Goal: Information Seeking & Learning: Learn about a topic

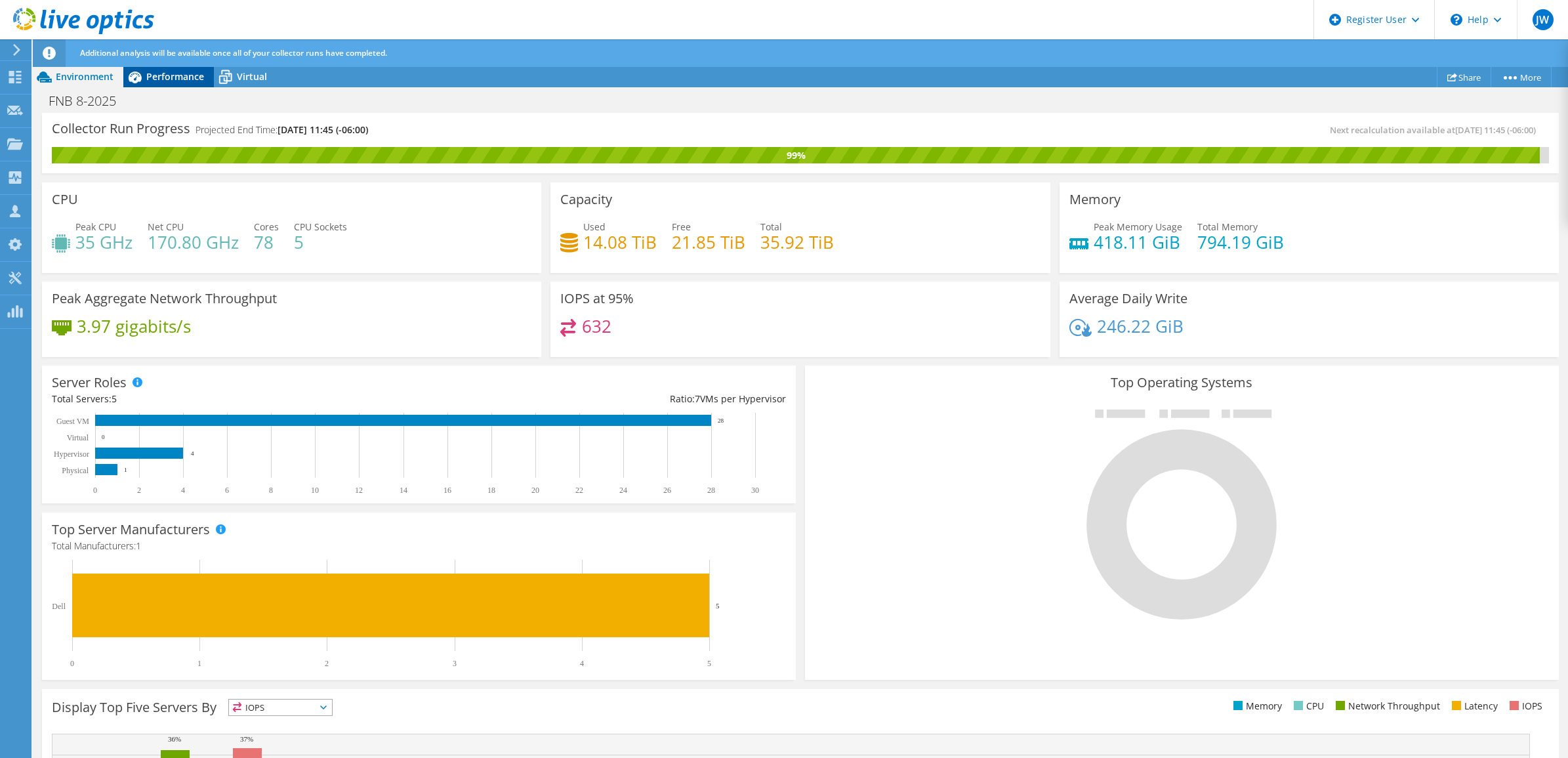
click at [183, 70] on span "Performance" at bounding box center [175, 76] width 58 height 12
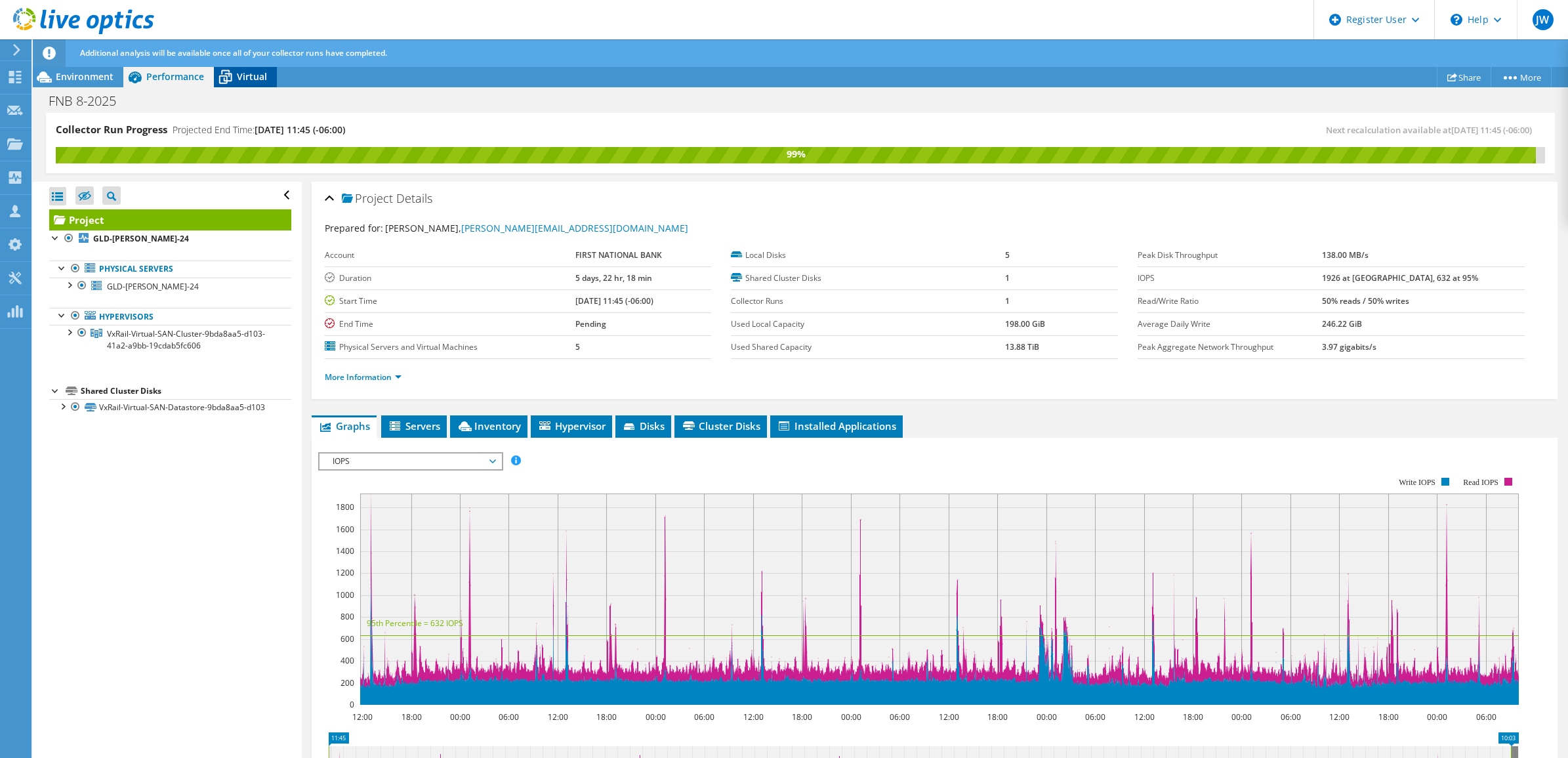
click at [230, 80] on icon at bounding box center [225, 78] width 13 height 11
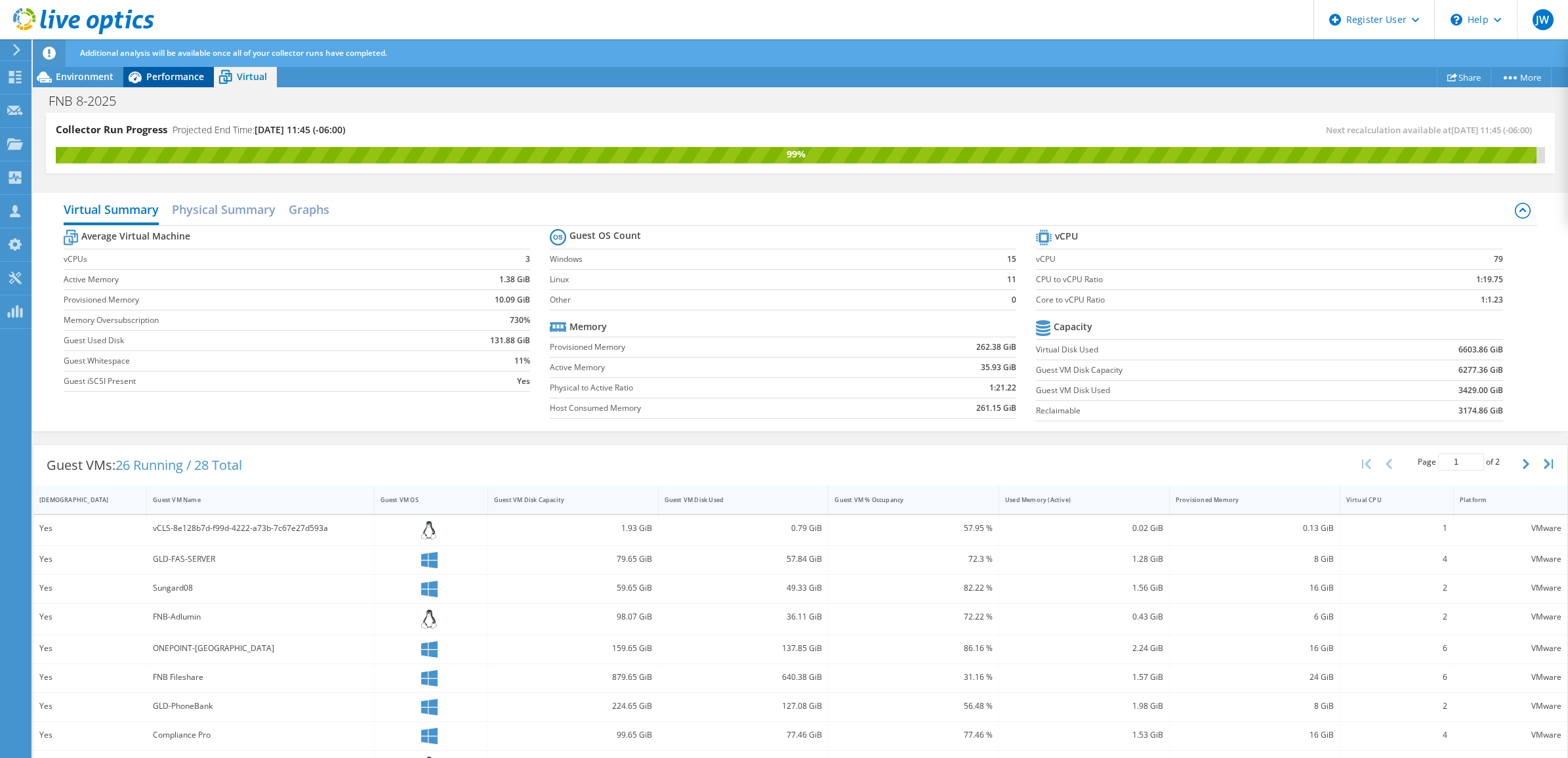
click at [177, 80] on span "Performance" at bounding box center [175, 76] width 58 height 12
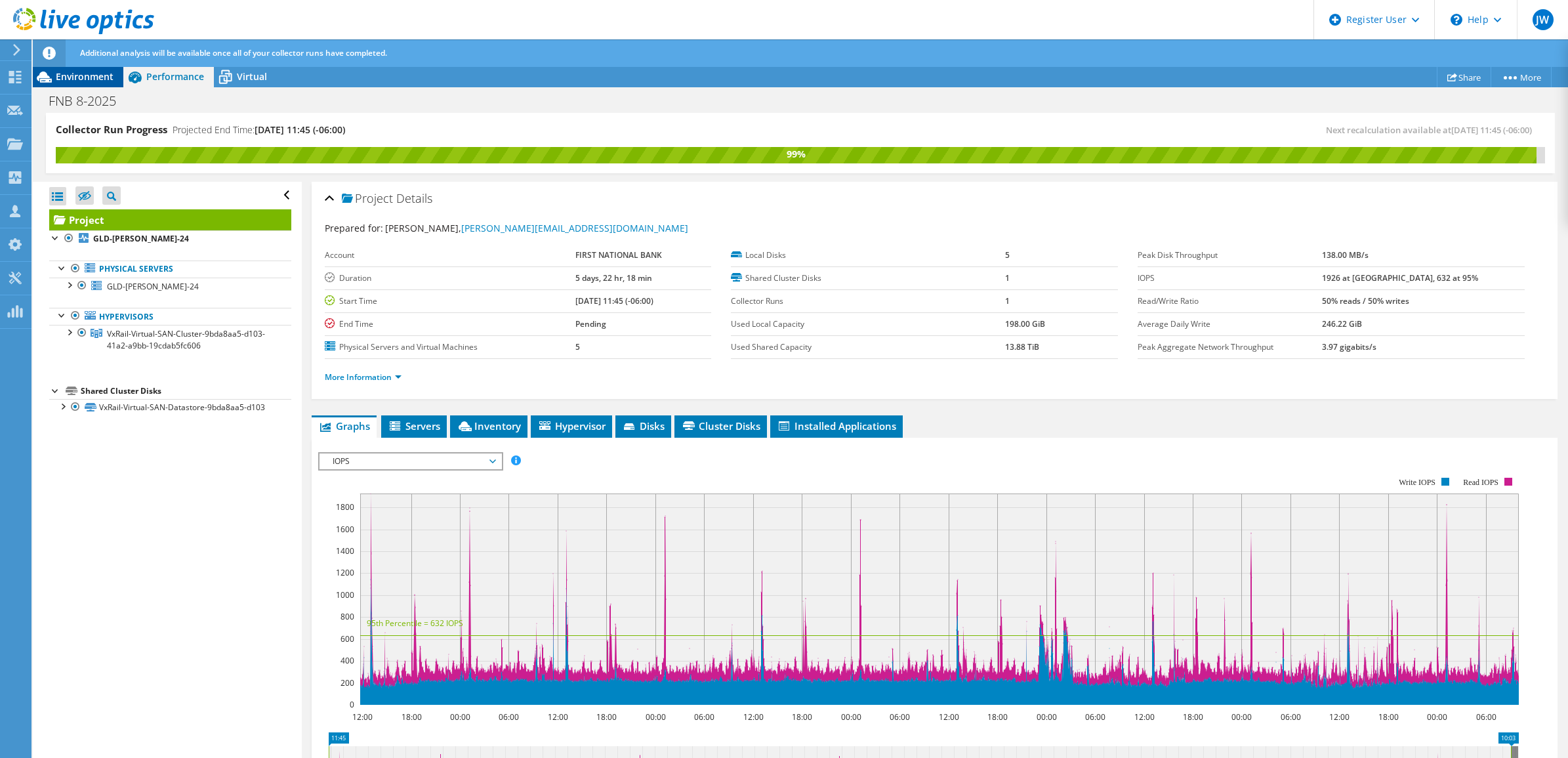
click at [116, 77] on div "Environment" at bounding box center [78, 77] width 90 height 21
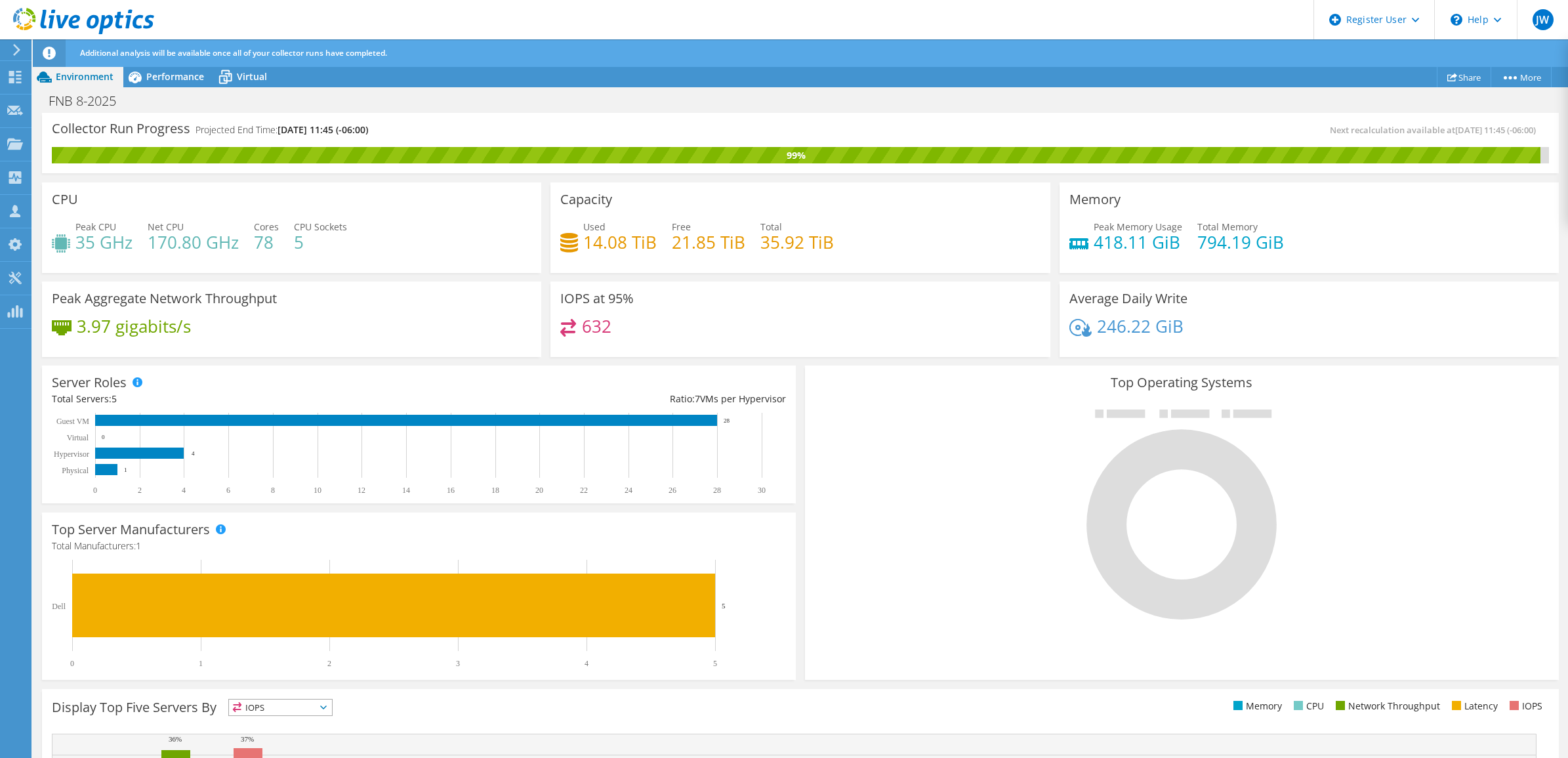
click at [937, 99] on div "FNB 8-2025 Print" at bounding box center [800, 100] width 1535 height 24
click at [163, 75] on span "Performance" at bounding box center [175, 76] width 58 height 12
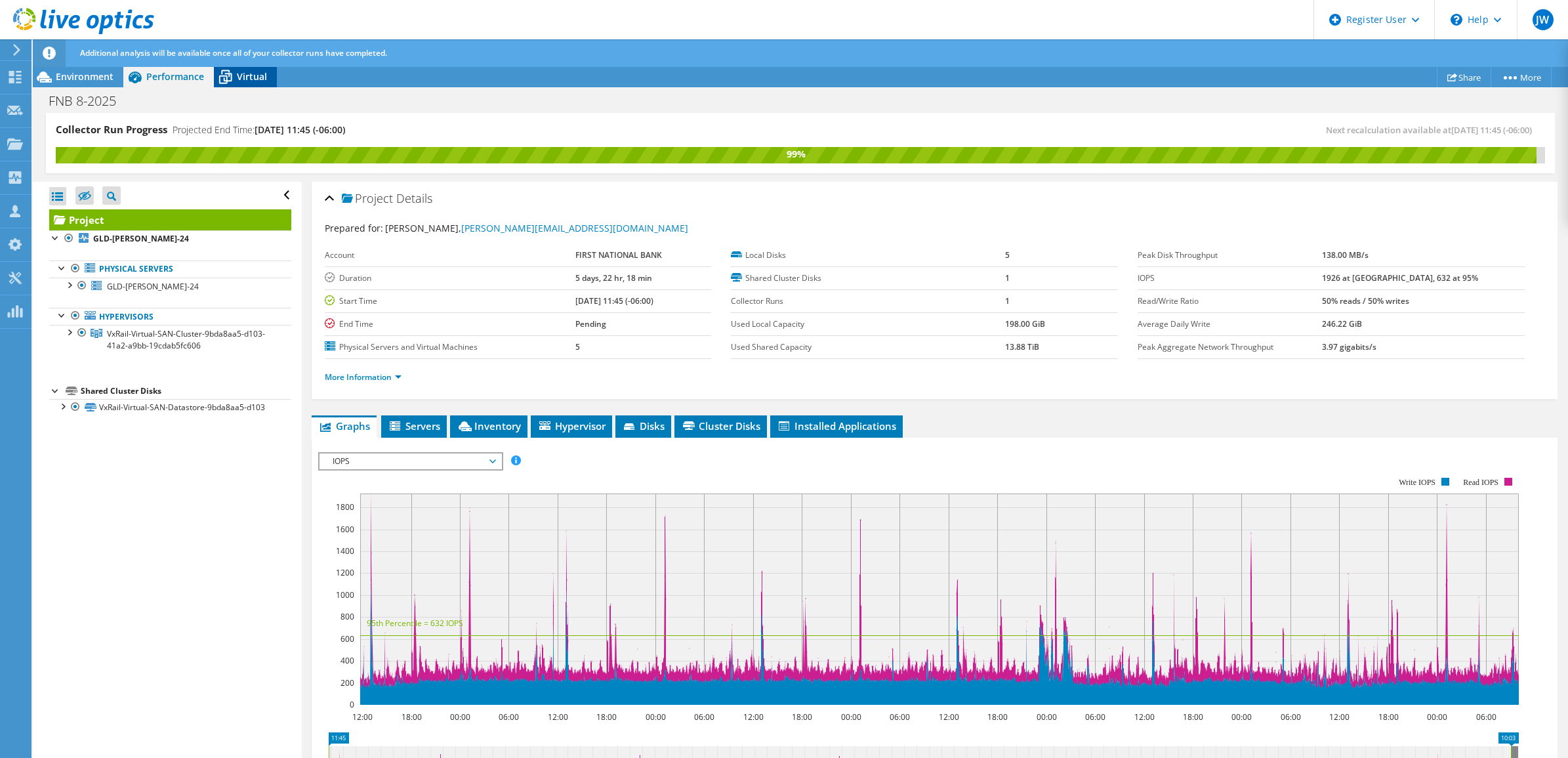
click at [256, 79] on span "Virtual" at bounding box center [252, 76] width 30 height 12
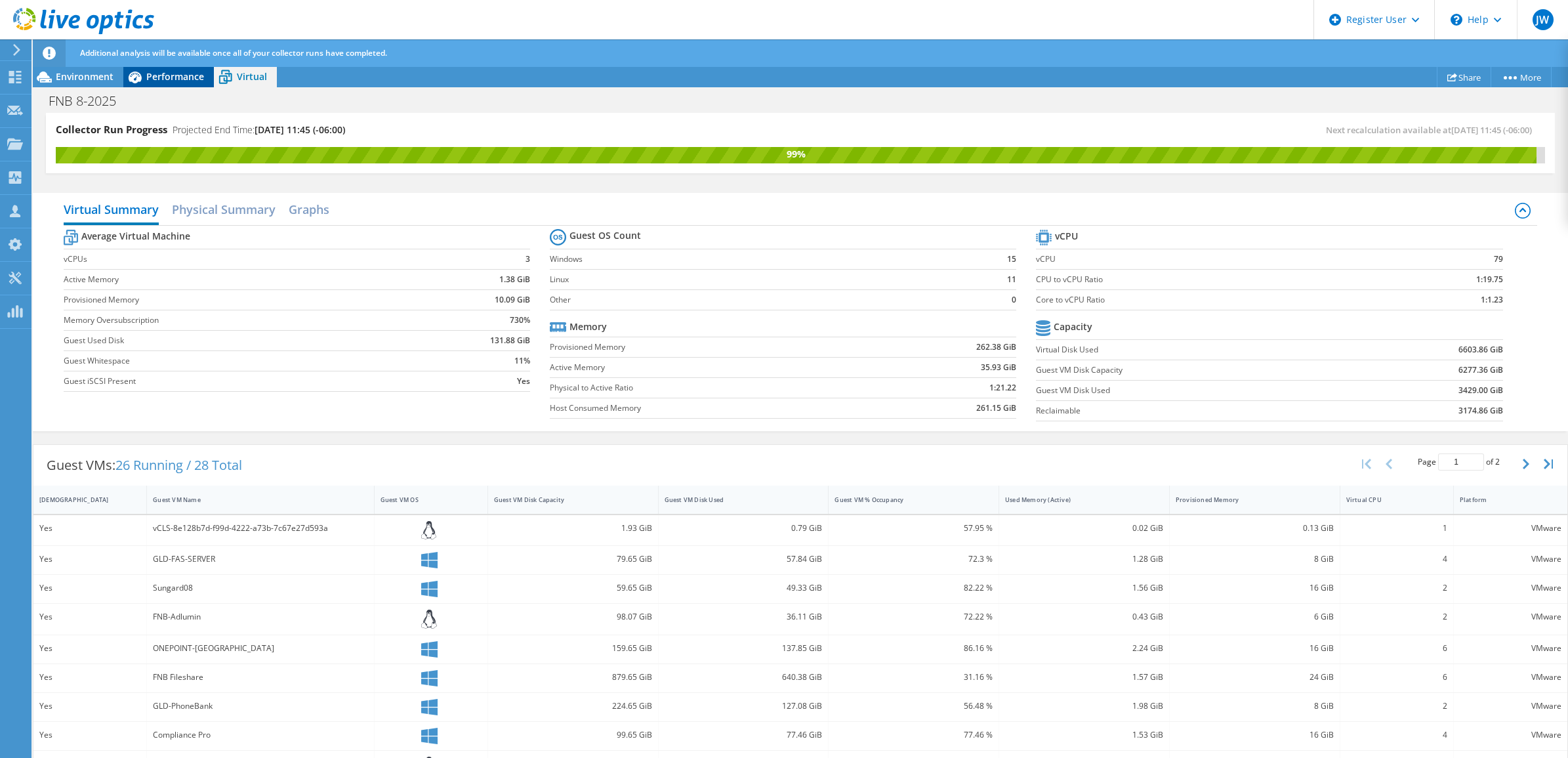
click at [188, 81] on span "Performance" at bounding box center [175, 76] width 58 height 12
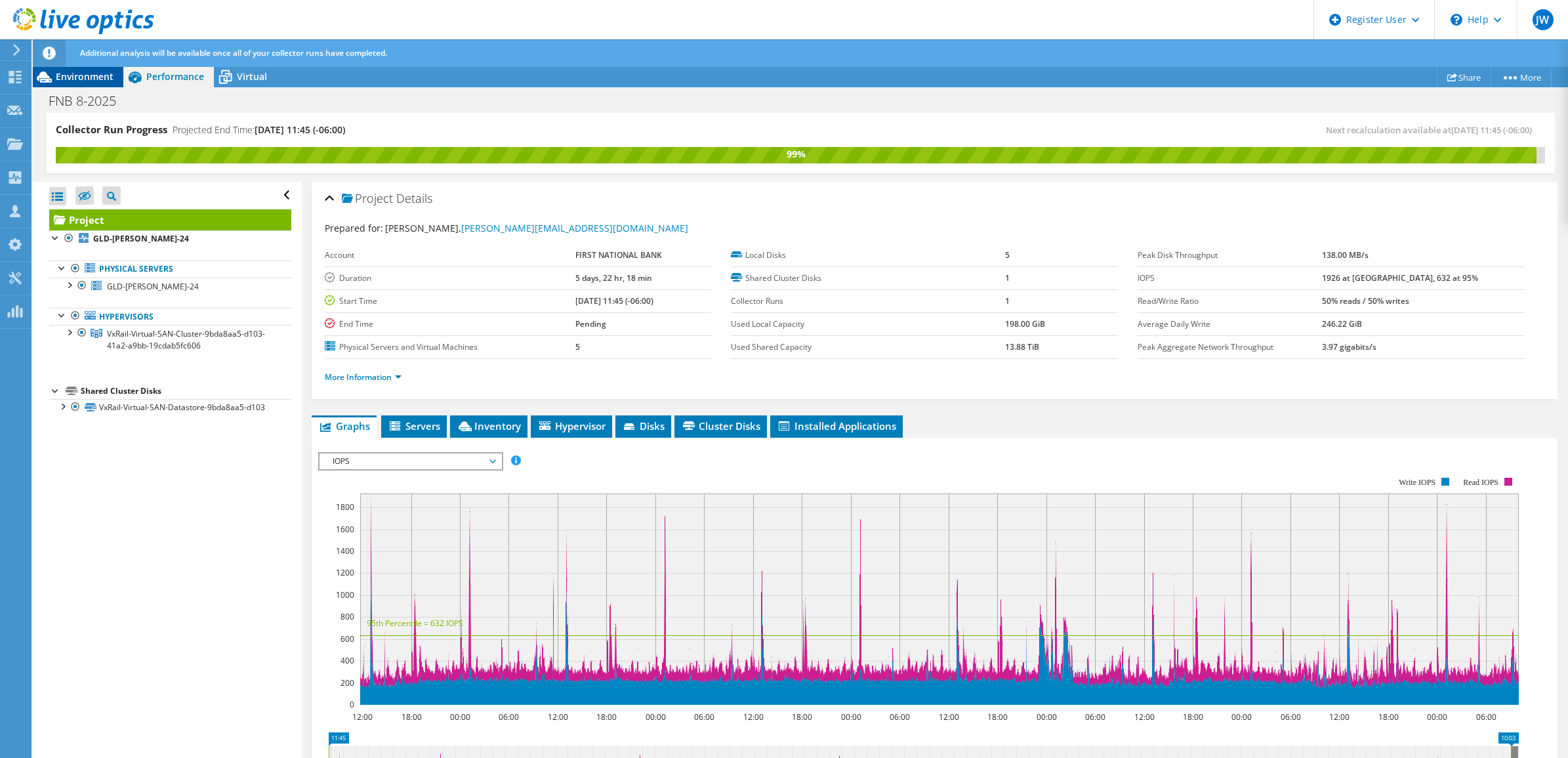
click at [110, 80] on span "Environment" at bounding box center [84, 76] width 58 height 12
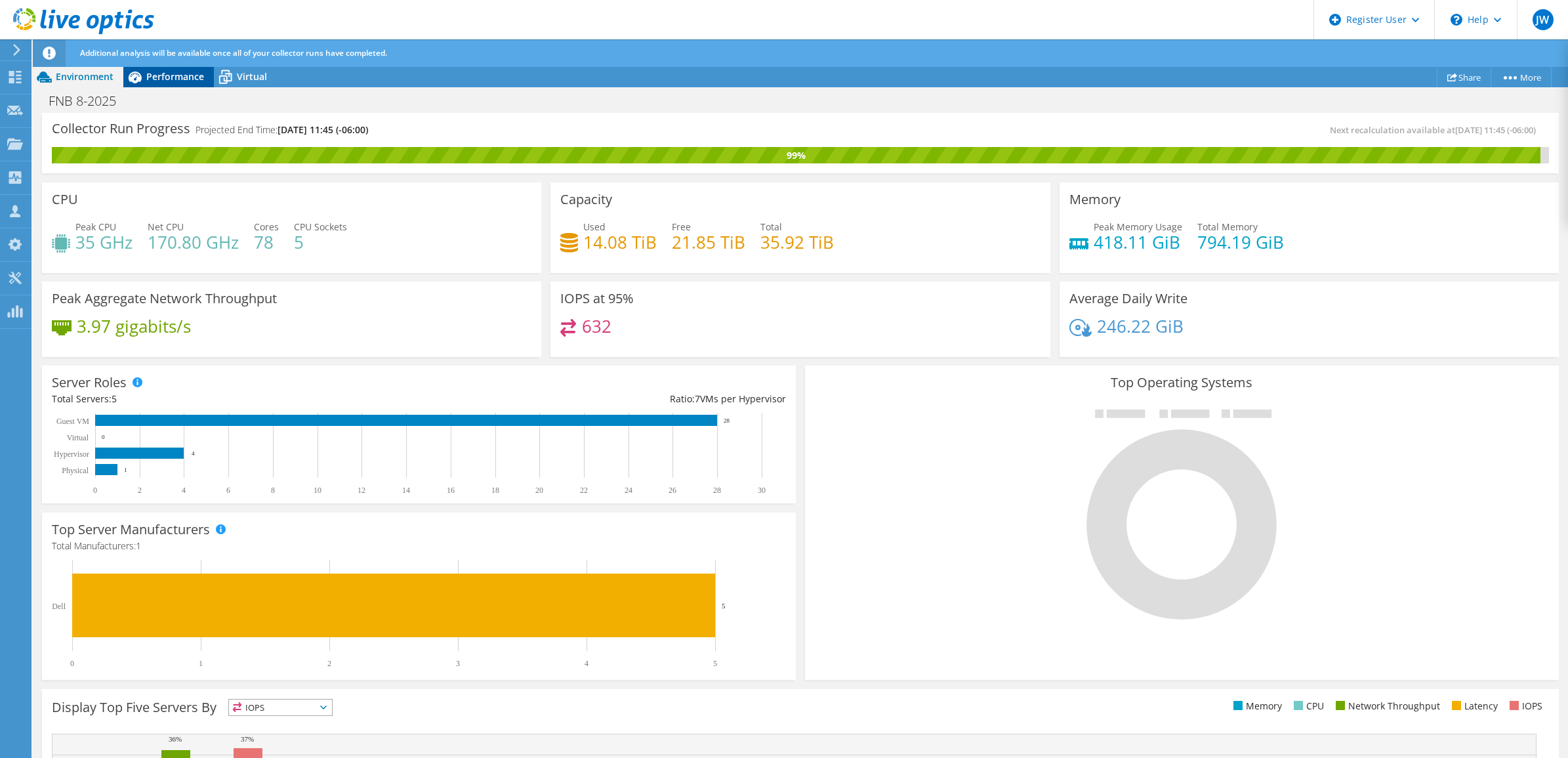
click at [142, 80] on icon at bounding box center [135, 77] width 23 height 23
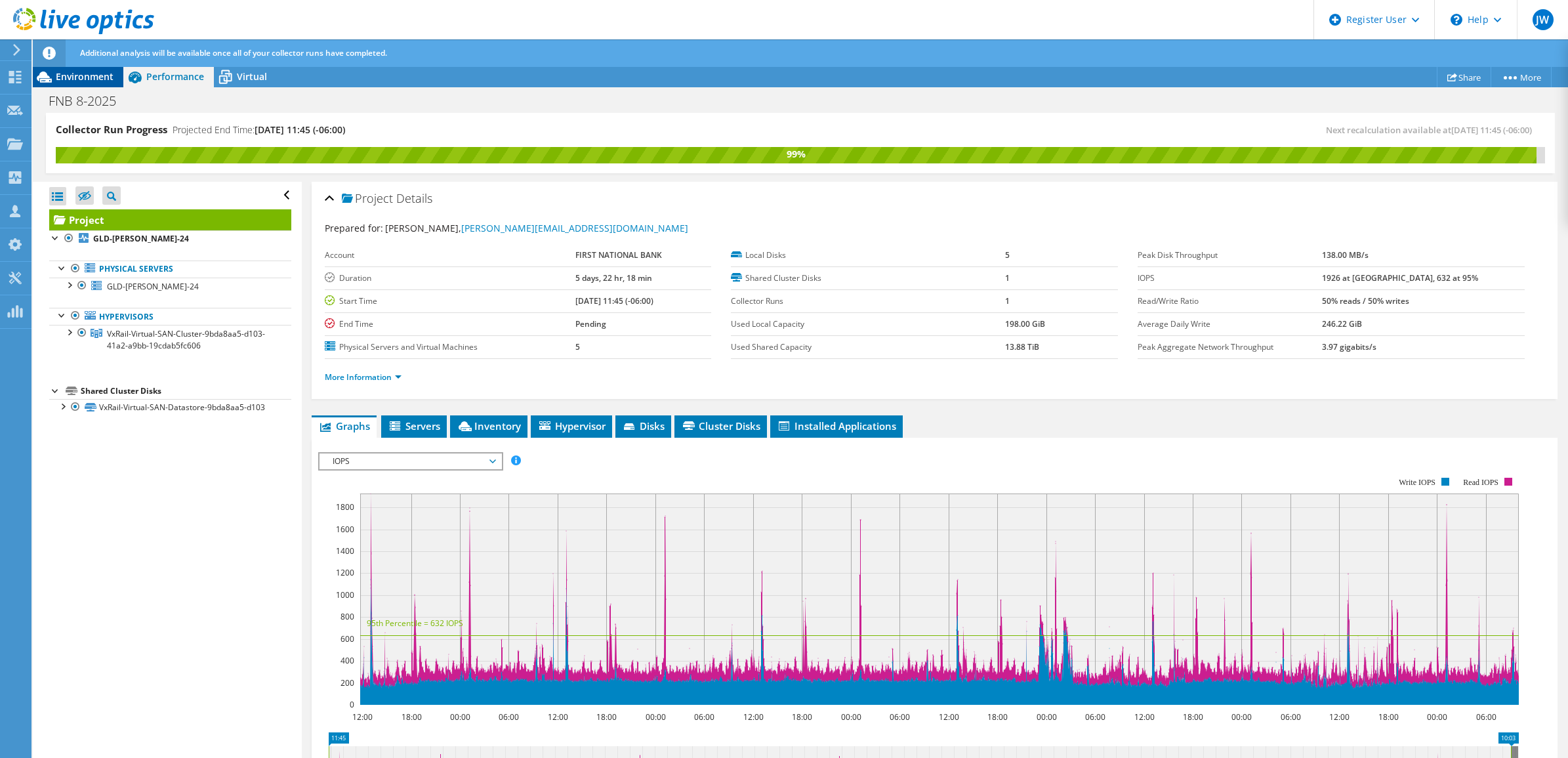
click at [90, 85] on div "Environment" at bounding box center [78, 77] width 90 height 21
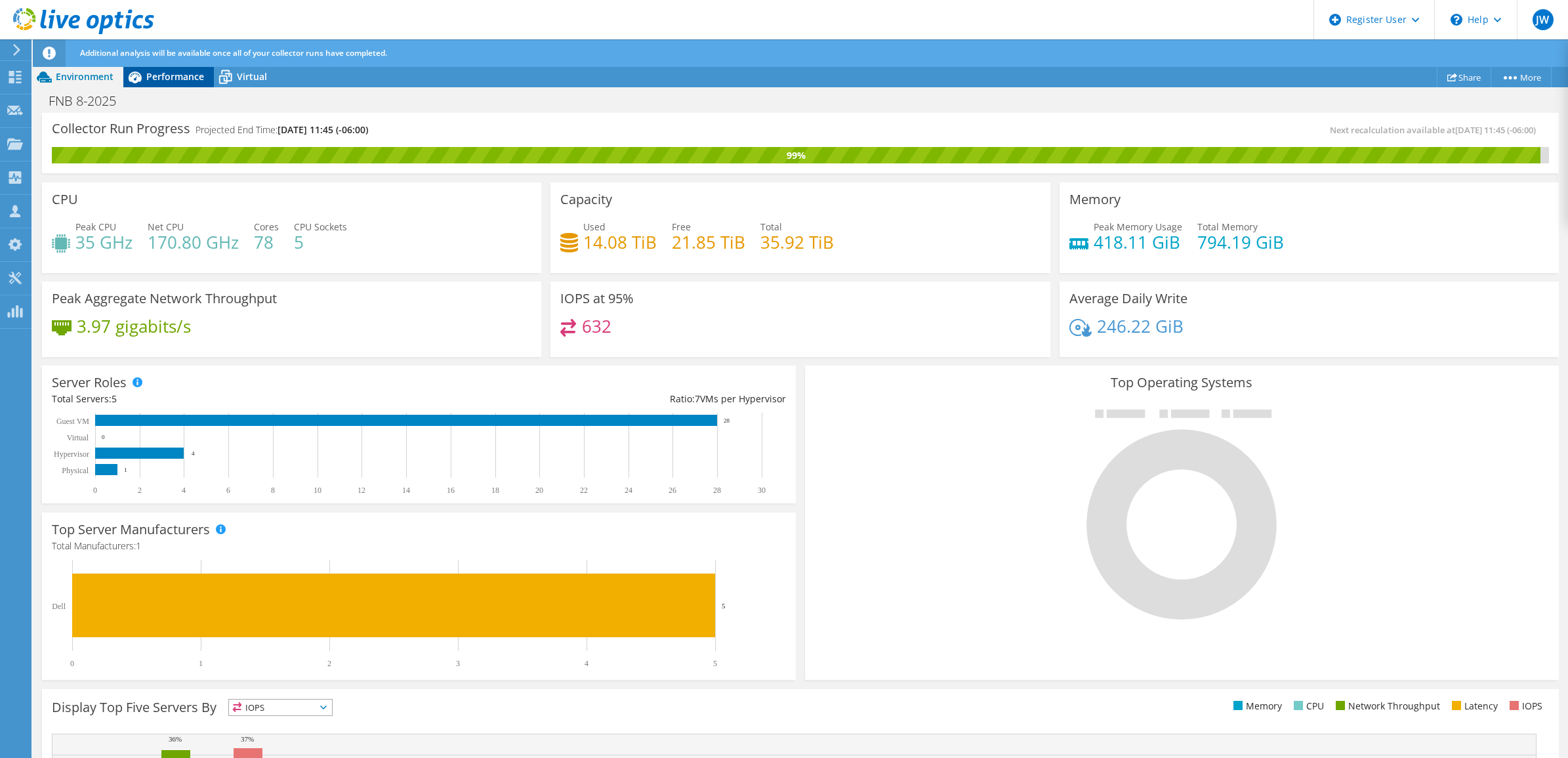
click at [189, 79] on span "Performance" at bounding box center [175, 76] width 58 height 12
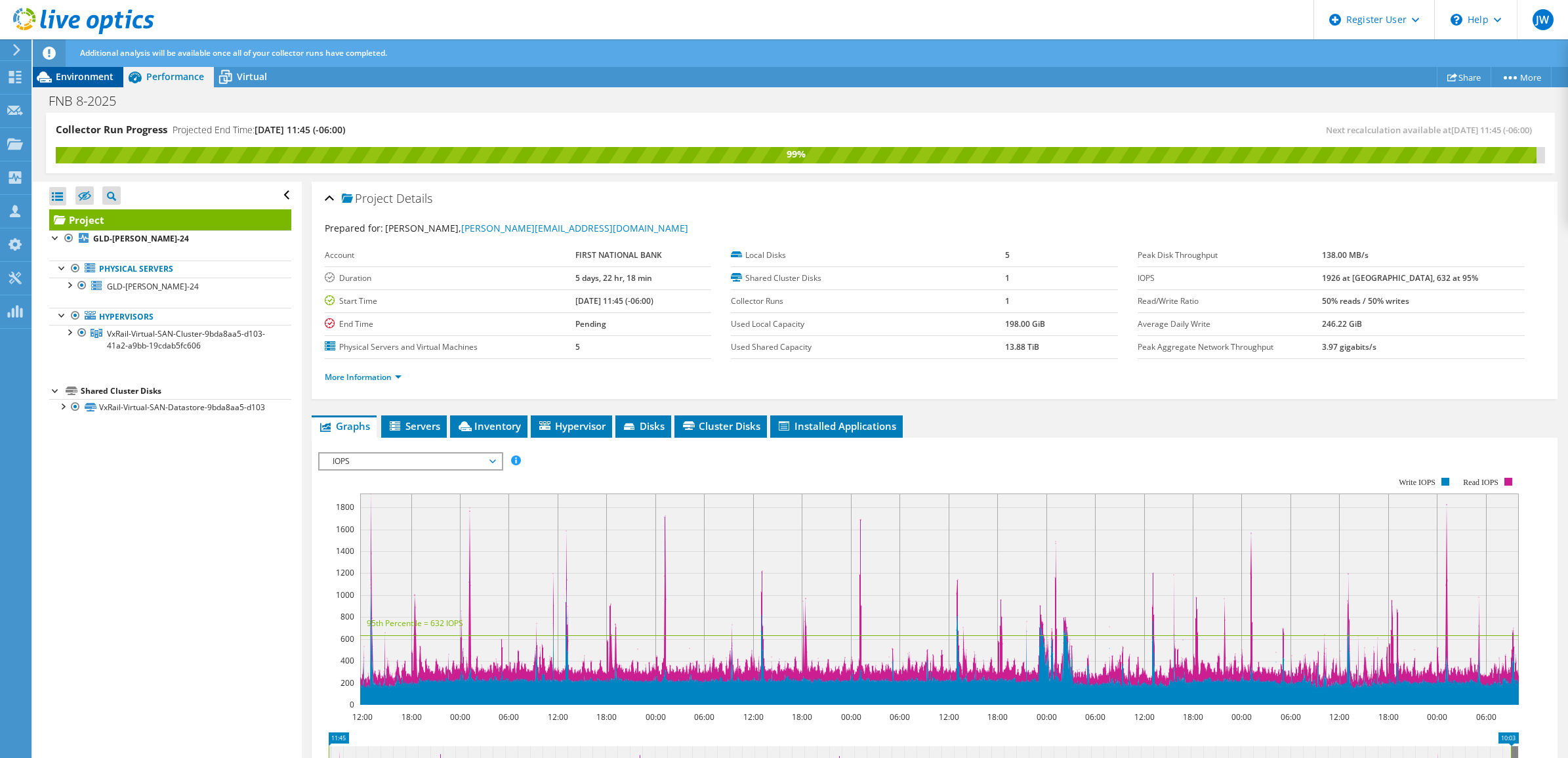
click at [100, 71] on span "Environment" at bounding box center [84, 76] width 58 height 12
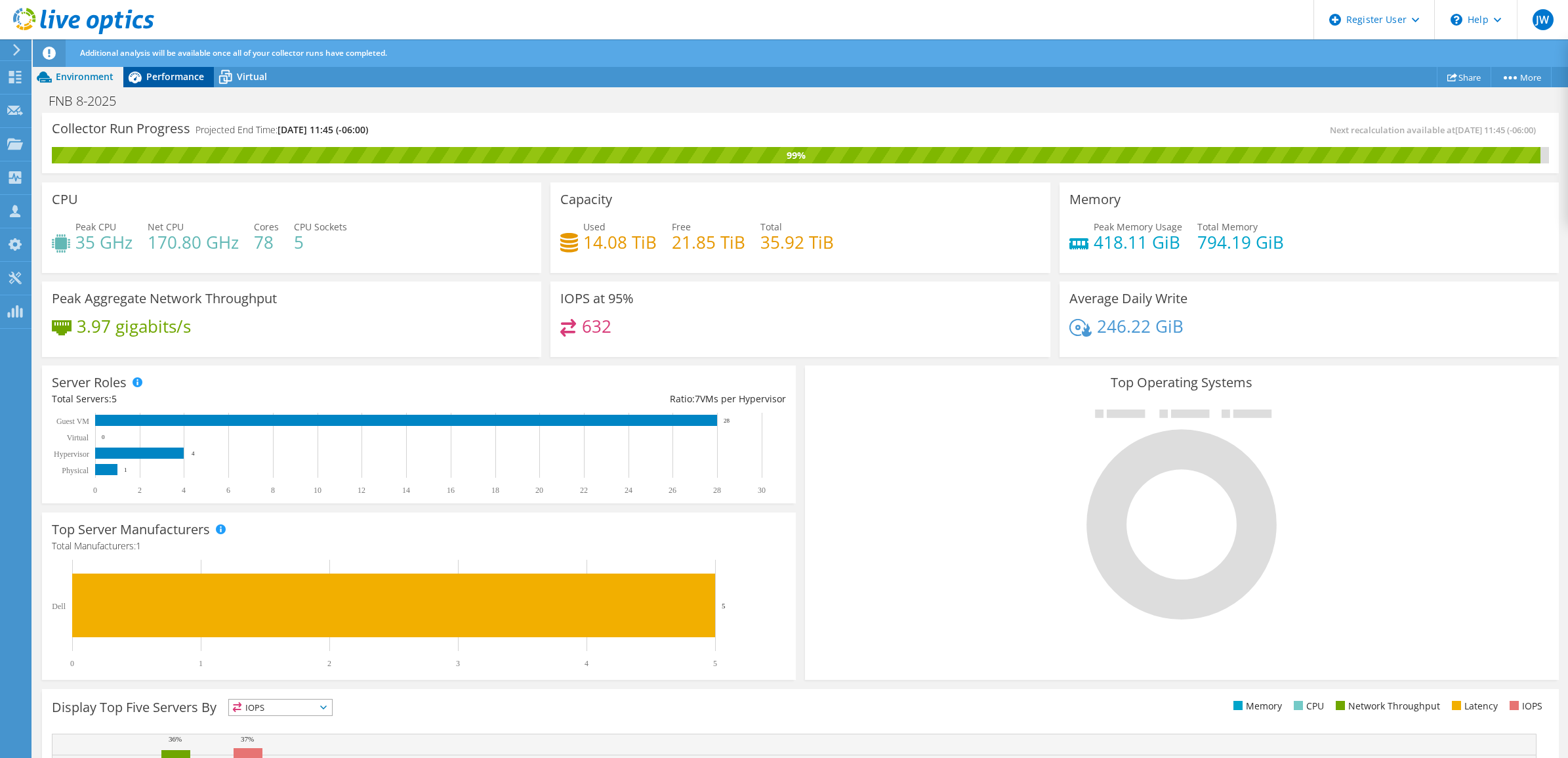
click at [170, 79] on span "Performance" at bounding box center [175, 76] width 58 height 12
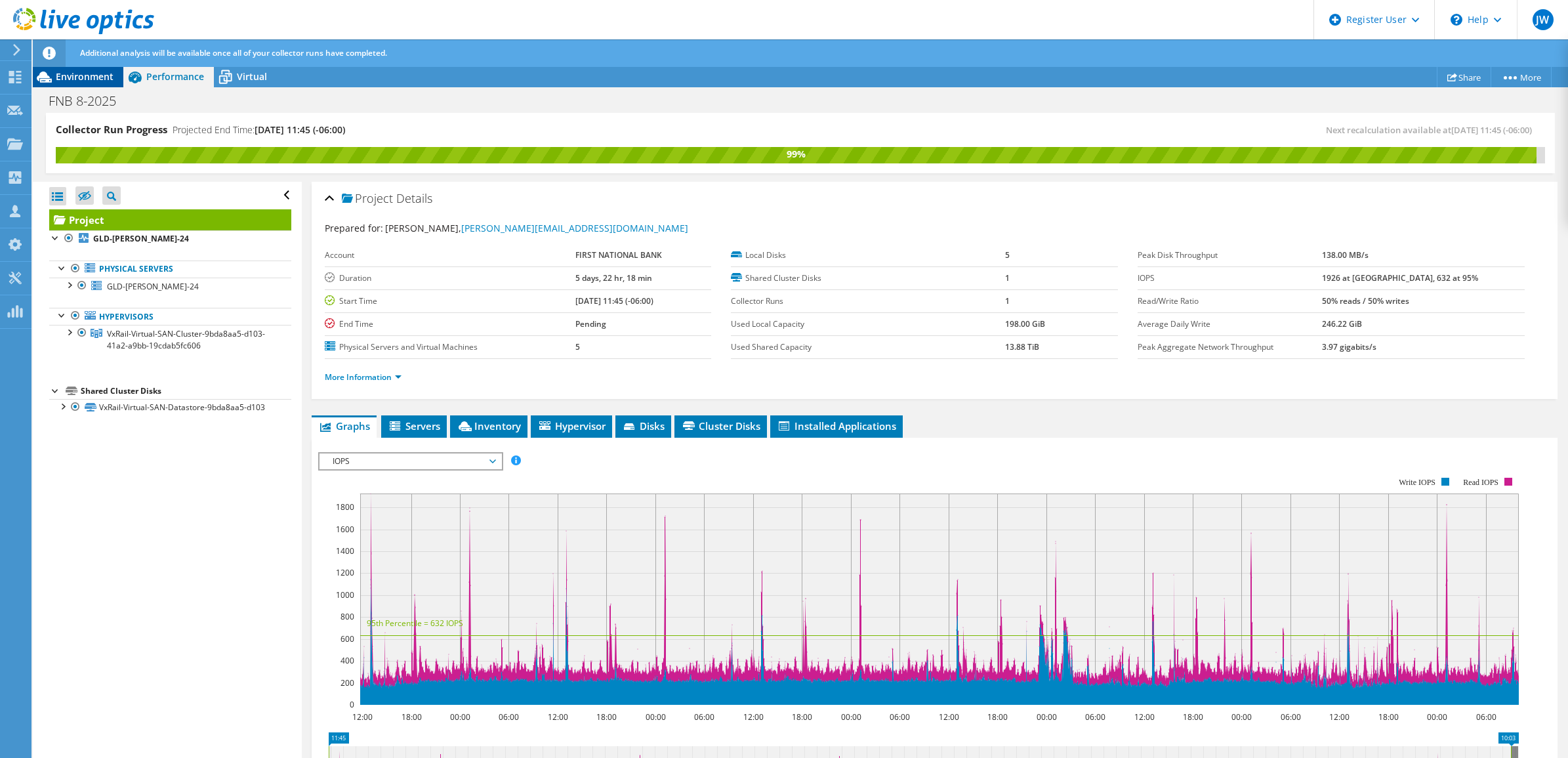
click at [107, 82] on div "Environment" at bounding box center [78, 77] width 90 height 21
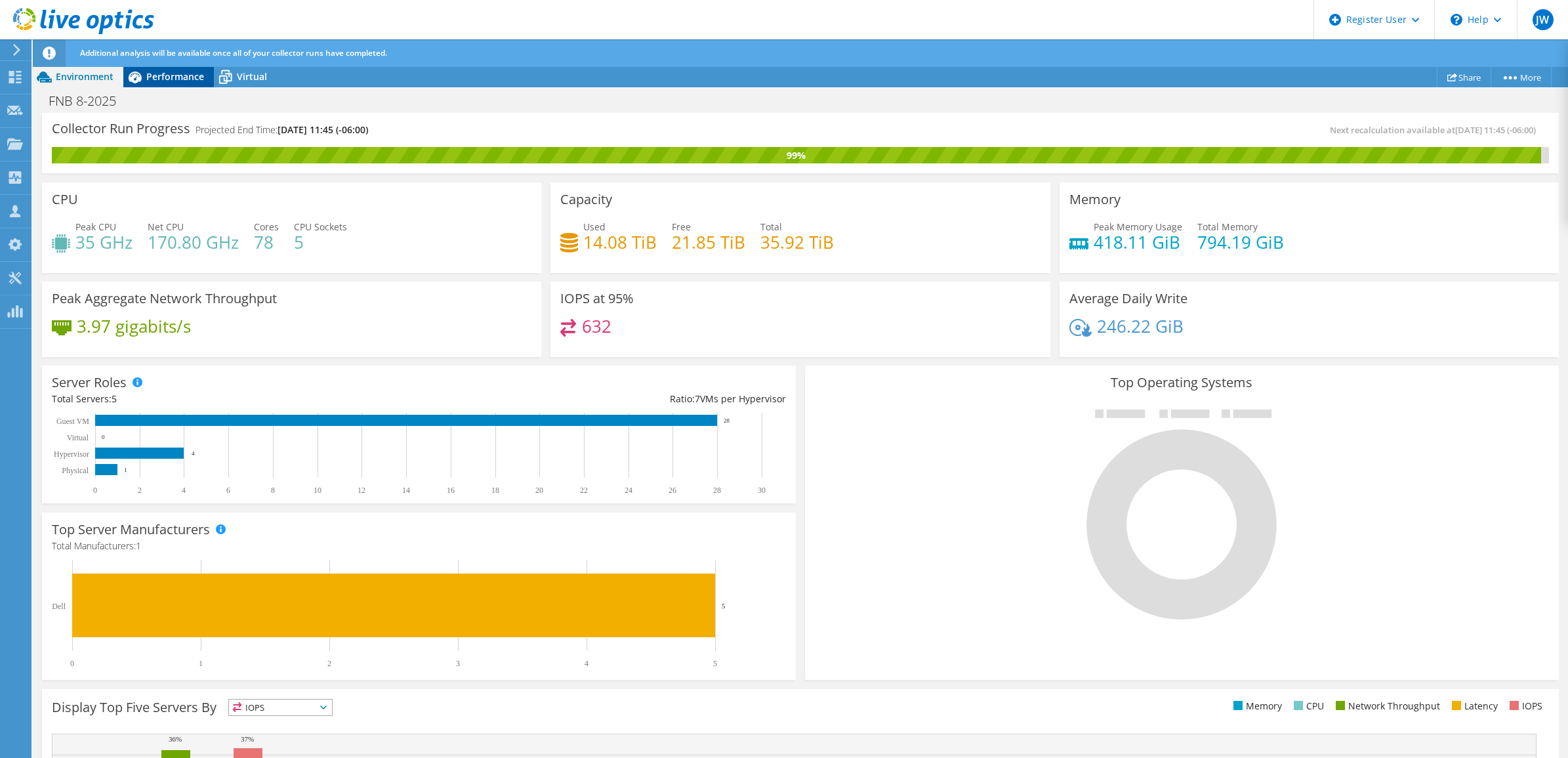
click at [169, 74] on span "Performance" at bounding box center [175, 76] width 58 height 12
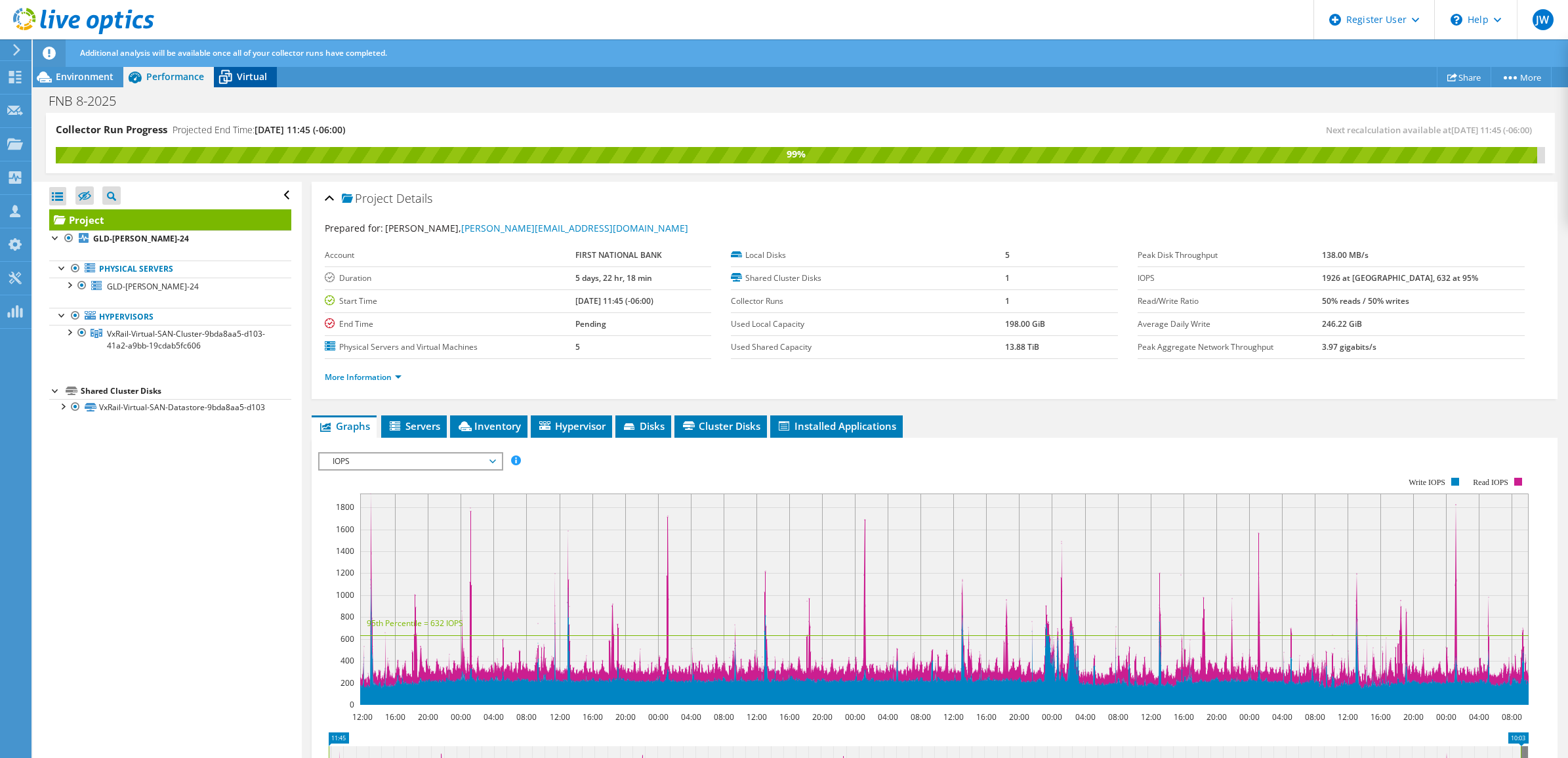
click at [256, 77] on span "Virtual" at bounding box center [252, 76] width 30 height 12
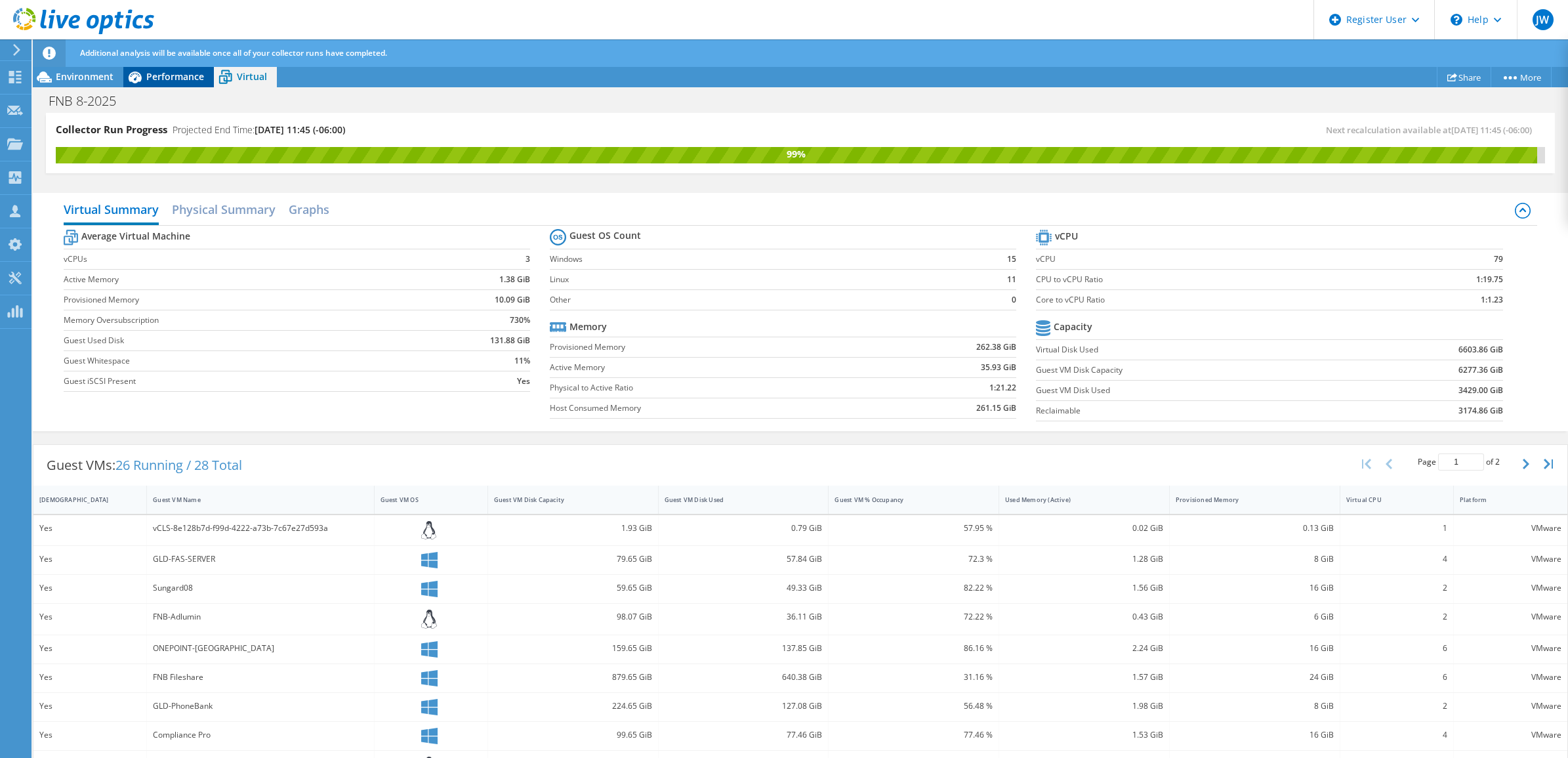
click at [183, 77] on span "Performance" at bounding box center [175, 76] width 58 height 12
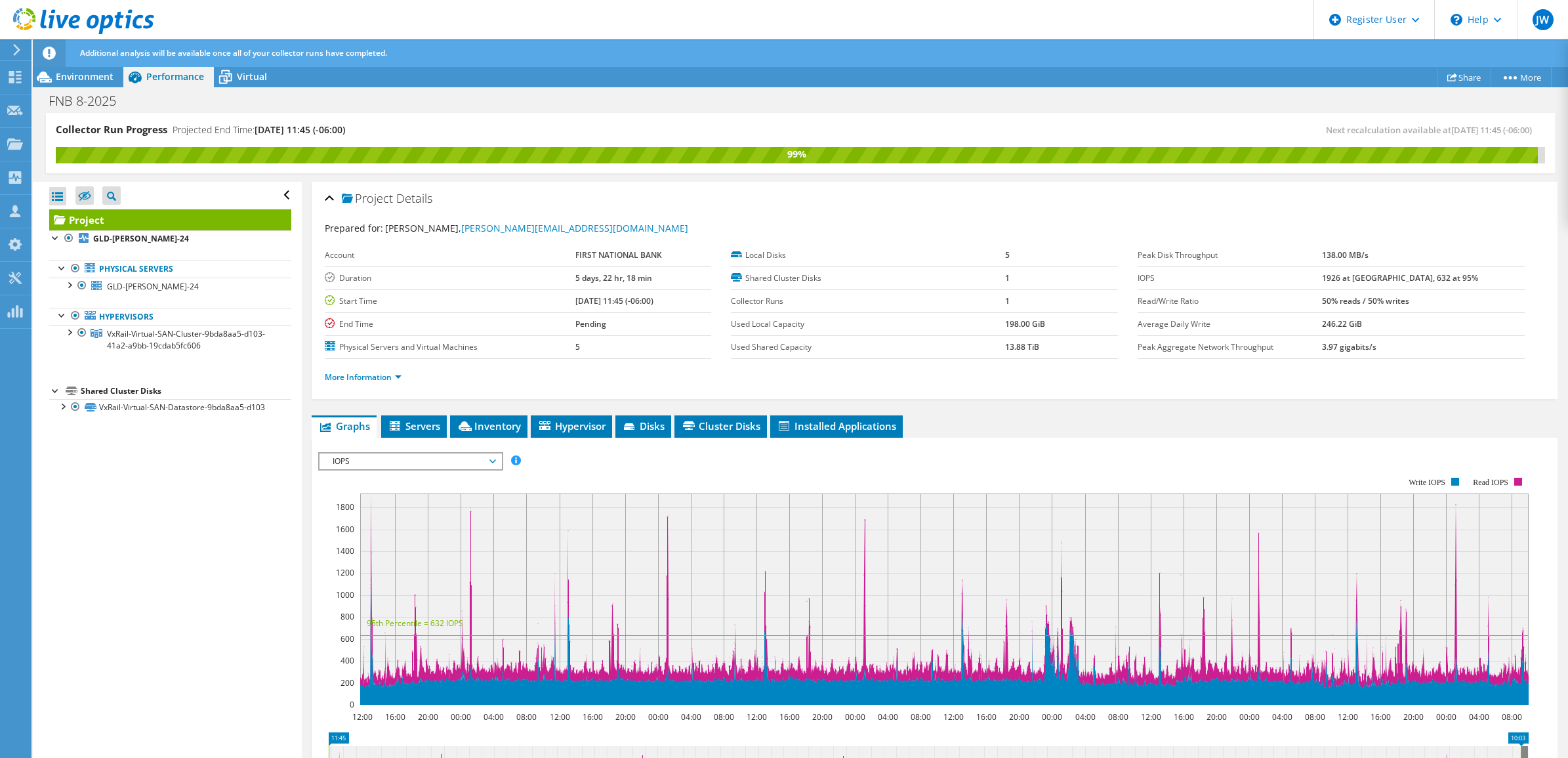
click at [1073, 16] on header "JW Dell User [PERSON_NAME] [PERSON_NAME][EMAIL_ADDRESS][DOMAIN_NAME] Dell My Pr…" at bounding box center [784, 20] width 1568 height 39
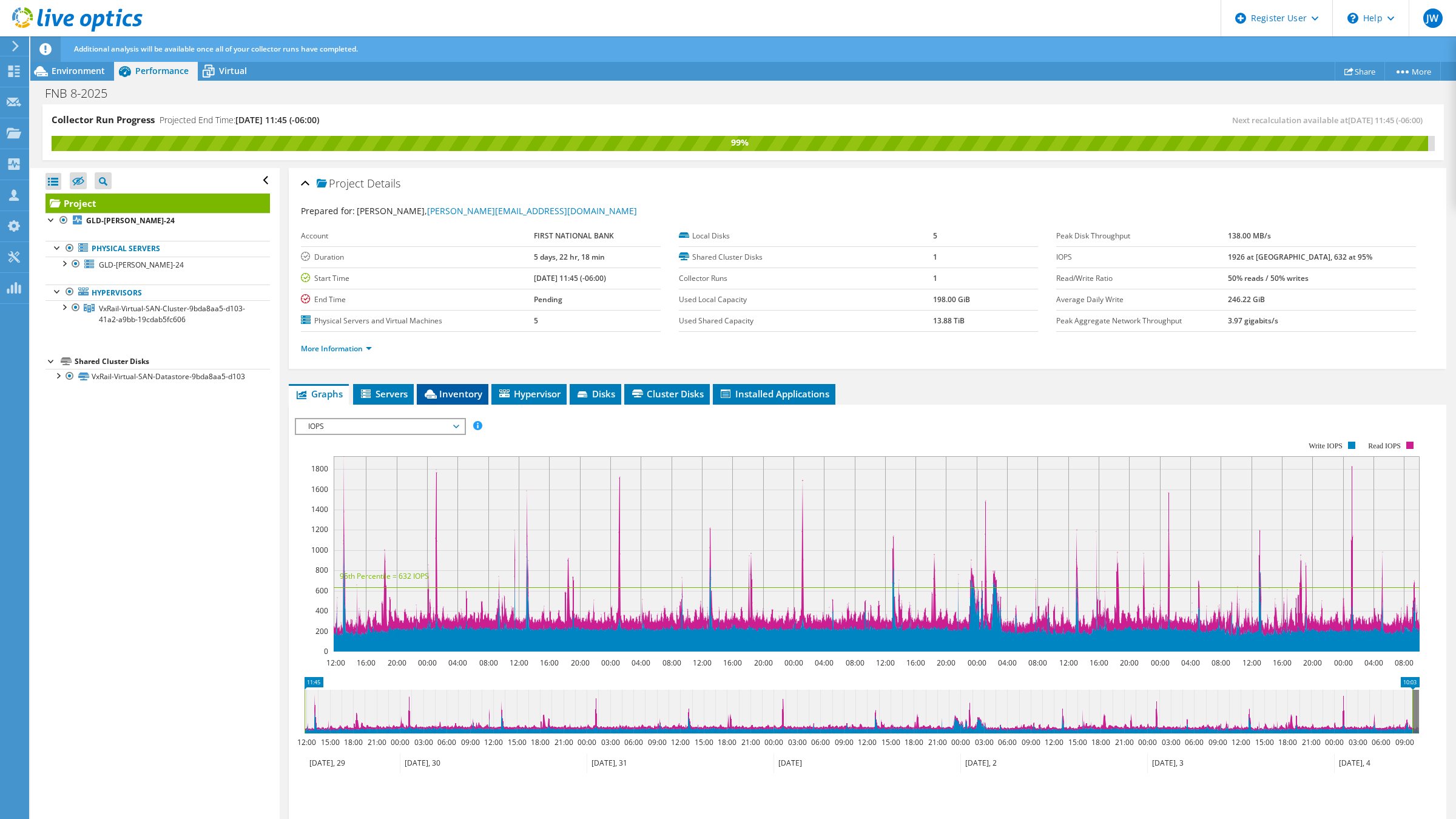
click at [435, 392] on icon at bounding box center [430, 394] width 12 height 9
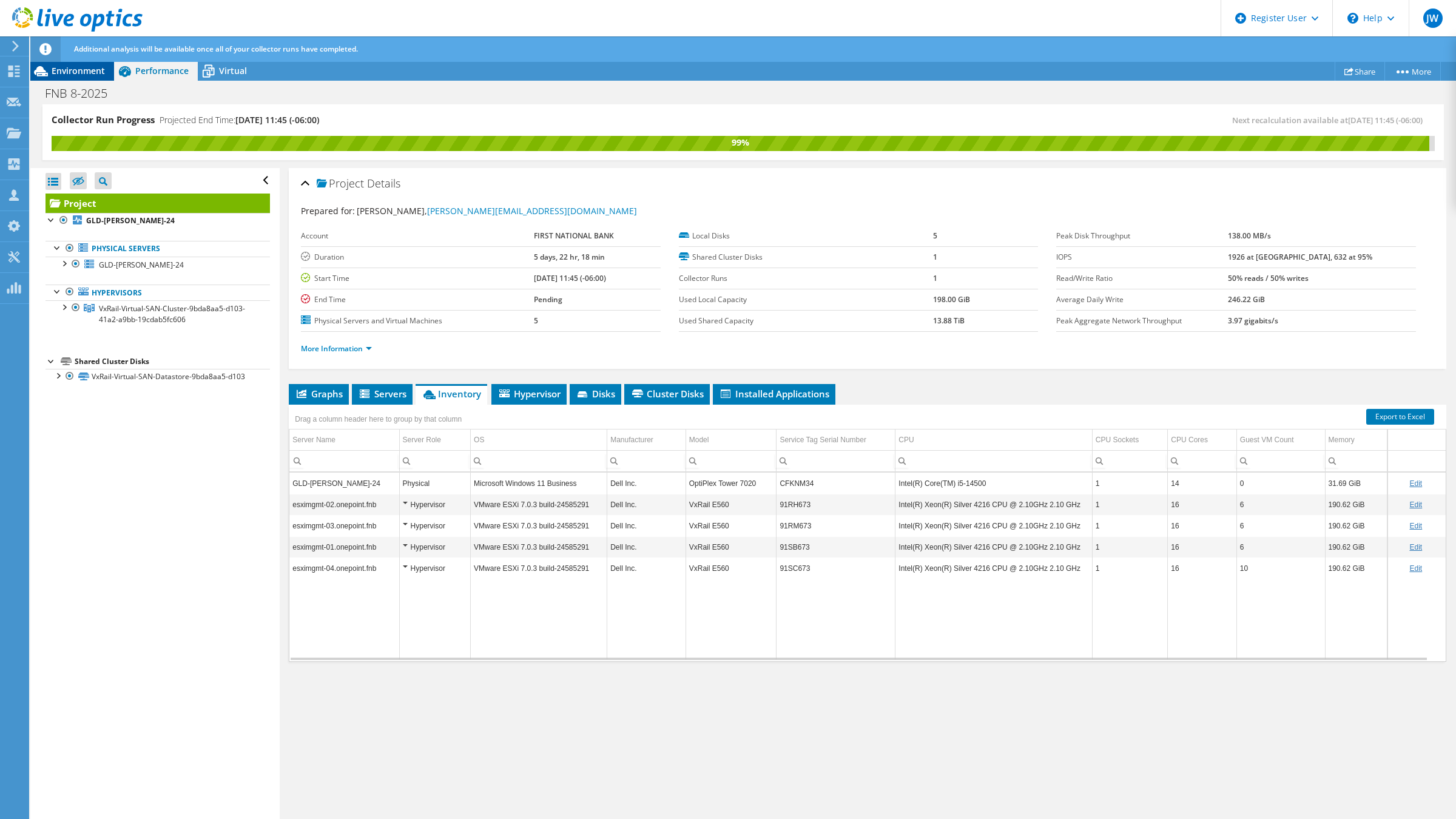
click at [76, 74] on span "Environment" at bounding box center [78, 71] width 53 height 11
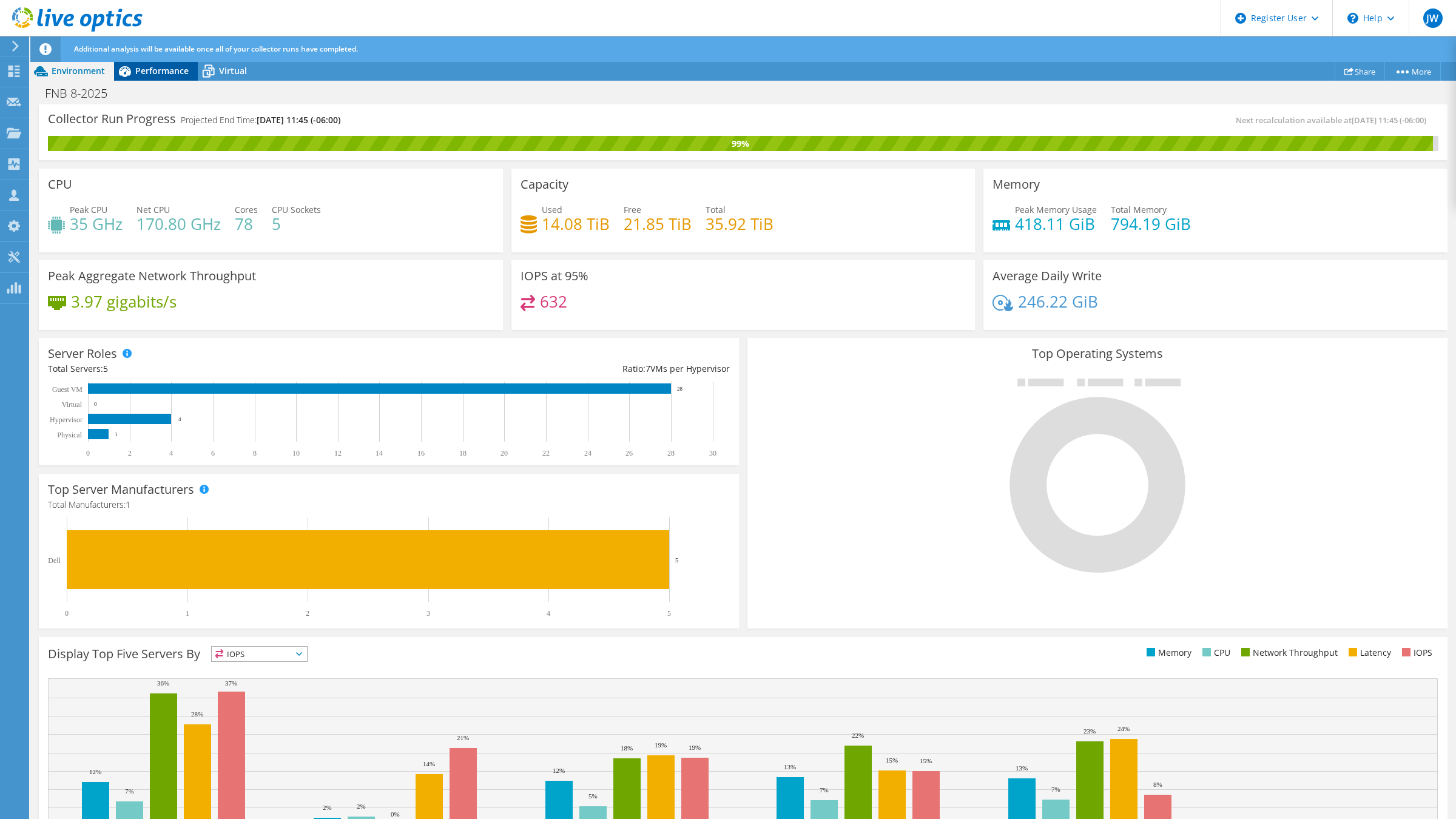
click at [144, 71] on span "Performance" at bounding box center [162, 71] width 53 height 11
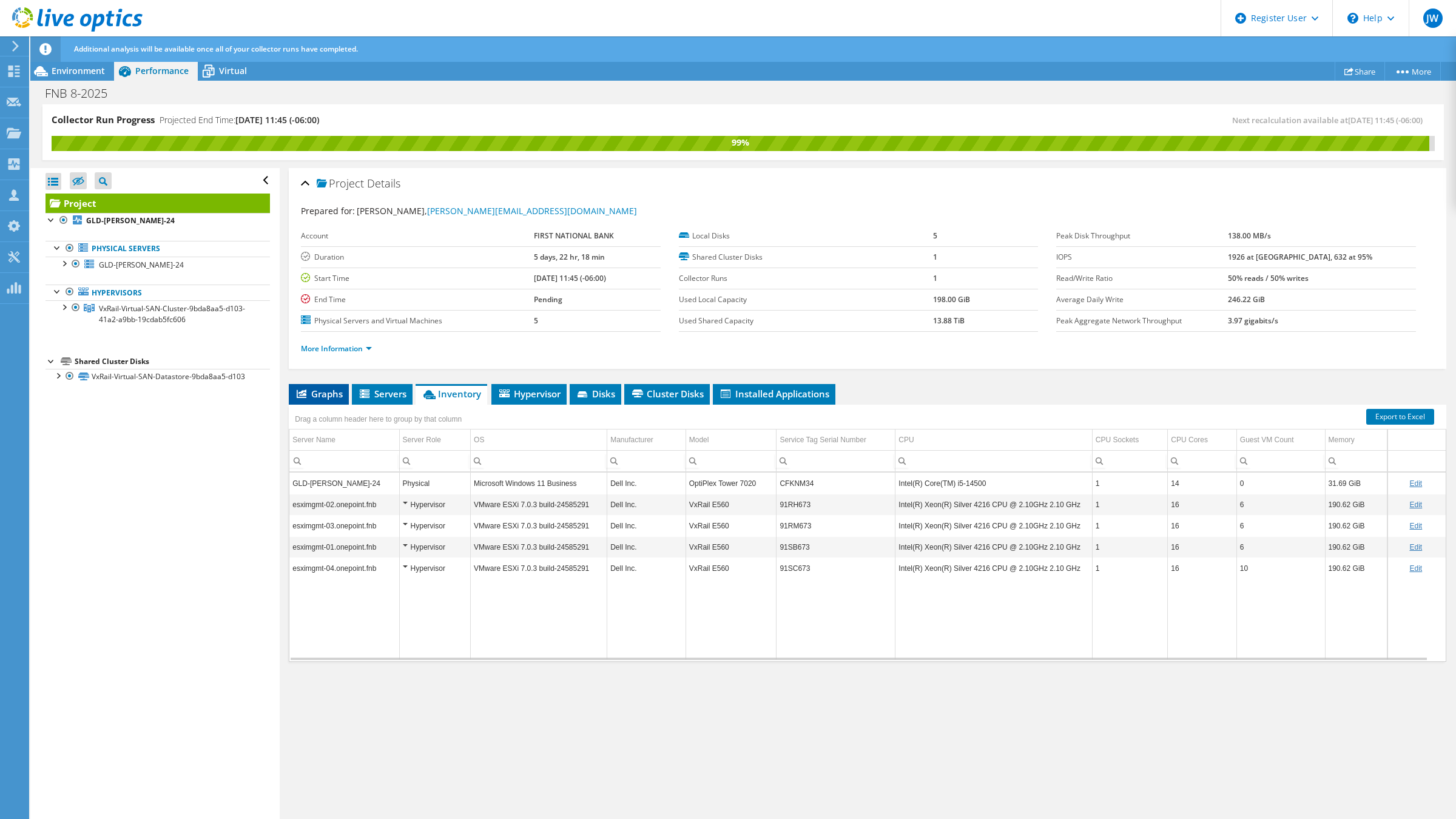
click at [321, 398] on span "Graphs" at bounding box center [319, 394] width 48 height 12
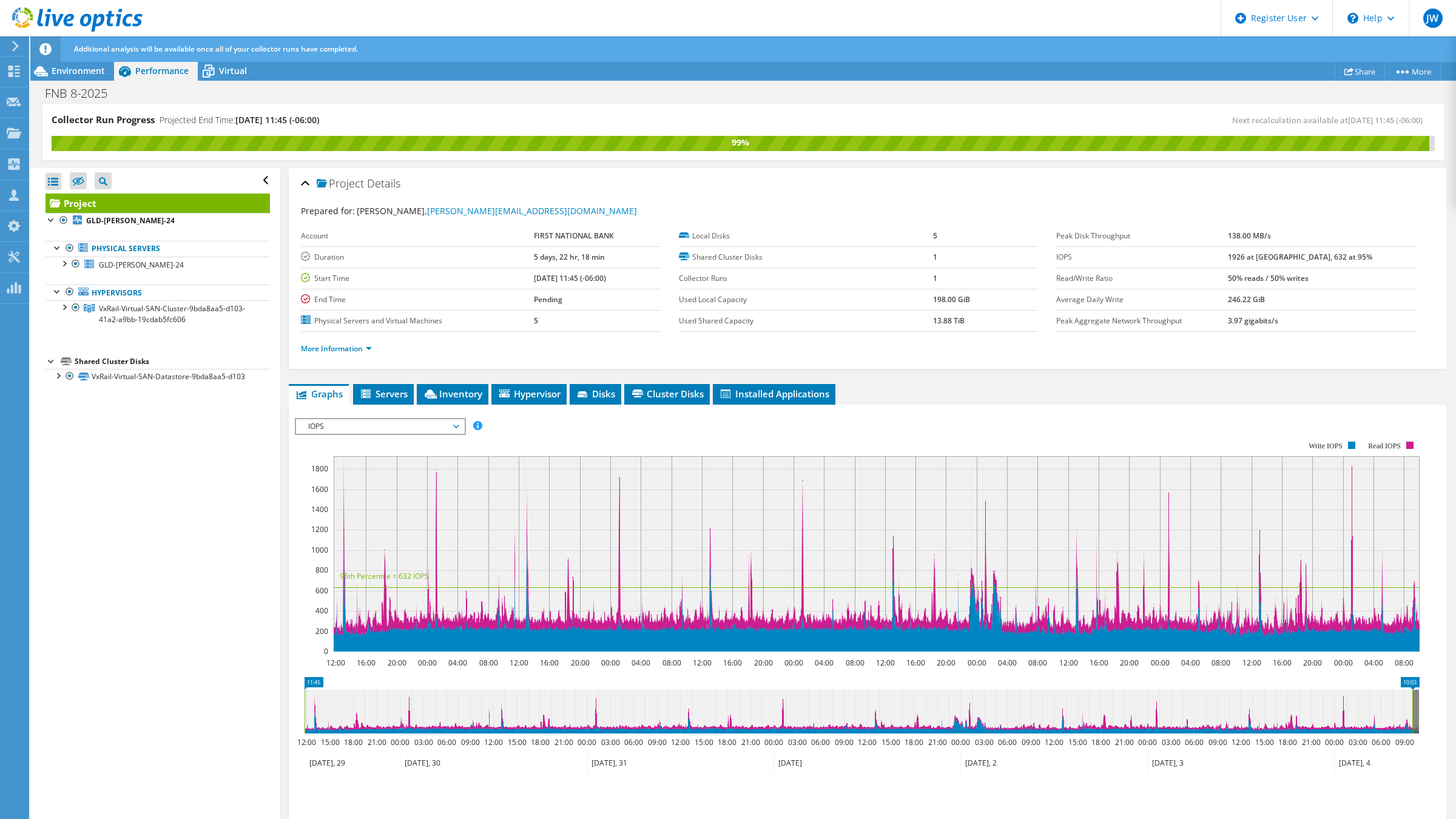
click at [338, 423] on span "IOPS" at bounding box center [380, 426] width 156 height 15
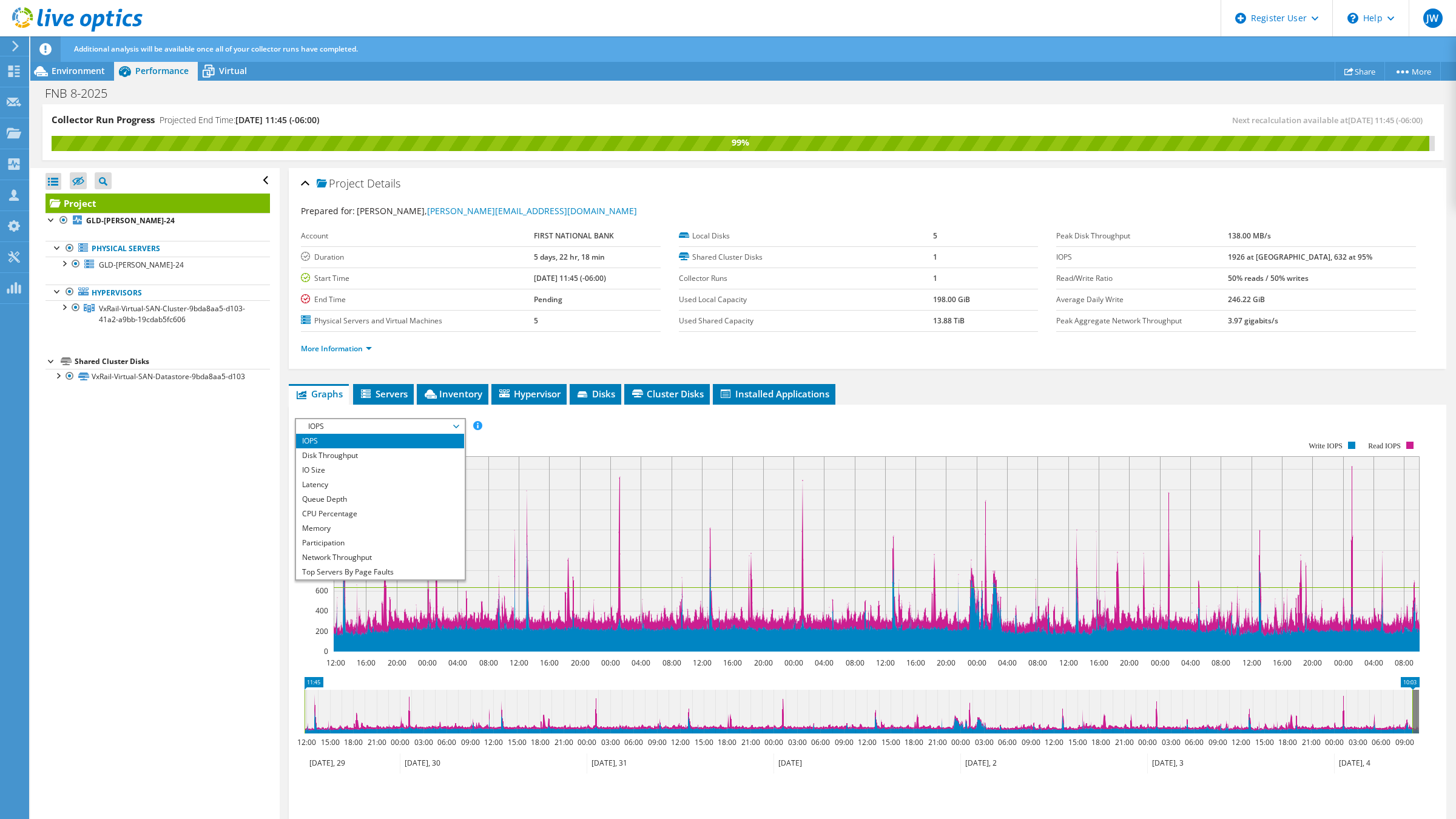
click at [553, 425] on div "IOPS Disk Throughput IO Size Latency Queue Depth CPU Percentage Memory Page Fau…" at bounding box center [867, 426] width 1145 height 16
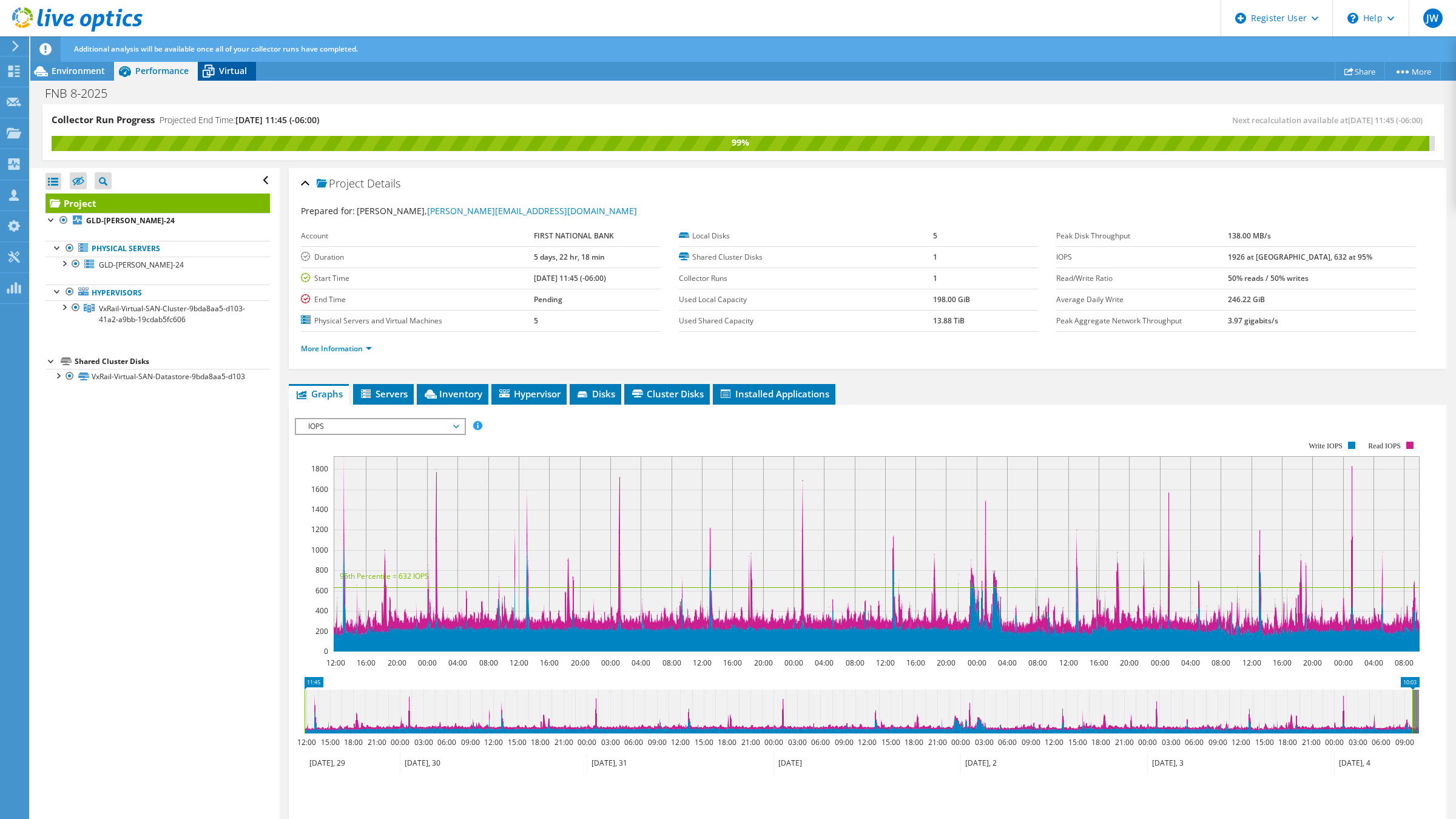
click at [207, 68] on icon at bounding box center [208, 71] width 21 height 21
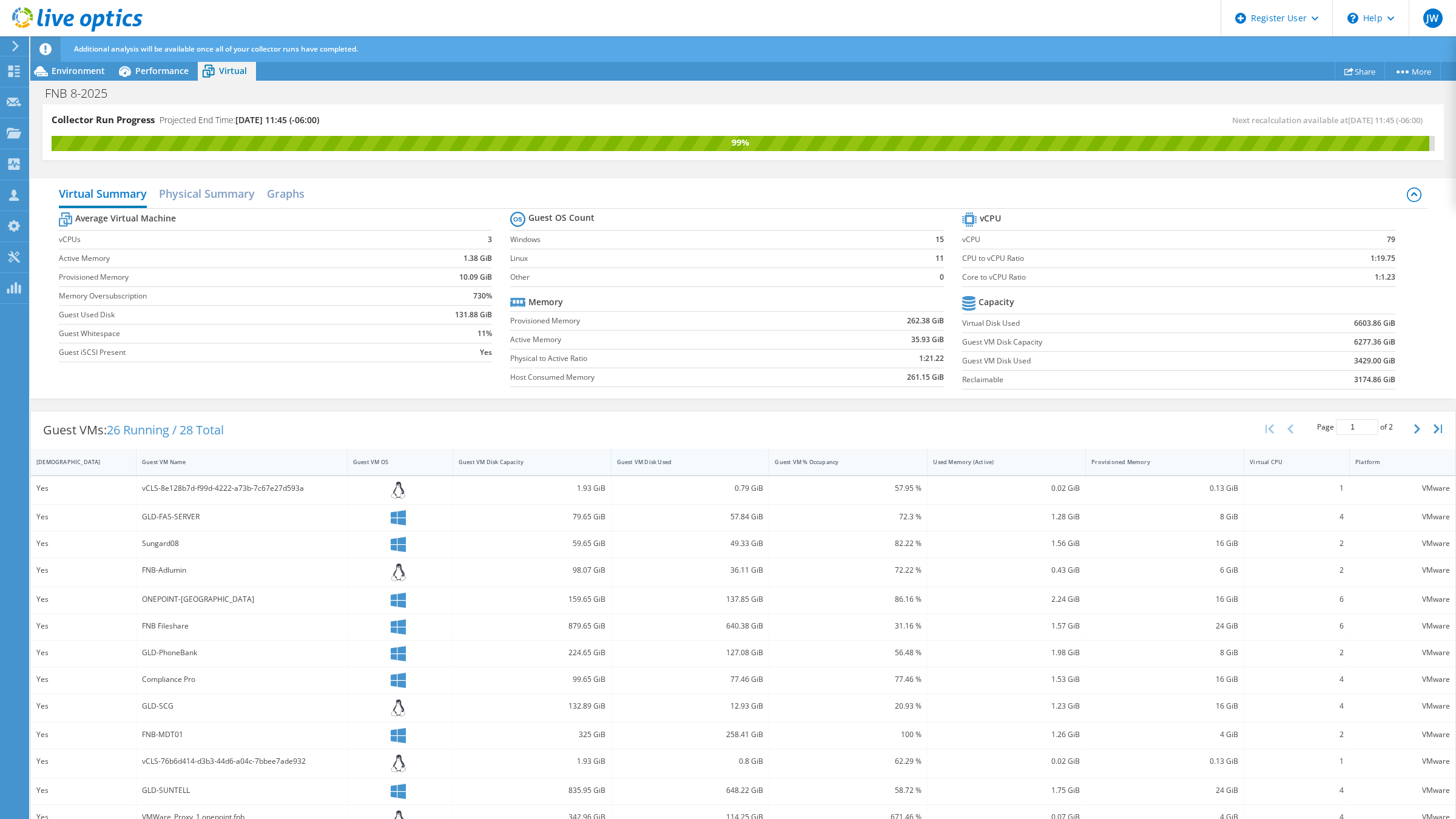
scroll to position [20, 0]
click at [83, 74] on span "Environment" at bounding box center [78, 71] width 53 height 11
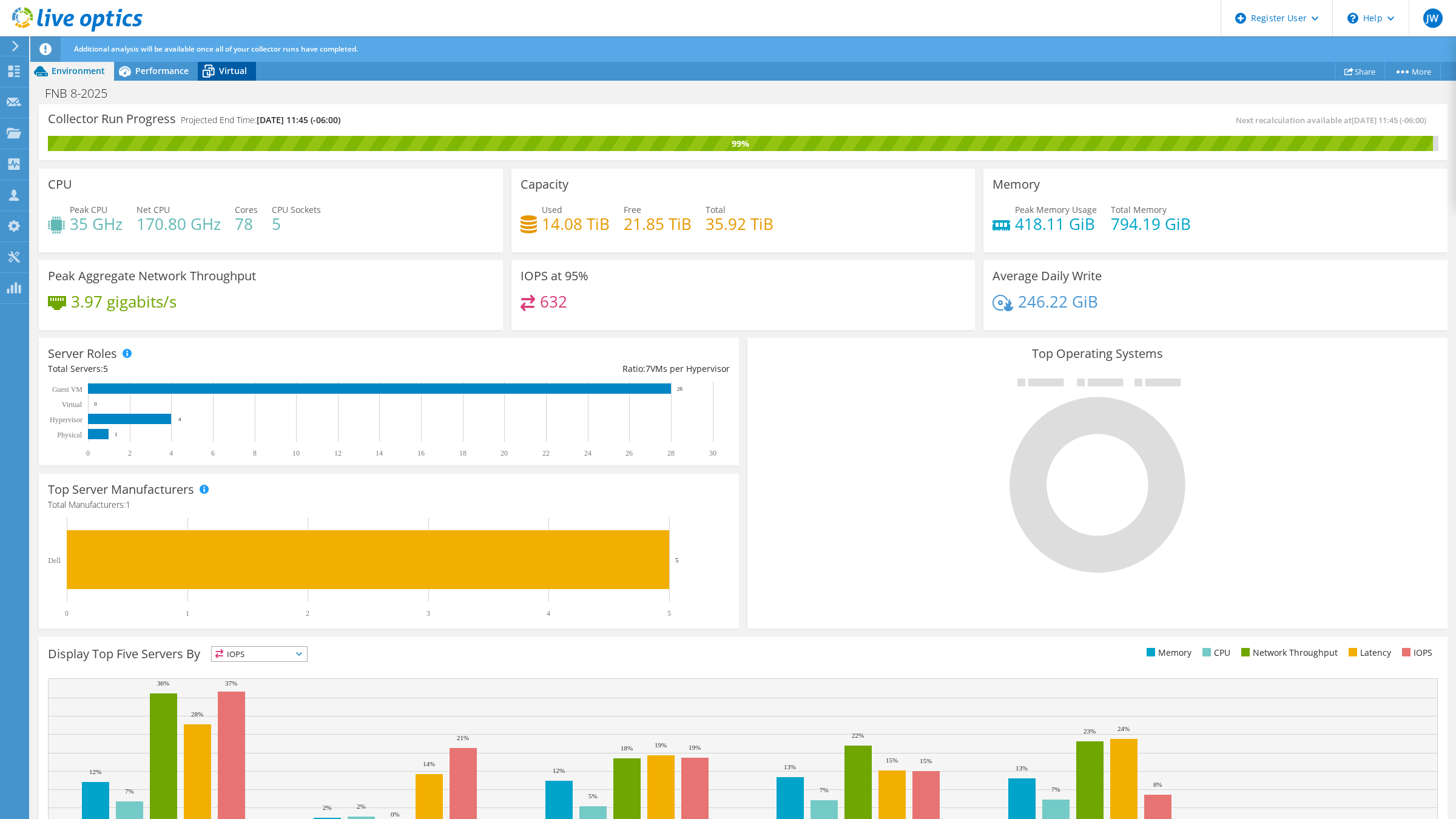
click at [216, 74] on icon at bounding box center [208, 71] width 21 height 21
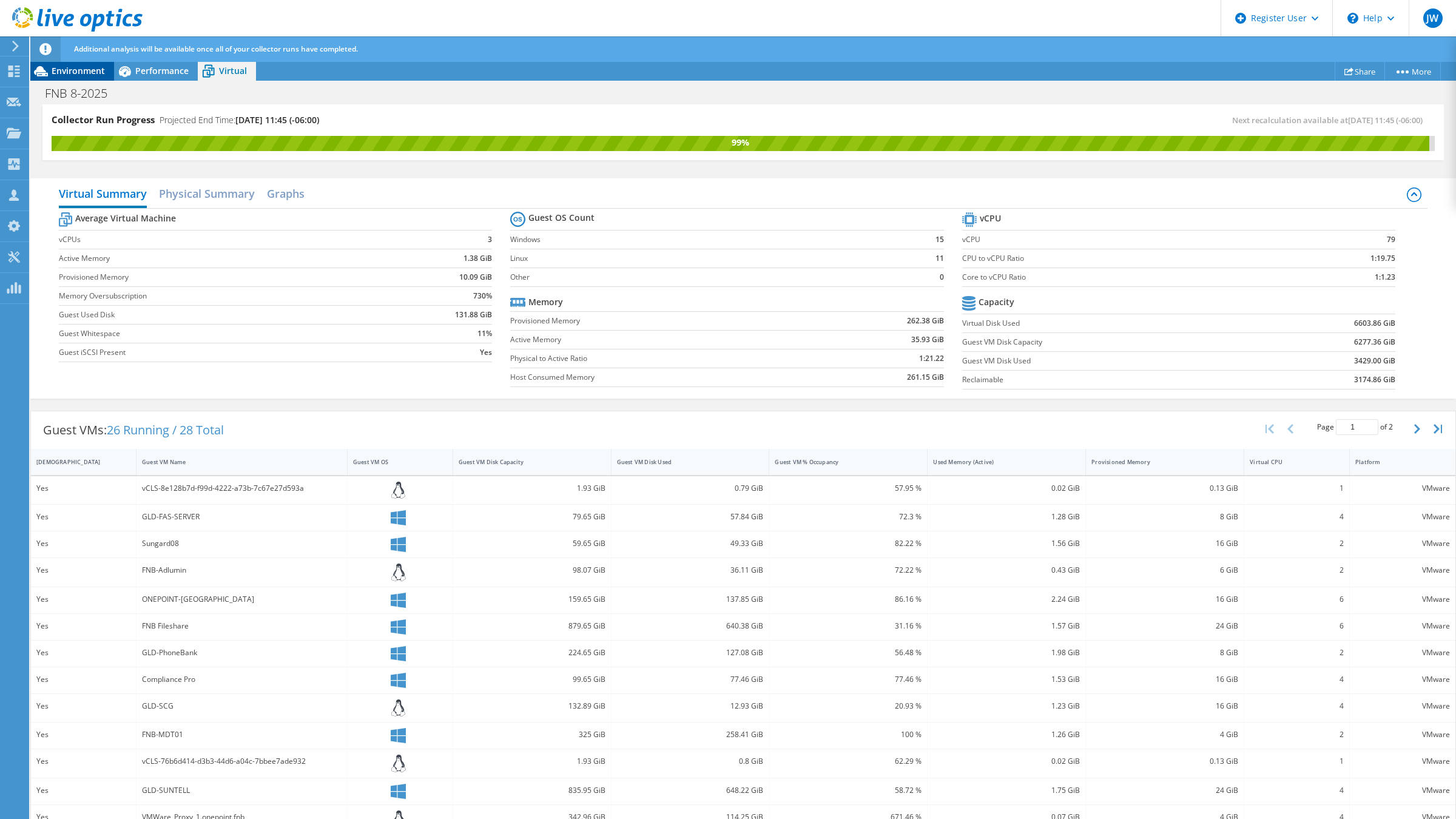
click at [91, 71] on span "Environment" at bounding box center [78, 71] width 53 height 11
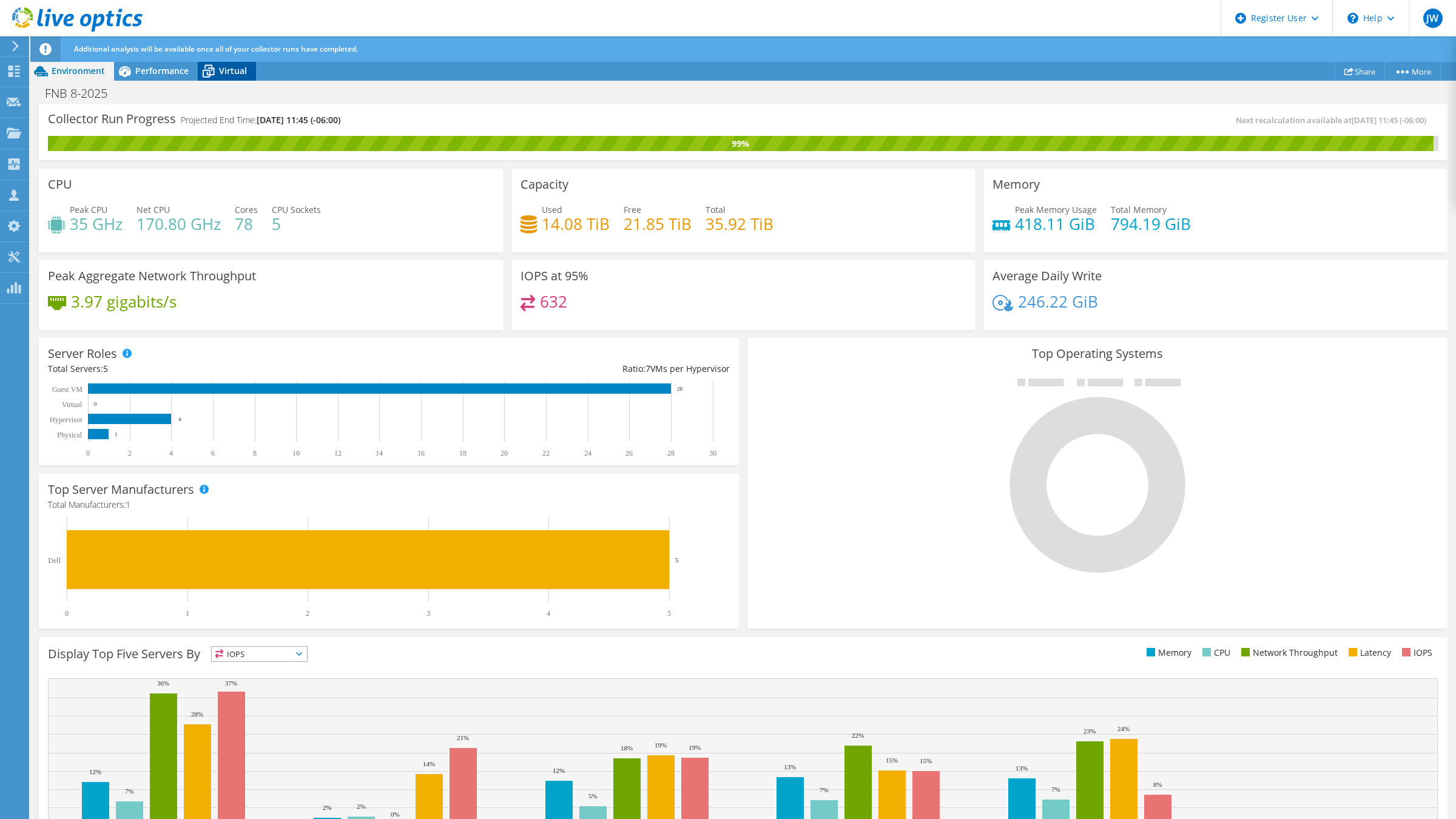
click at [230, 75] on span "Virtual" at bounding box center [233, 71] width 28 height 11
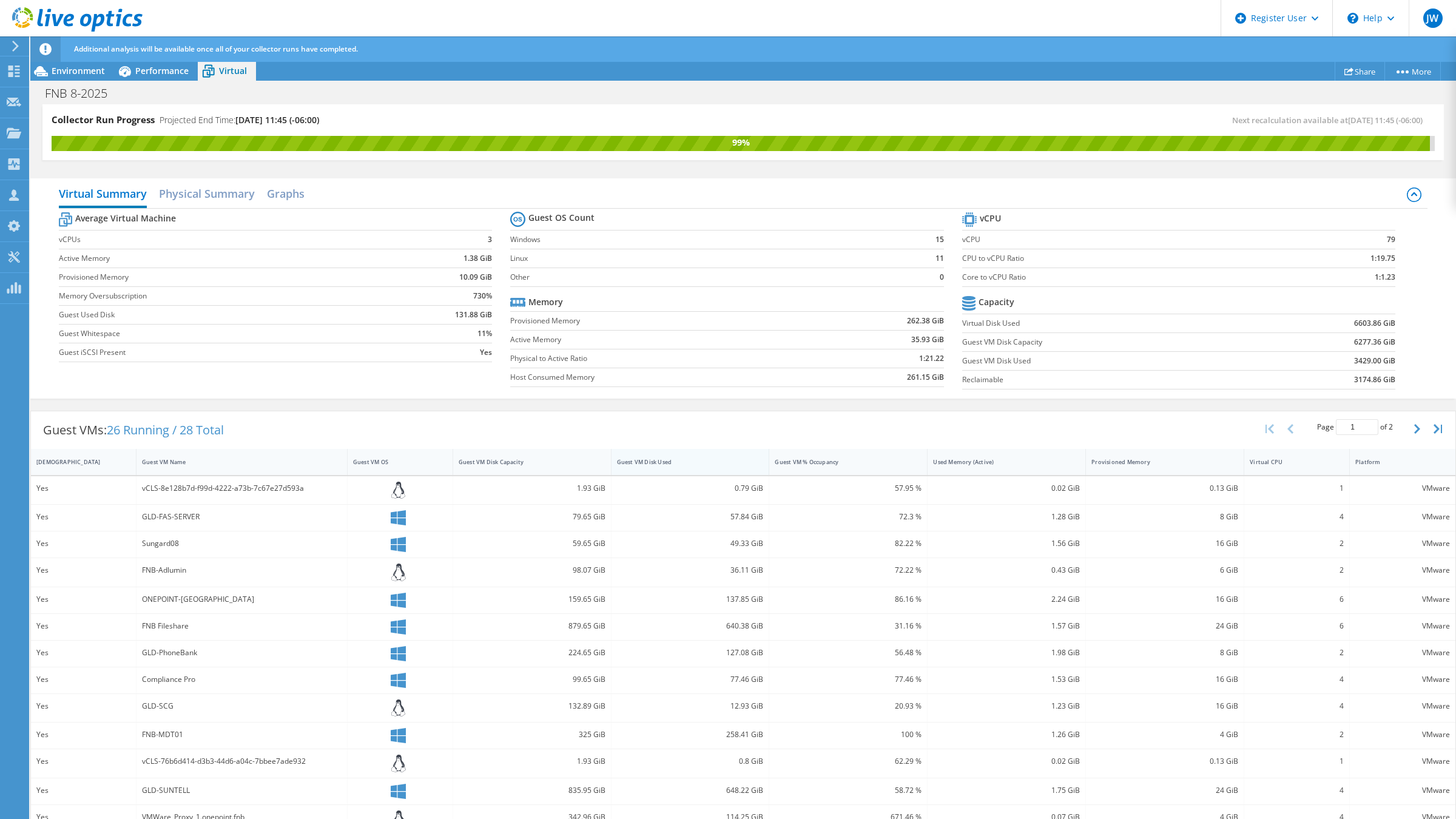
click at [702, 466] on div "Guest VM Disk Used" at bounding box center [683, 462] width 132 height 8
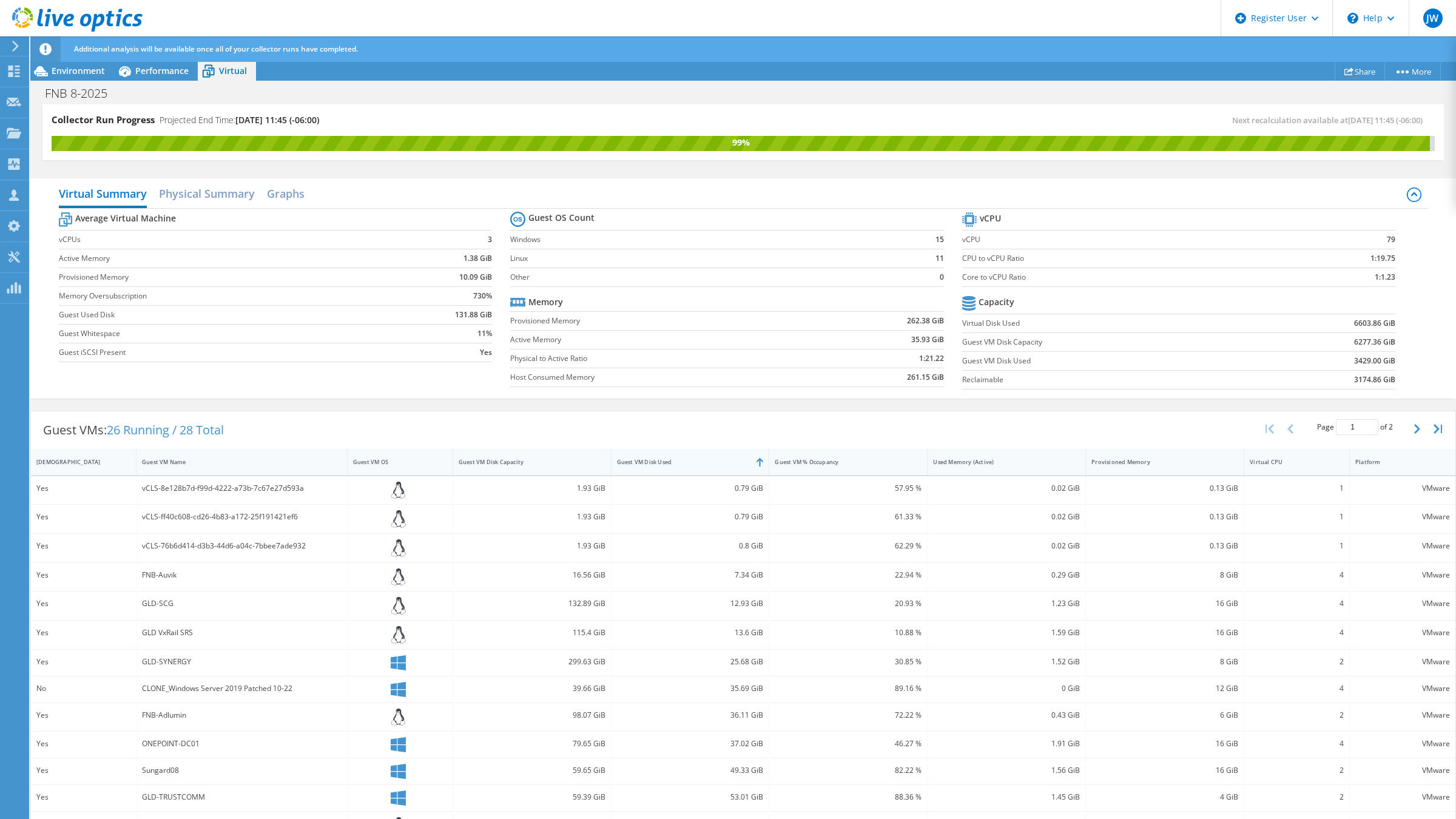
click at [702, 466] on div "Guest VM Disk Used" at bounding box center [683, 462] width 132 height 8
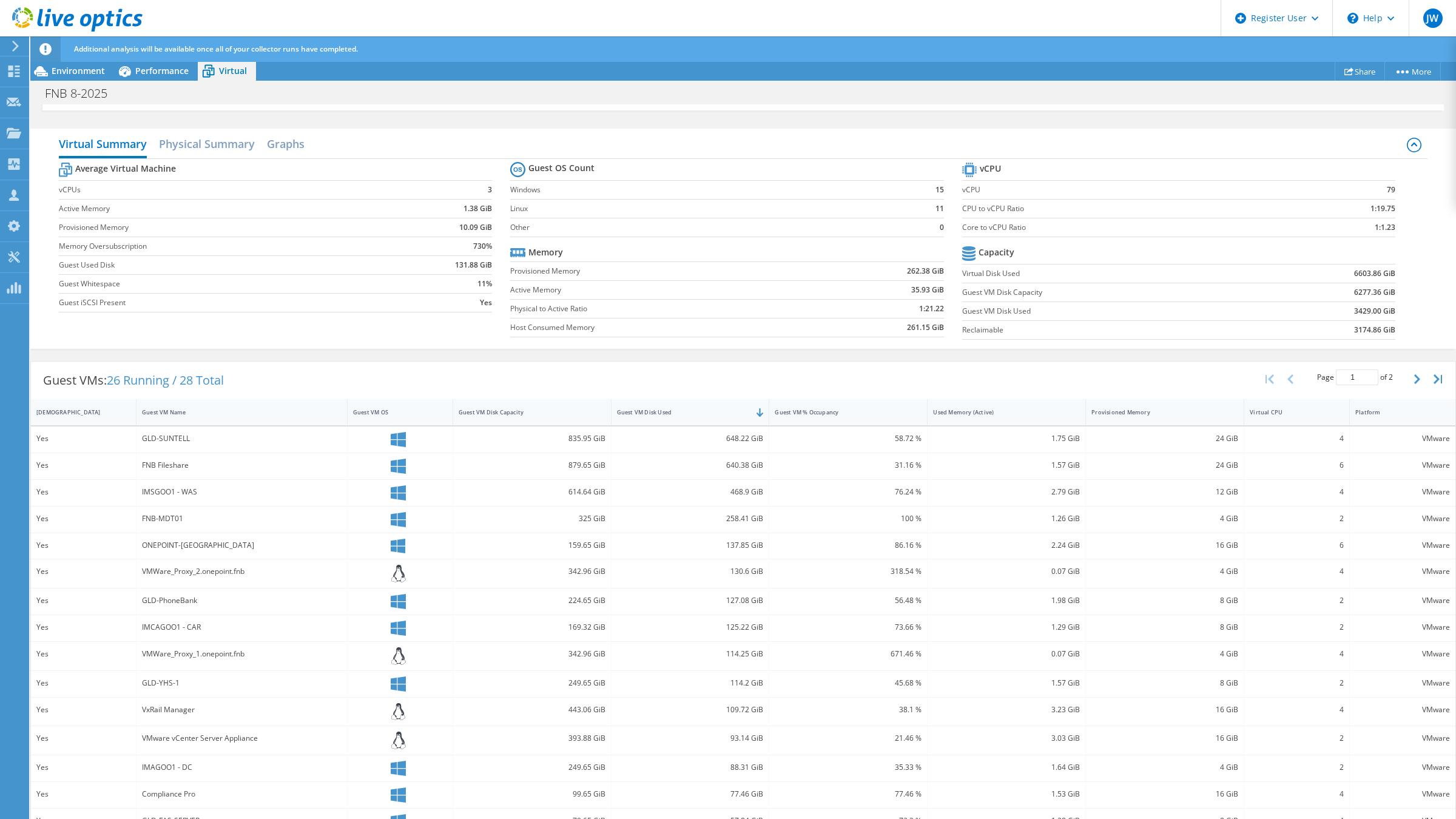
scroll to position [74, 0]
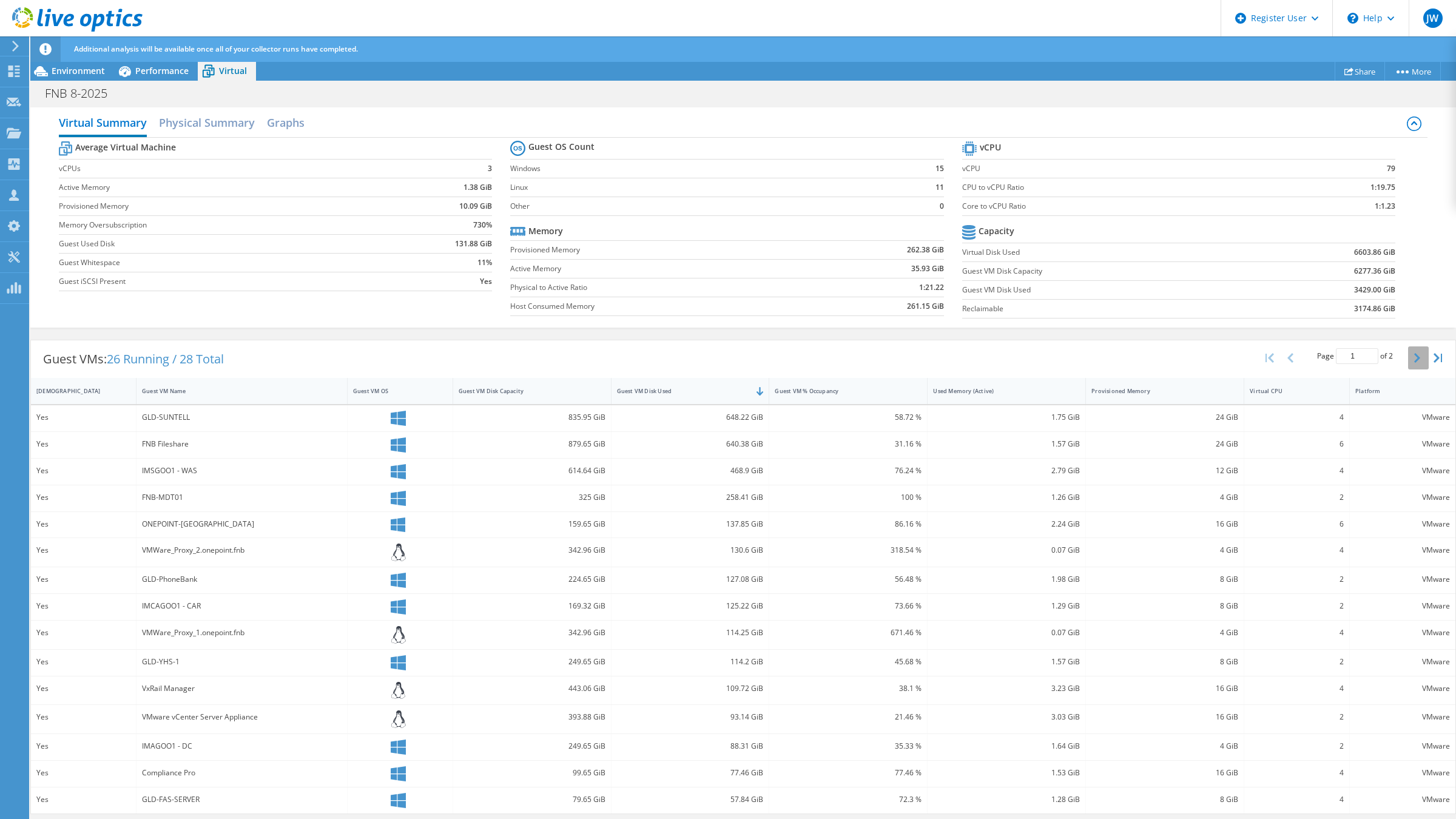
click at [1408, 359] on button "button" at bounding box center [1418, 358] width 20 height 23
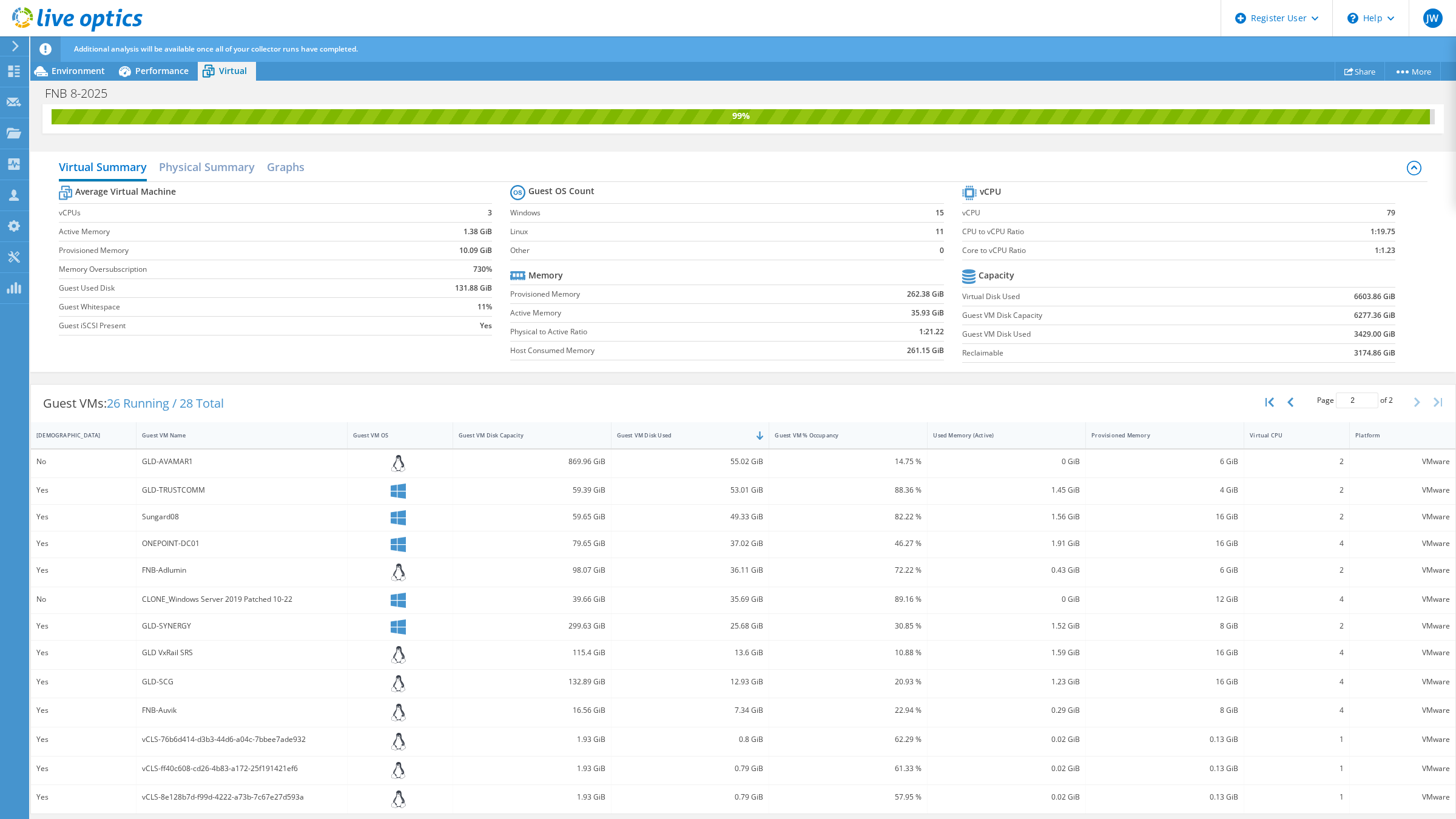
scroll to position [29, 0]
click at [157, 76] on div "Performance" at bounding box center [156, 71] width 84 height 20
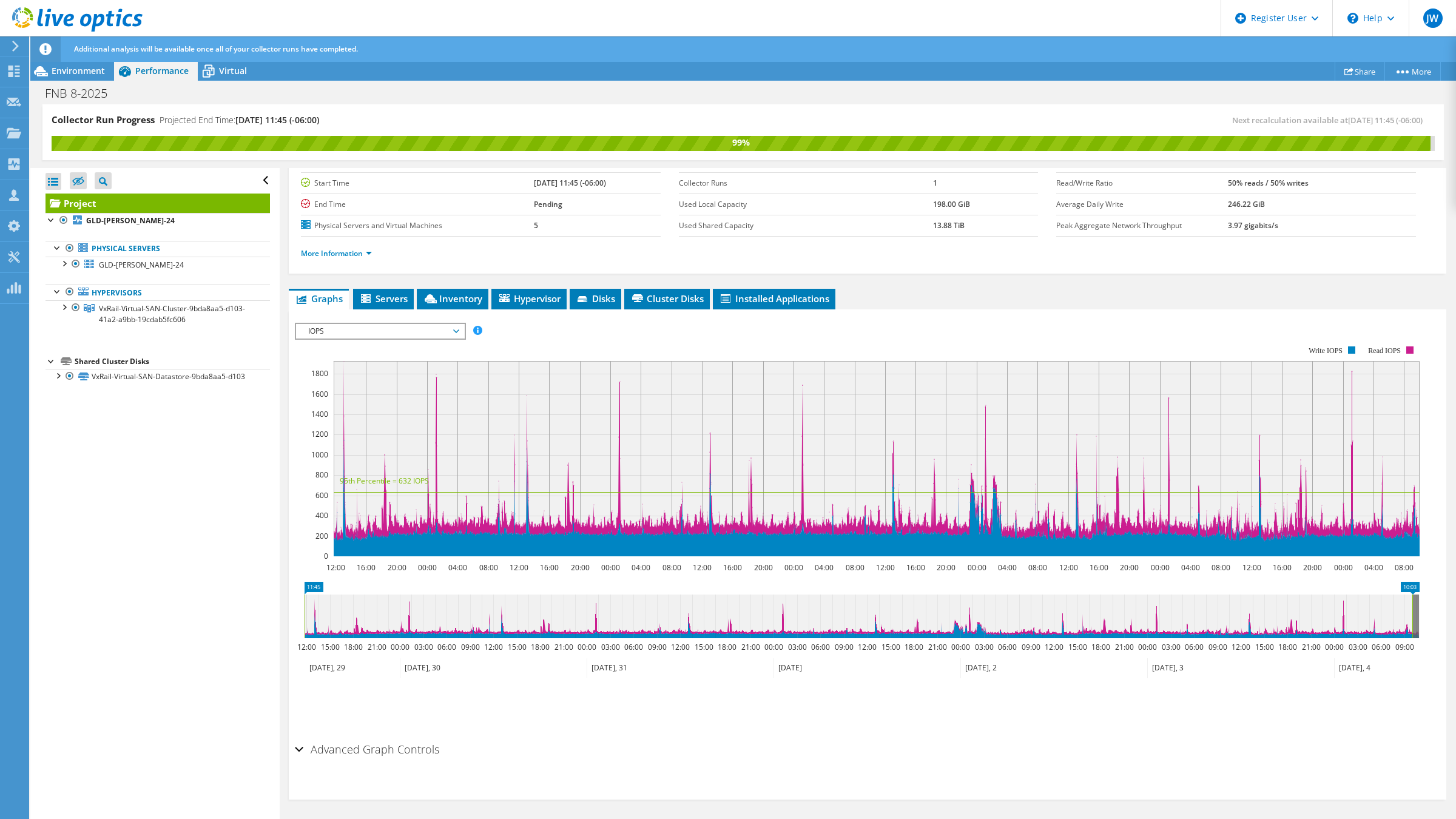
scroll to position [0, 0]
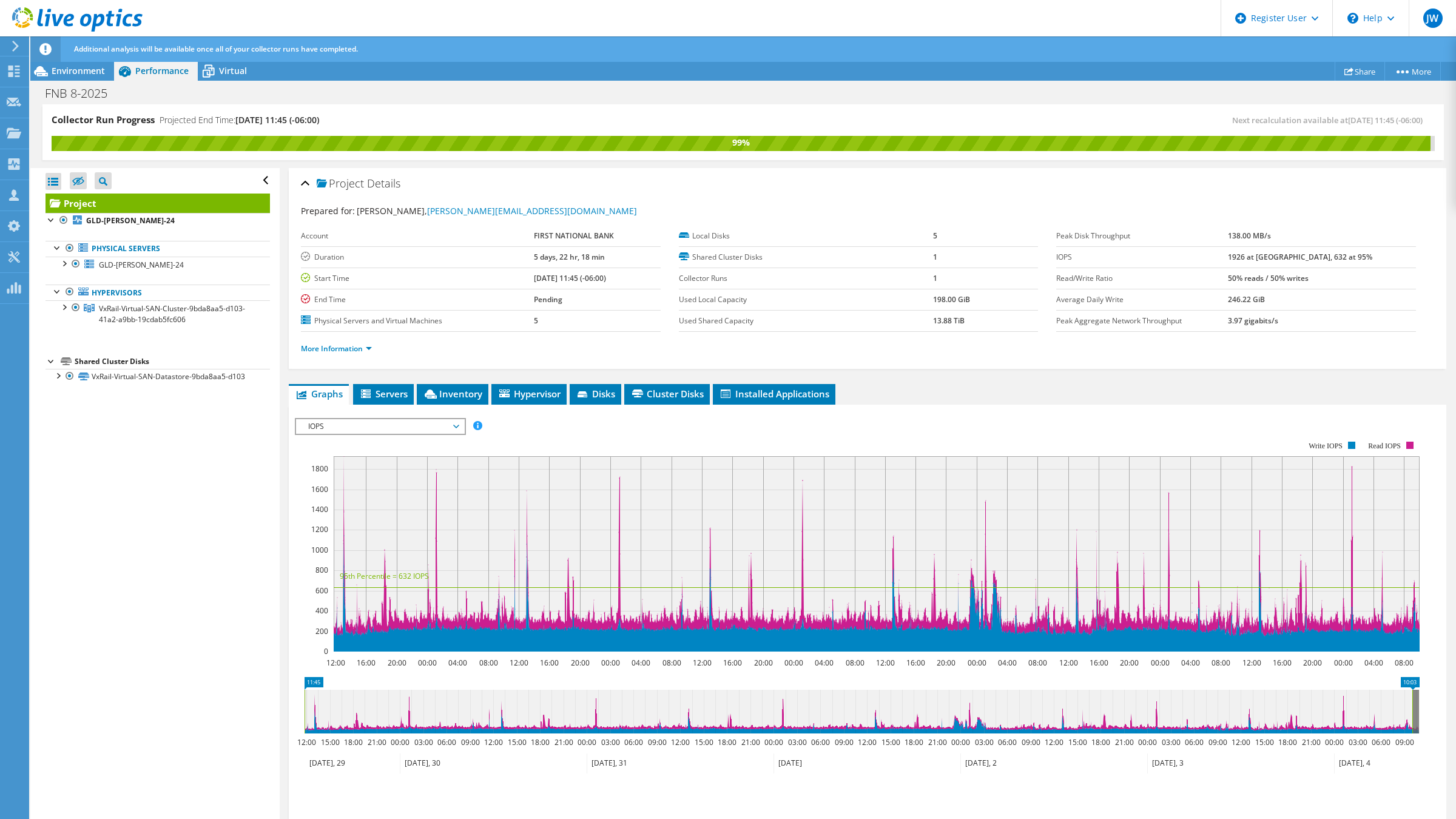
click at [355, 423] on span "IOPS" at bounding box center [380, 426] width 156 height 15
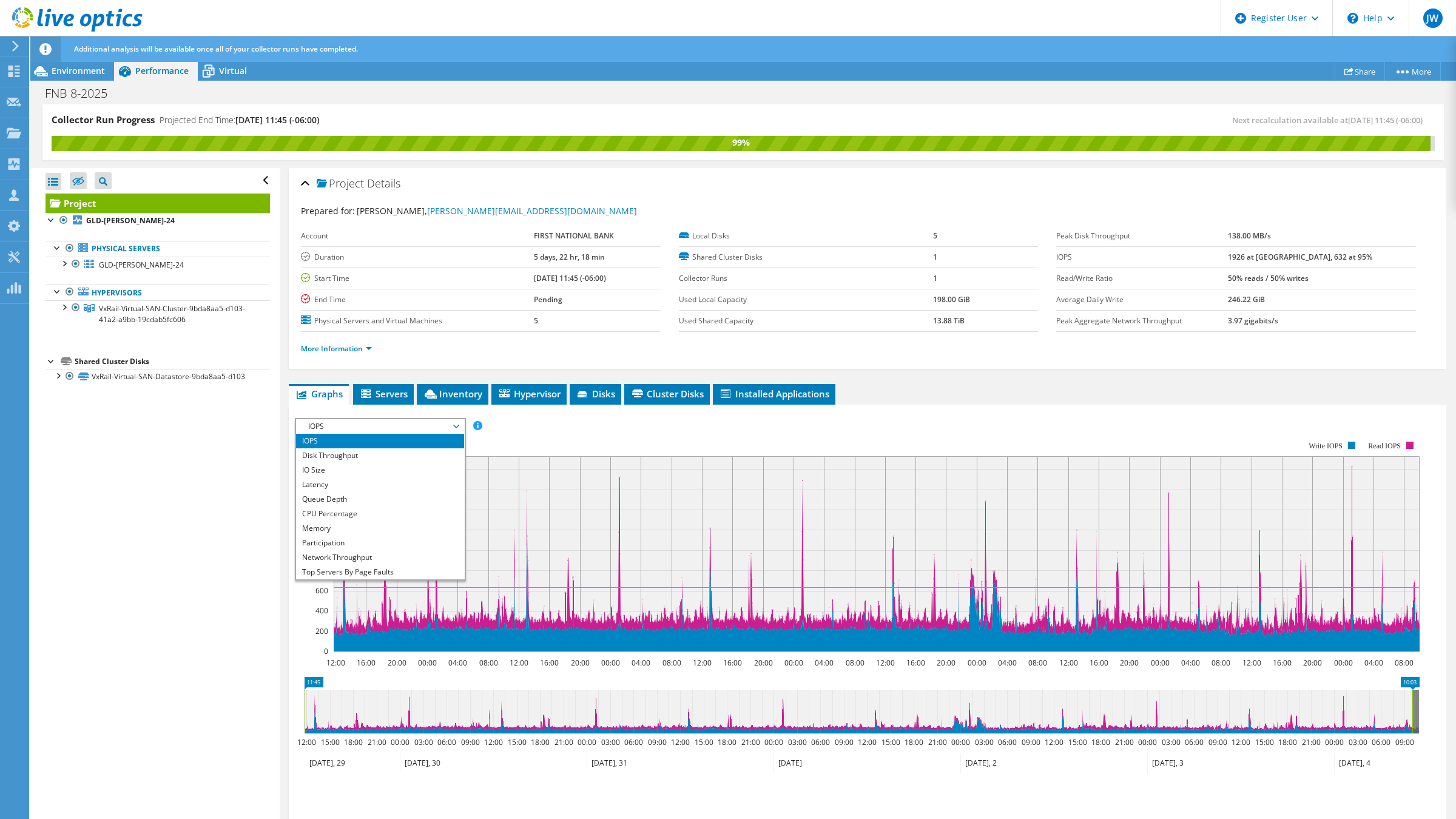
click at [353, 425] on span "IOPS" at bounding box center [380, 426] width 156 height 15
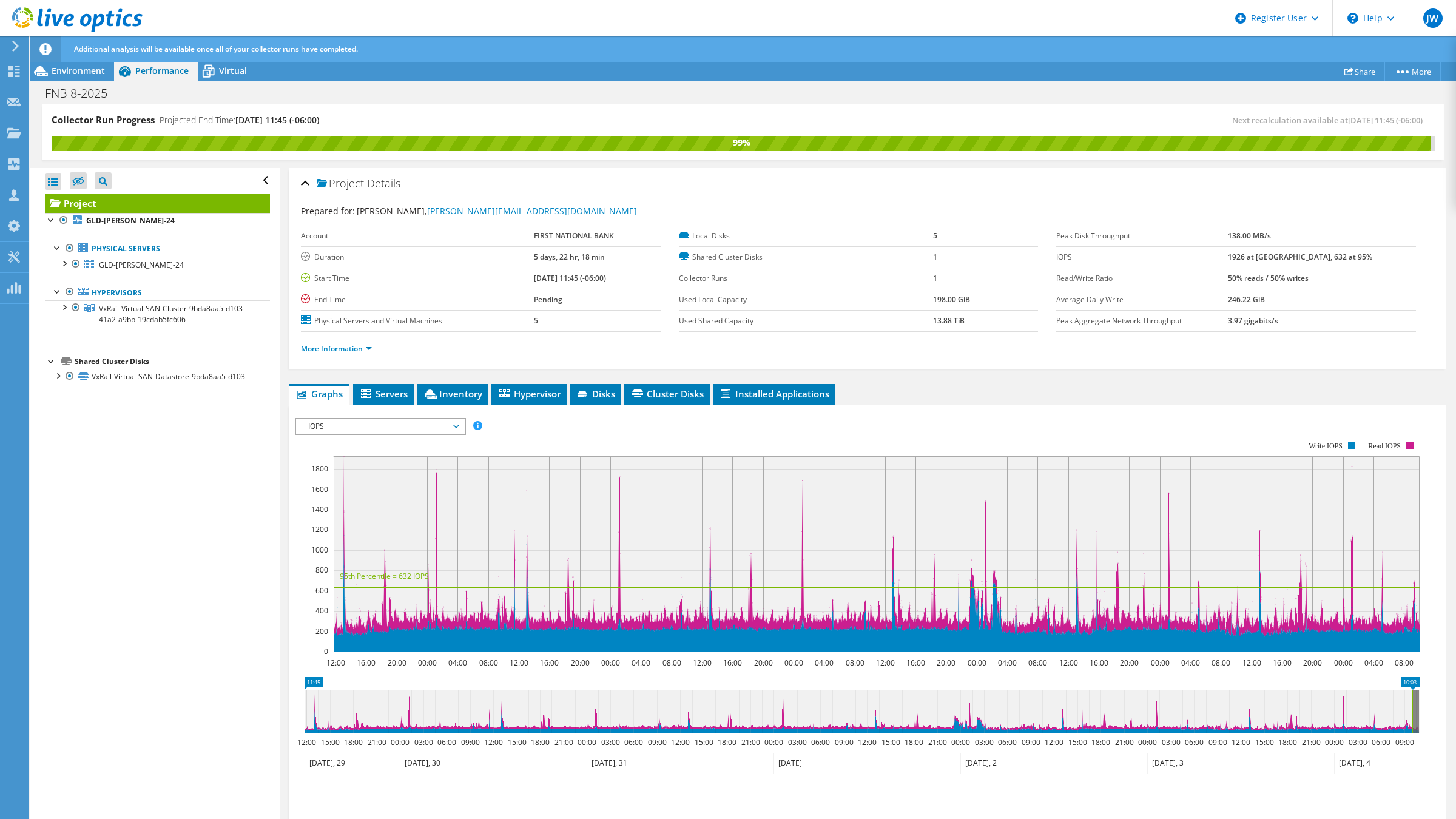
click at [425, 422] on span "IOPS" at bounding box center [380, 426] width 156 height 15
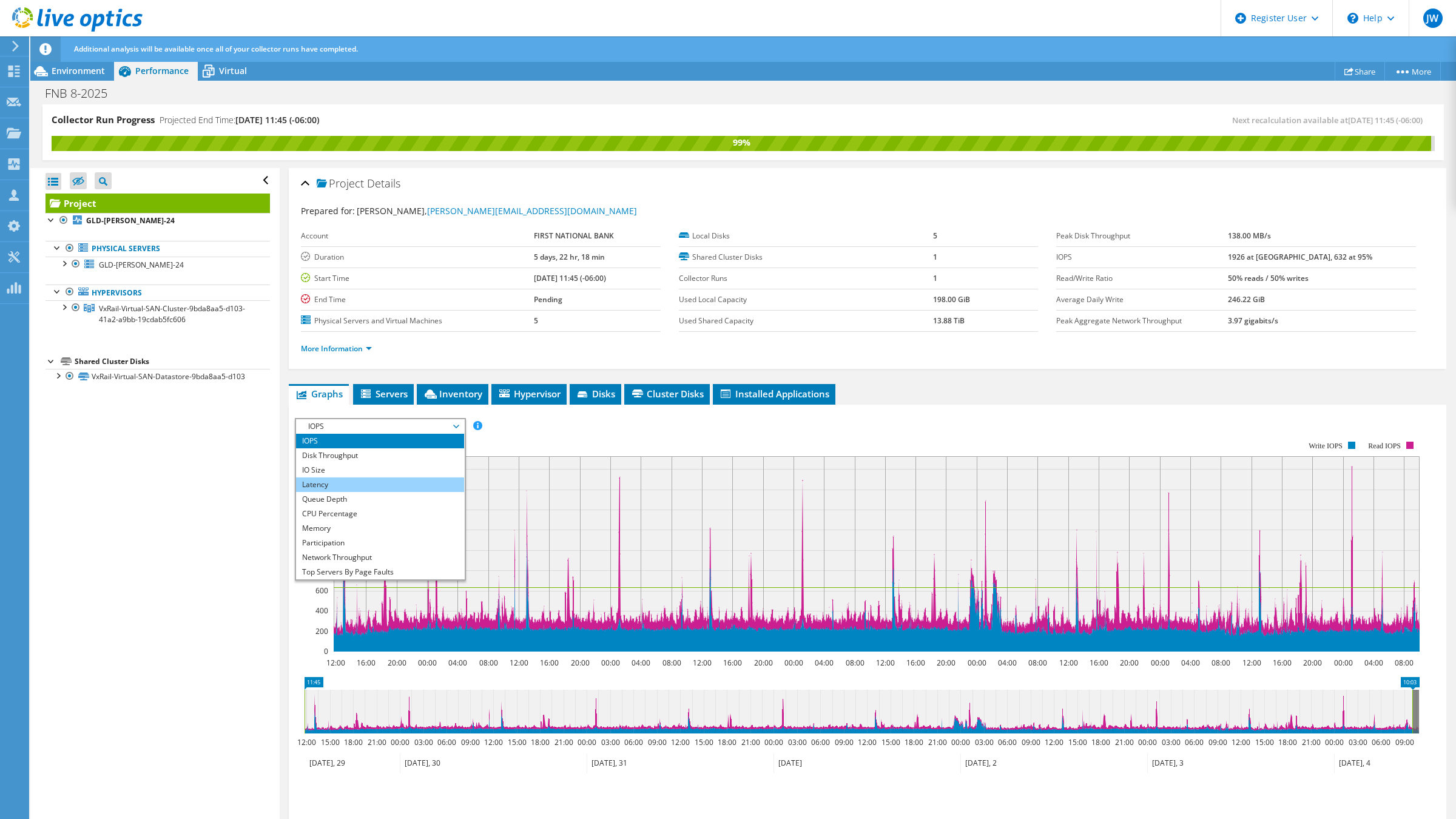
click at [407, 481] on li "Latency" at bounding box center [380, 485] width 168 height 15
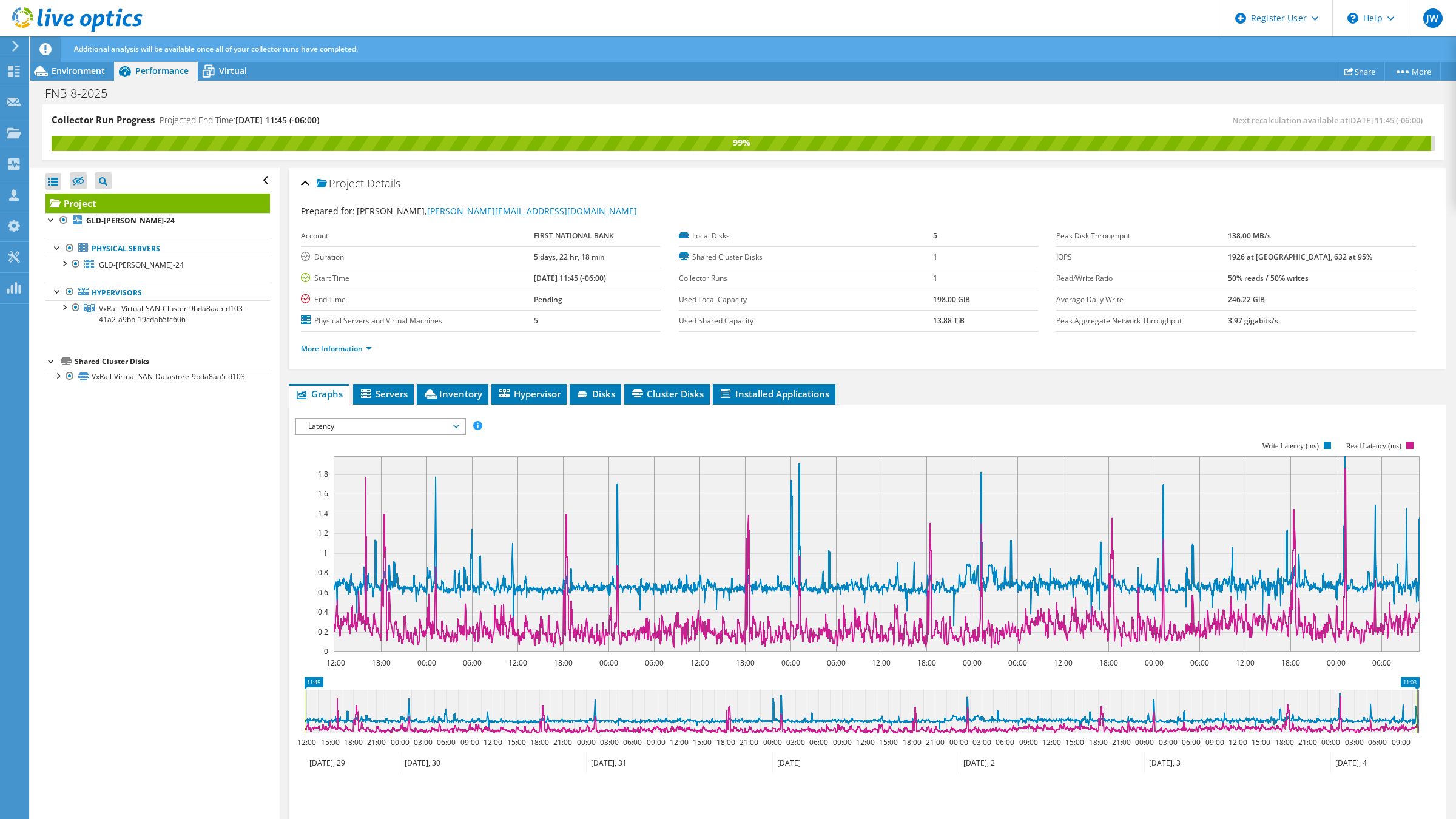
click at [396, 433] on span "Latency" at bounding box center [380, 426] width 156 height 15
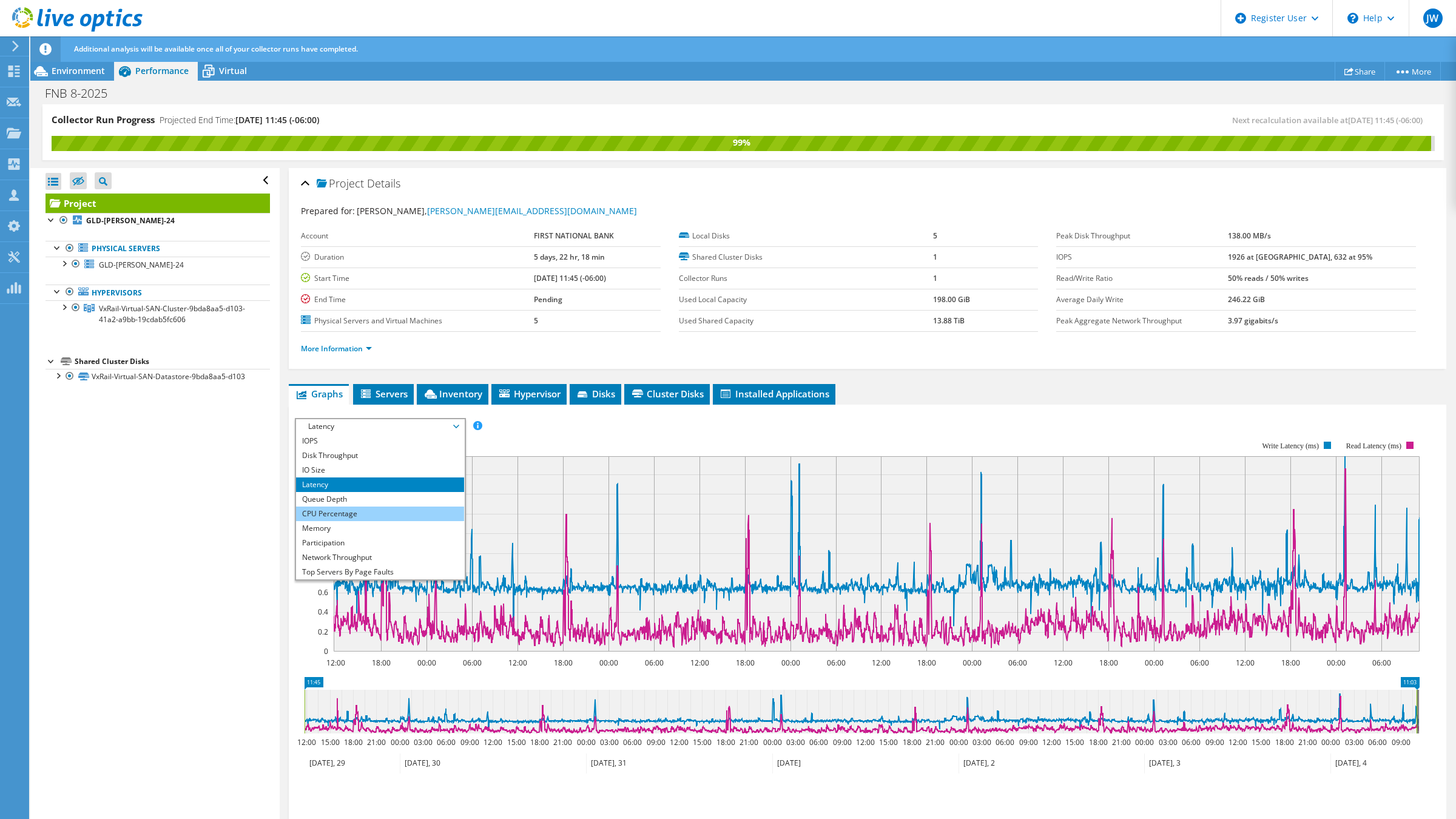
click at [407, 515] on li "CPU Percentage" at bounding box center [380, 514] width 168 height 15
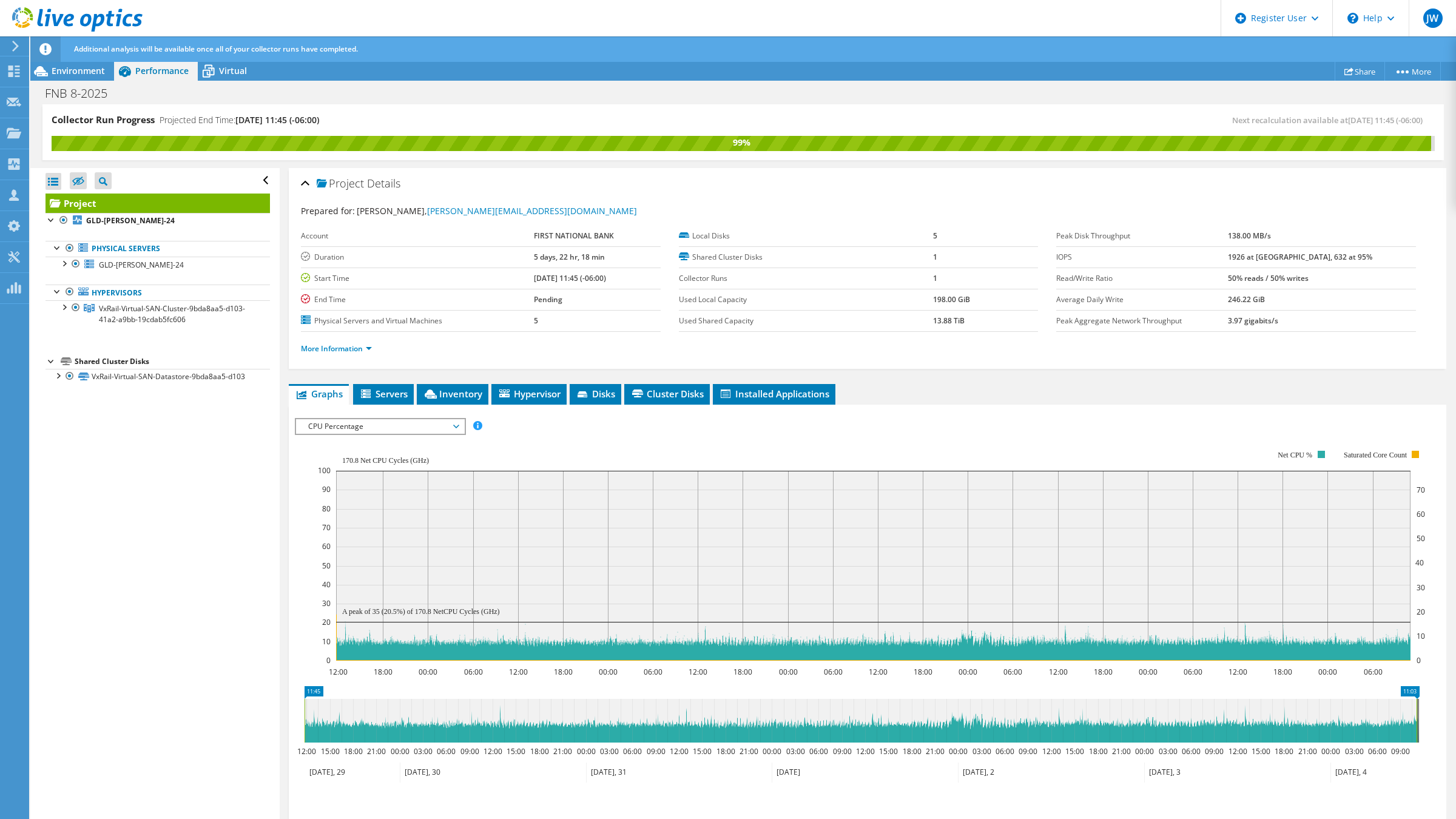
click at [421, 425] on span "CPU Percentage" at bounding box center [380, 426] width 156 height 15
click at [1017, 409] on div "IOPS Disk Throughput IO Size Latency Queue Depth CPU Percentage Memory Page Fau…" at bounding box center [867, 623] width 1145 height 437
click at [355, 347] on link "More Information" at bounding box center [336, 348] width 71 height 11
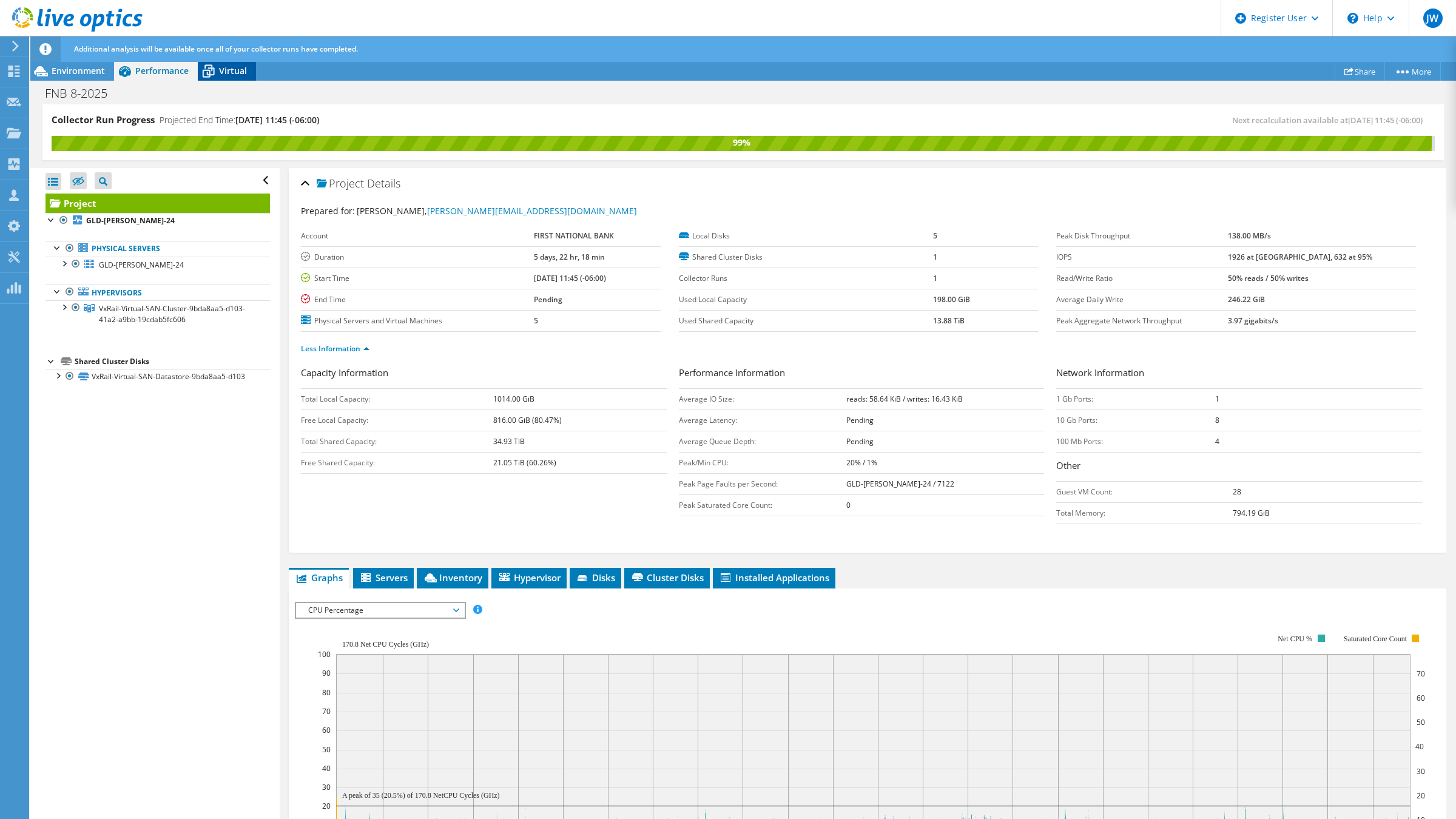
click at [227, 74] on span "Virtual" at bounding box center [233, 71] width 28 height 11
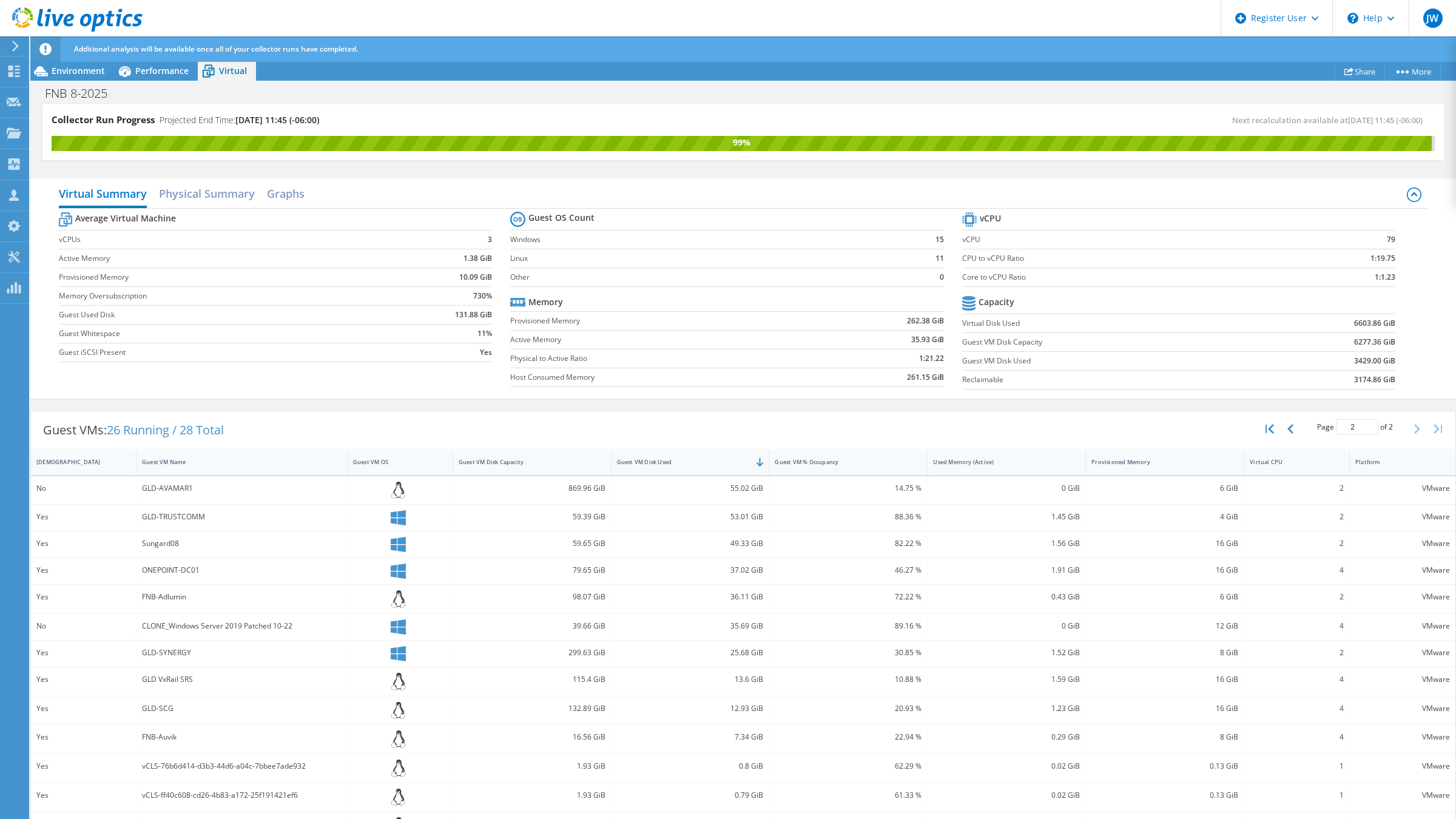
scroll to position [75, 0]
click at [667, 461] on div "Guest VM Disk Used" at bounding box center [683, 462] width 132 height 8
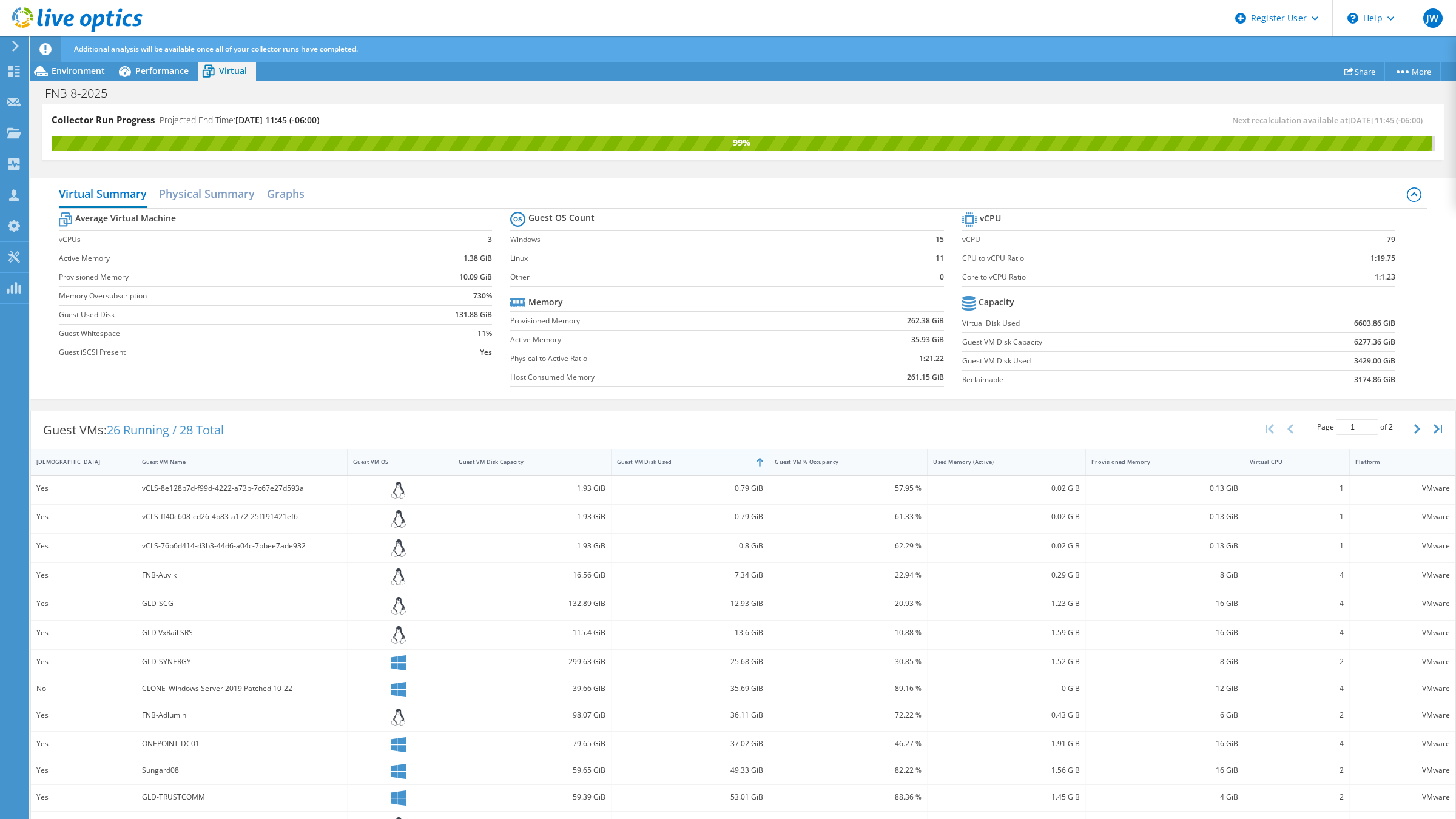
click at [667, 461] on div "Guest VM Disk Used" at bounding box center [683, 462] width 132 height 8
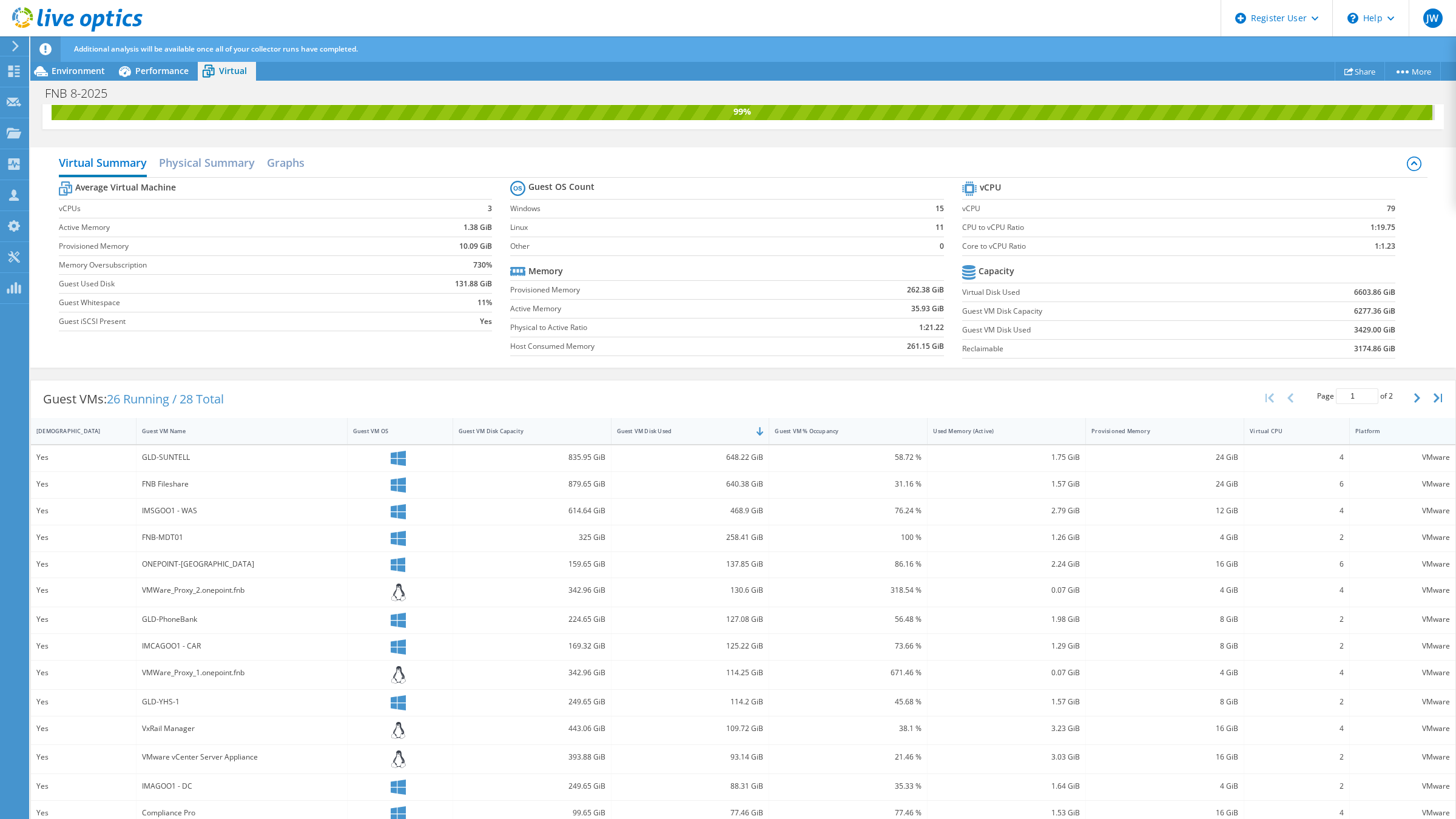
scroll to position [74, 0]
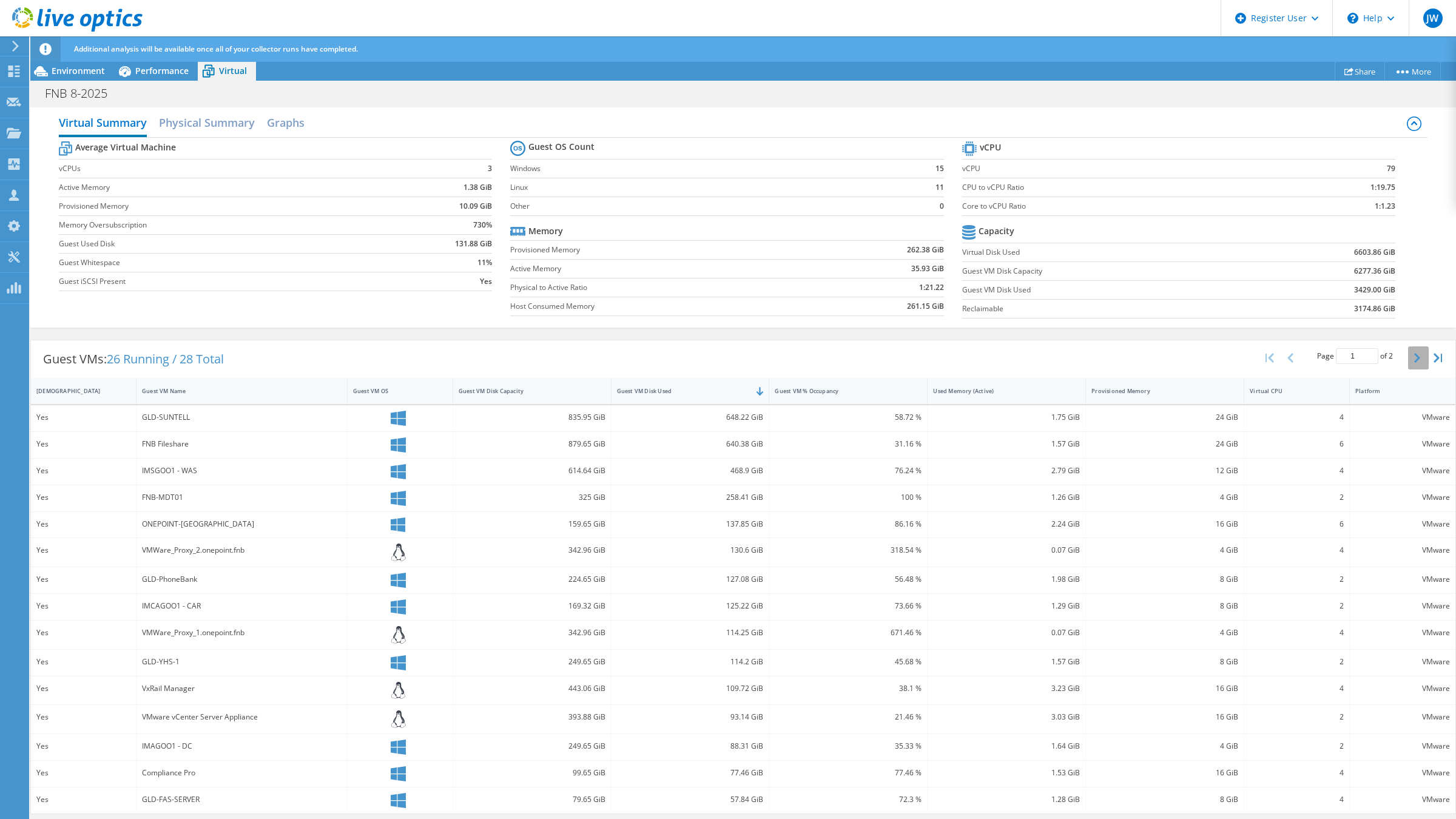
click at [1414, 362] on icon "button" at bounding box center [1417, 358] width 6 height 10
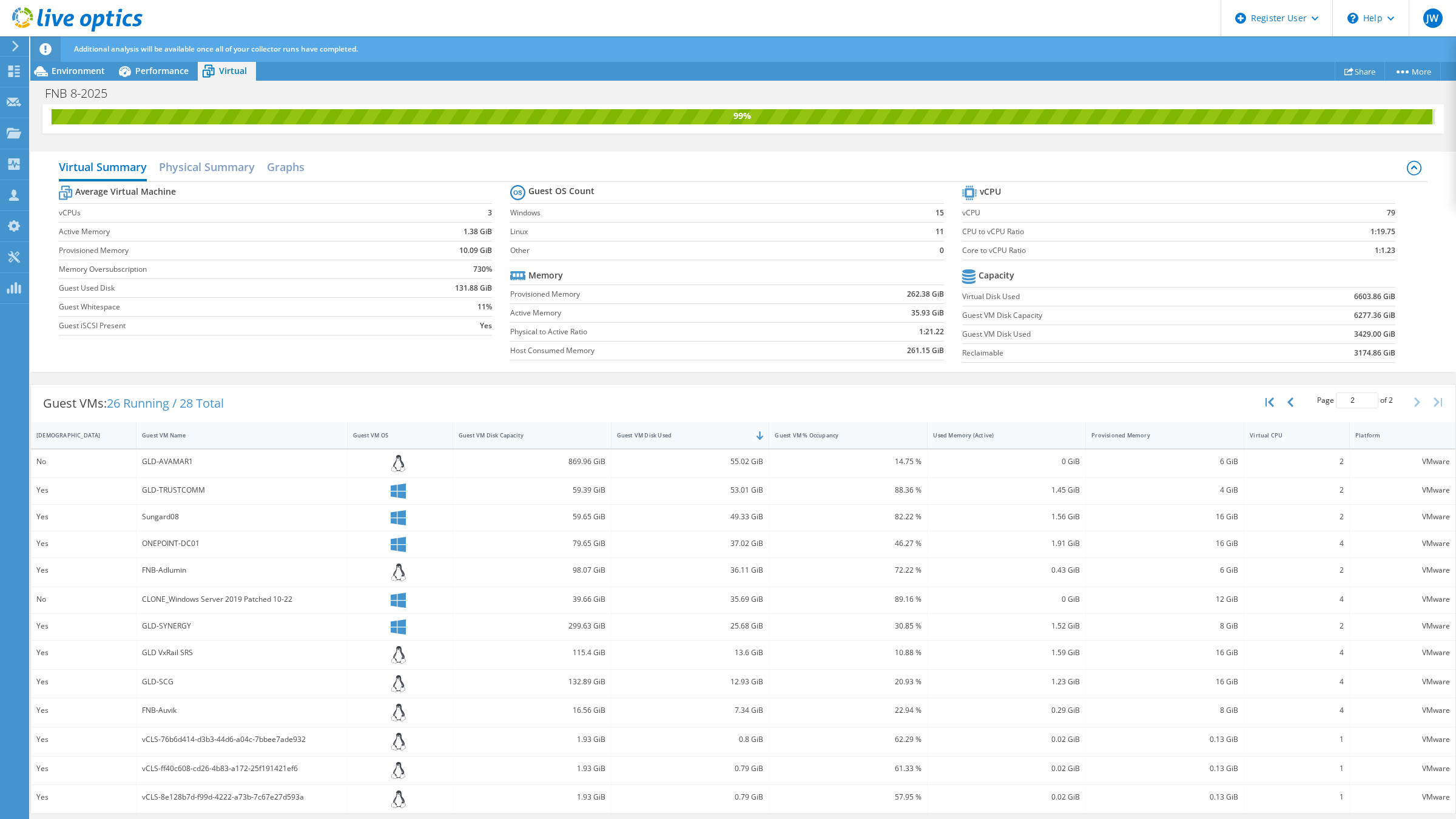
scroll to position [138, 0]
click at [1284, 405] on button "button" at bounding box center [1291, 403] width 20 height 23
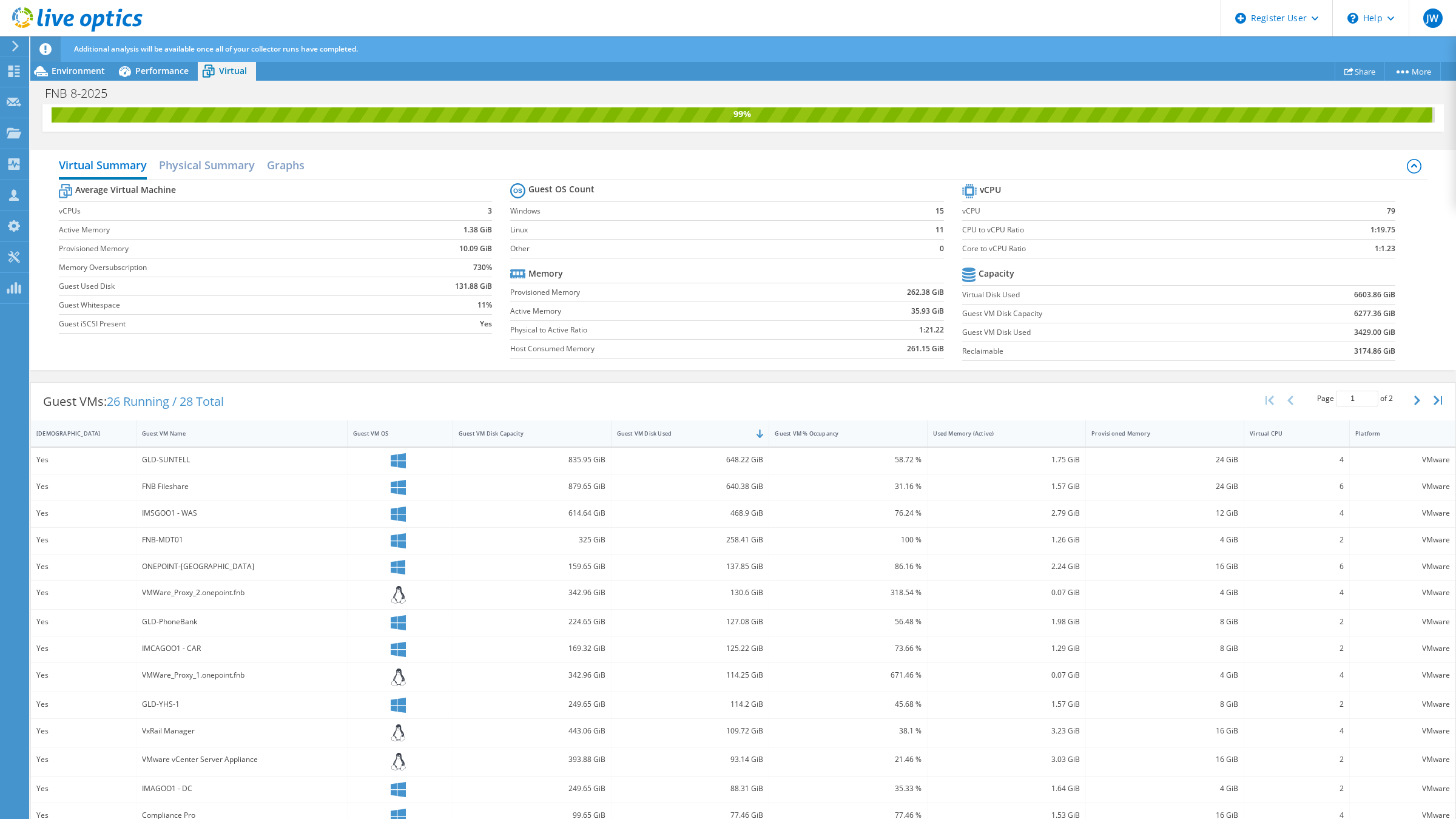
scroll to position [74, 0]
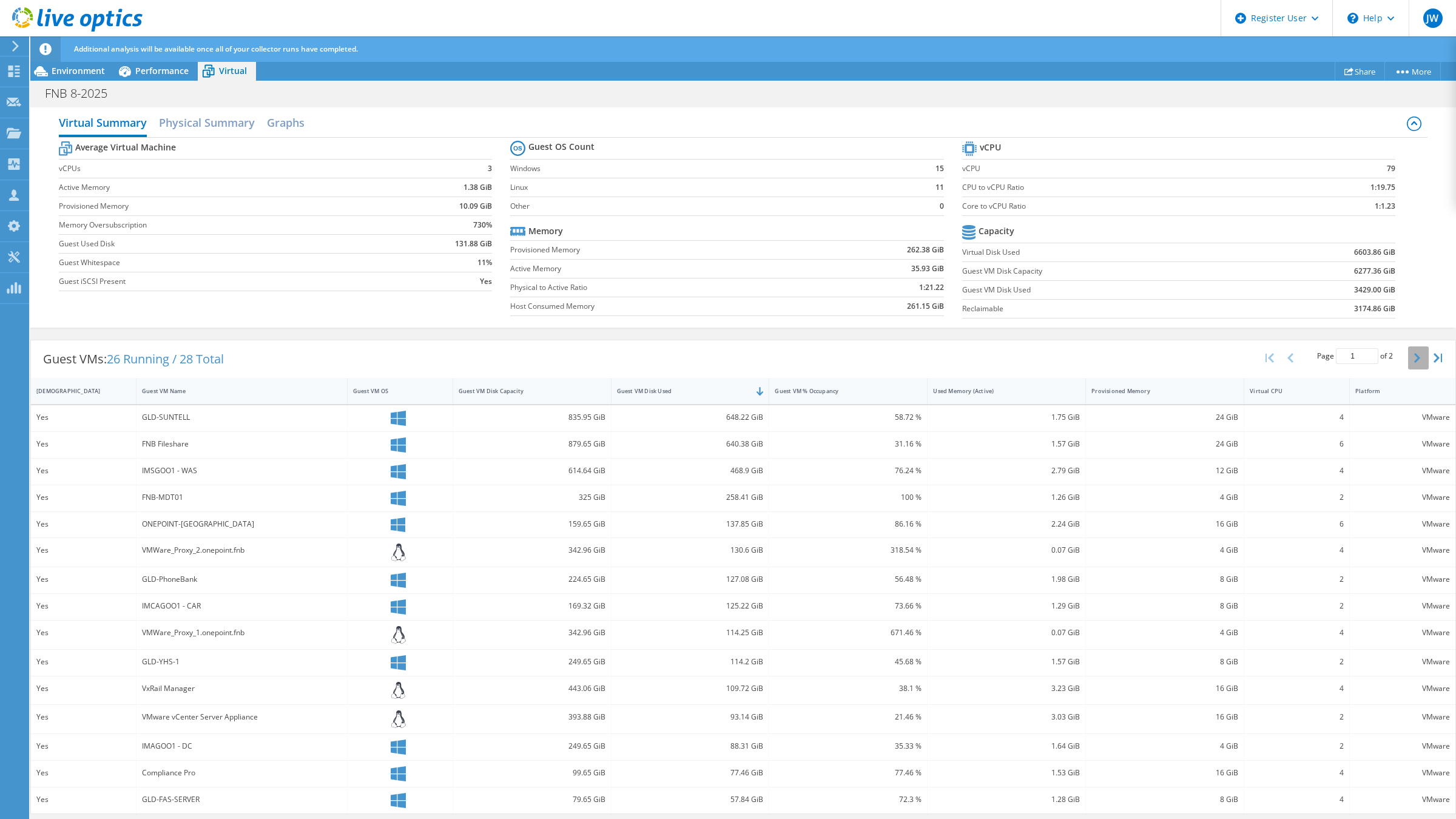
click at [1408, 356] on button "button" at bounding box center [1418, 358] width 20 height 23
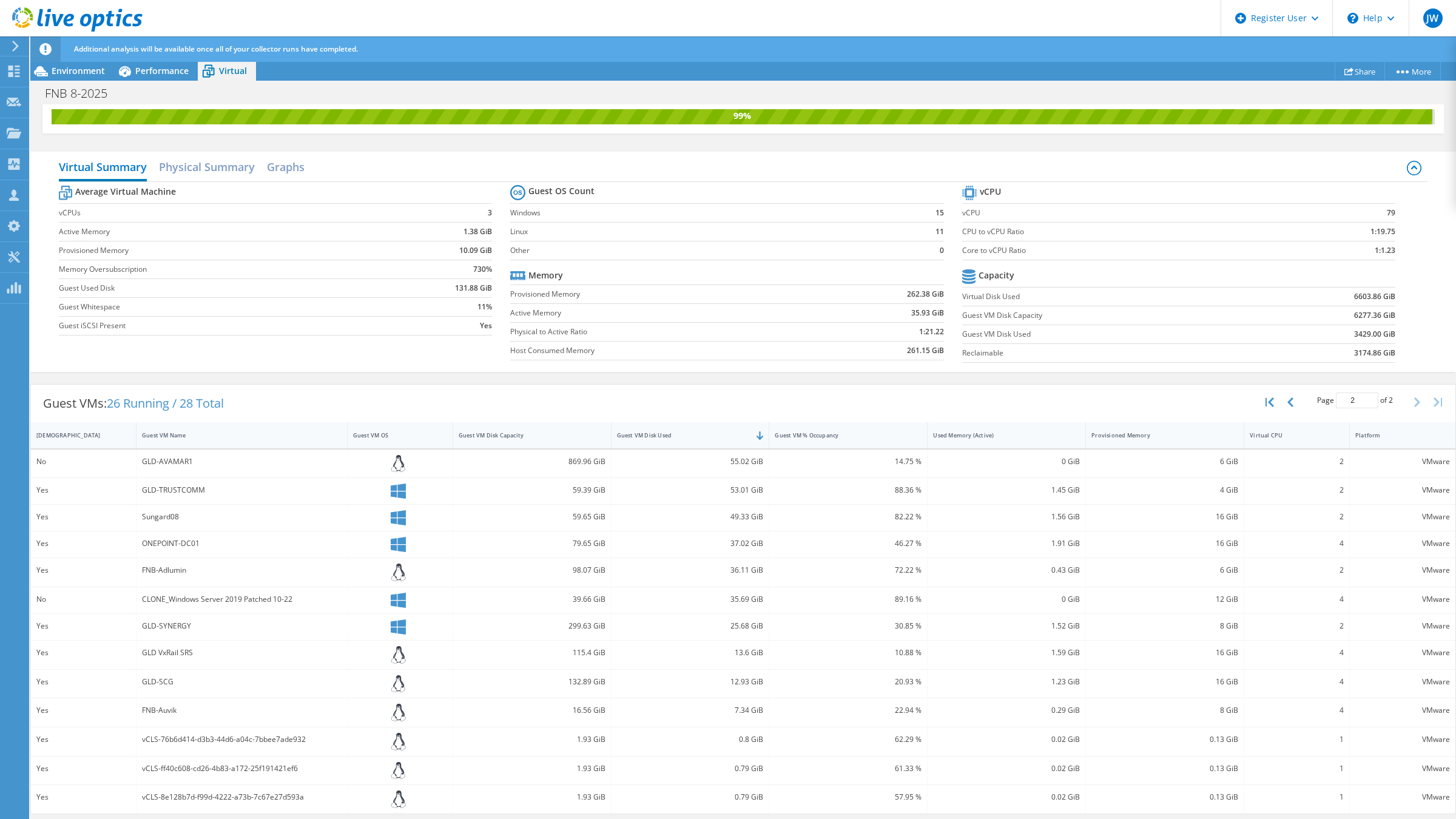
scroll to position [29, 0]
click at [1281, 395] on button "button" at bounding box center [1291, 403] width 20 height 23
type input "1"
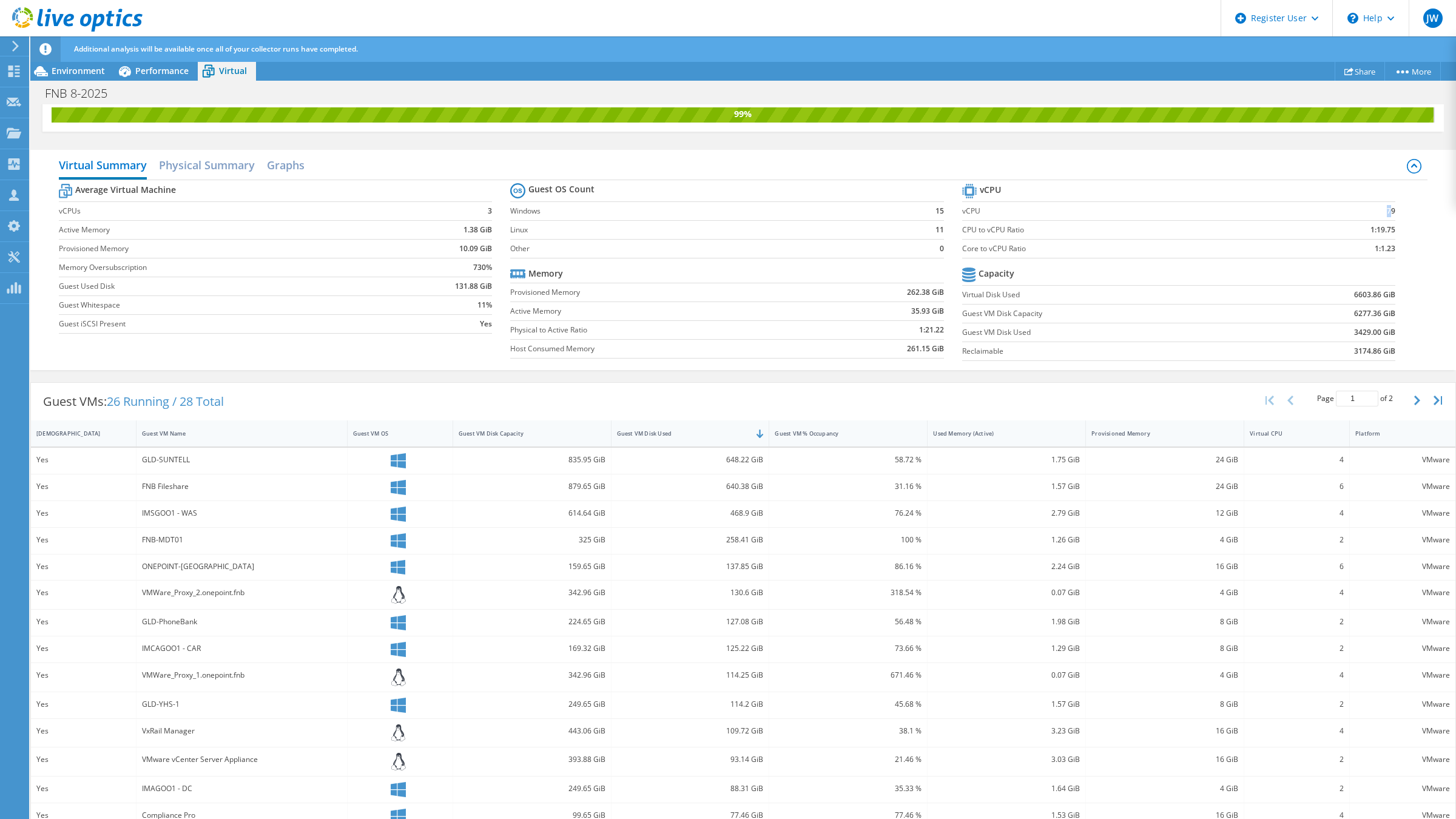
drag, startPoint x: 1374, startPoint y: 211, endPoint x: 1381, endPoint y: 211, distance: 7.0
click at [1381, 211] on td "79" at bounding box center [1339, 211] width 114 height 19
click at [1408, 252] on div "Average Virtual Machine vCPUs 3 Active Memory 1.38 GiB Provisioned Memory 10.09…" at bounding box center [743, 274] width 1368 height 187
click at [83, 74] on span "Environment" at bounding box center [78, 71] width 53 height 11
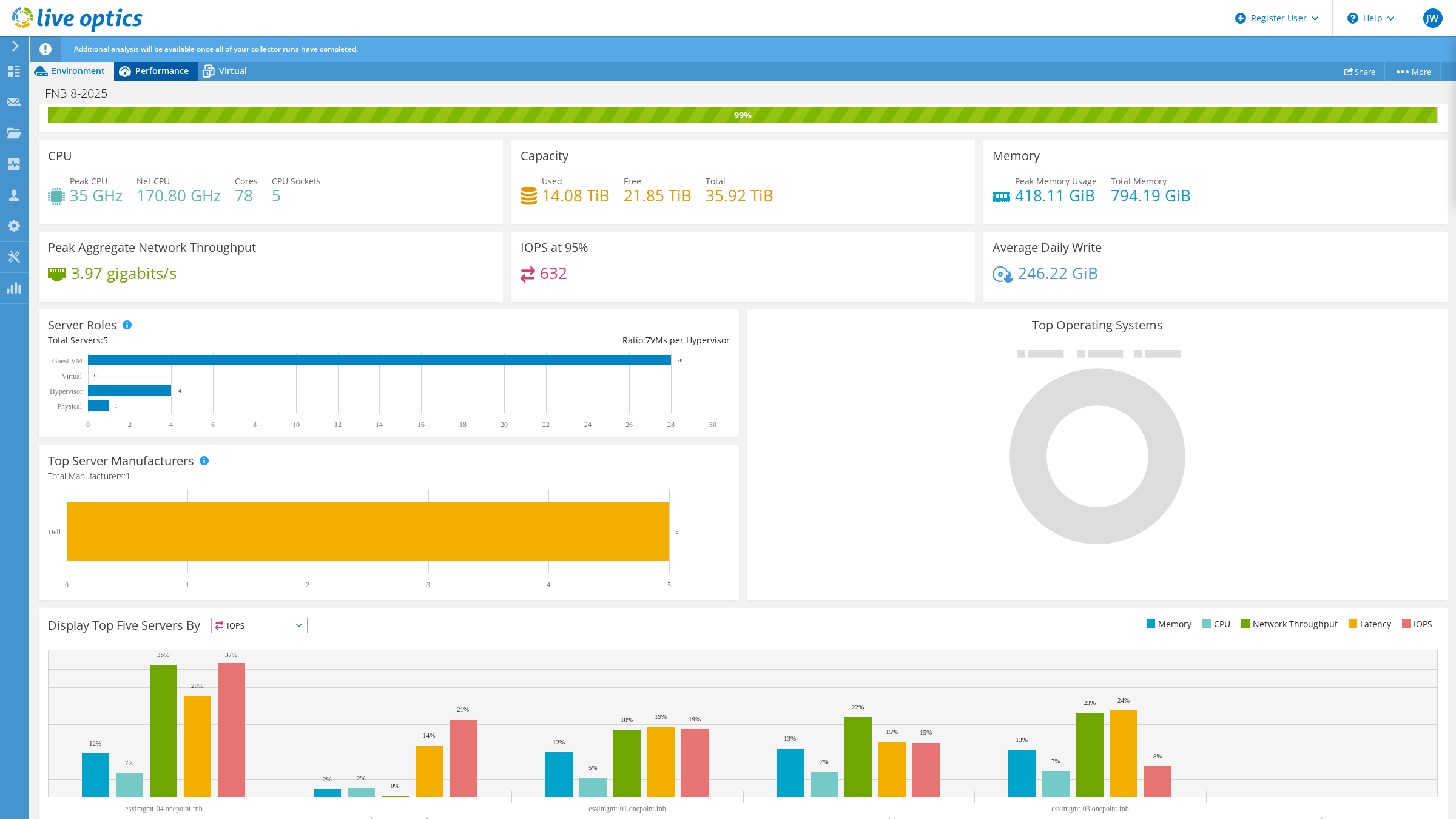
click at [167, 68] on span "Performance" at bounding box center [162, 71] width 53 height 11
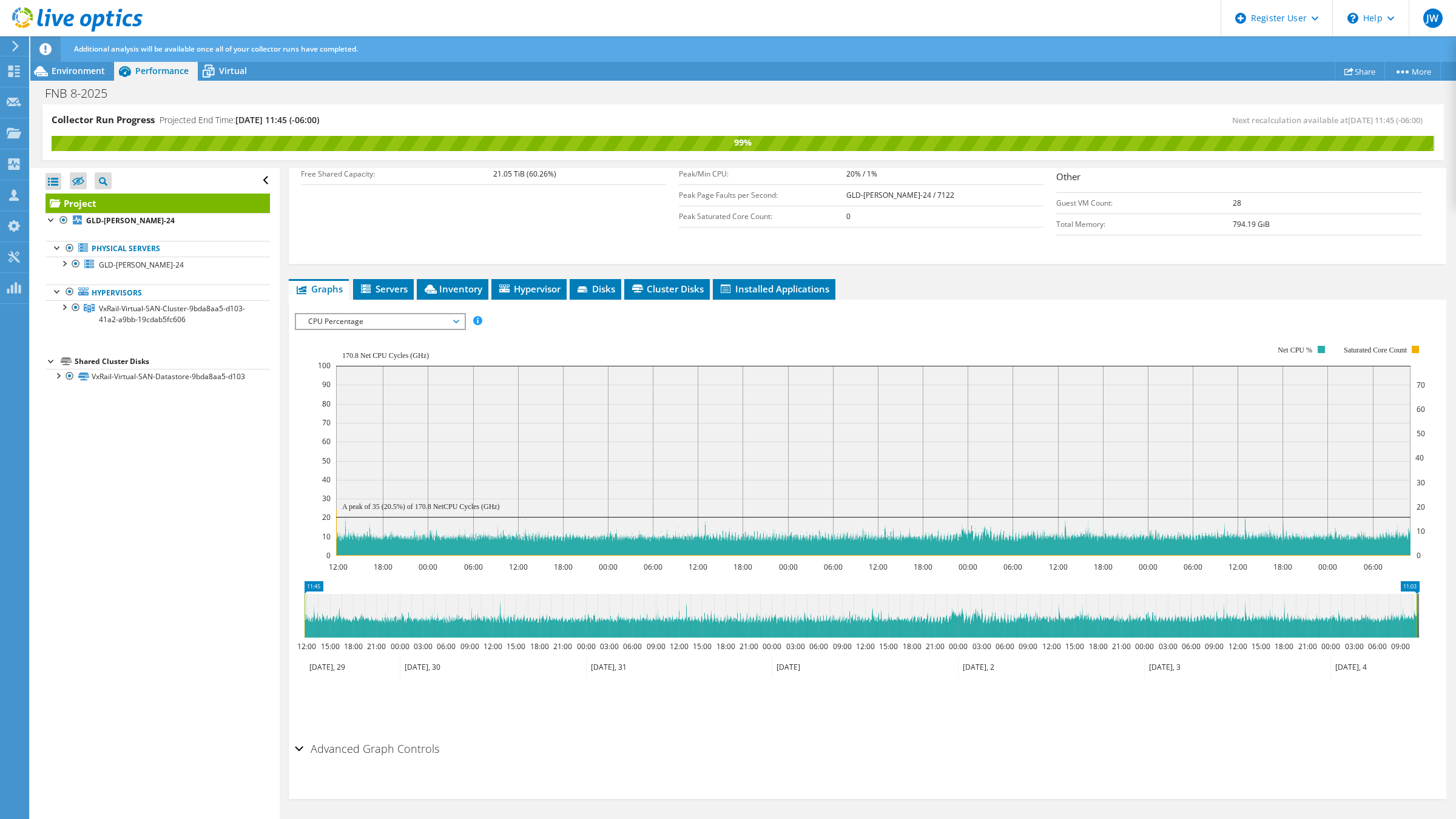
scroll to position [0, 0]
click at [444, 292] on span "Inventory" at bounding box center [453, 289] width 60 height 12
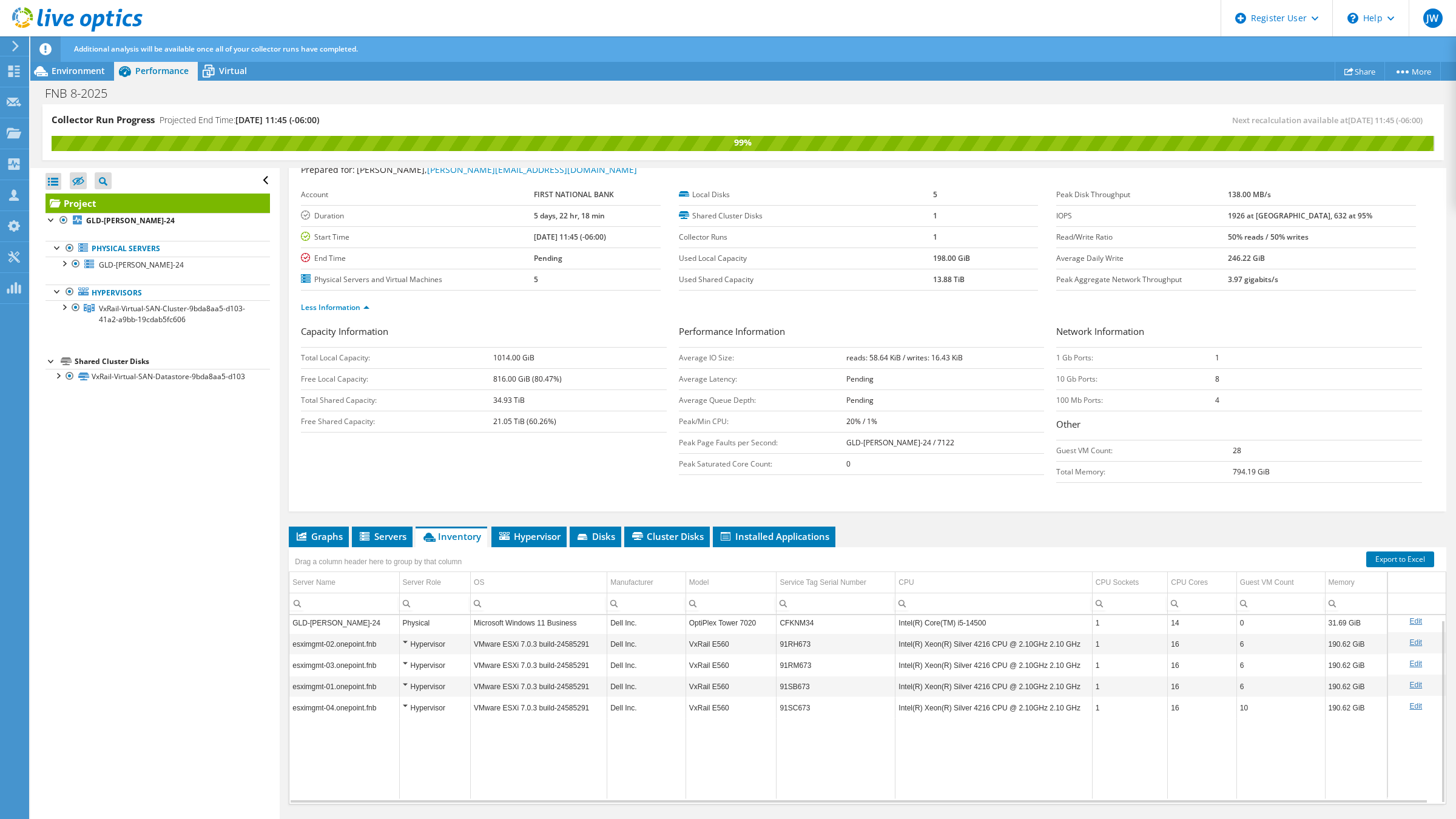
scroll to position [74, 0]
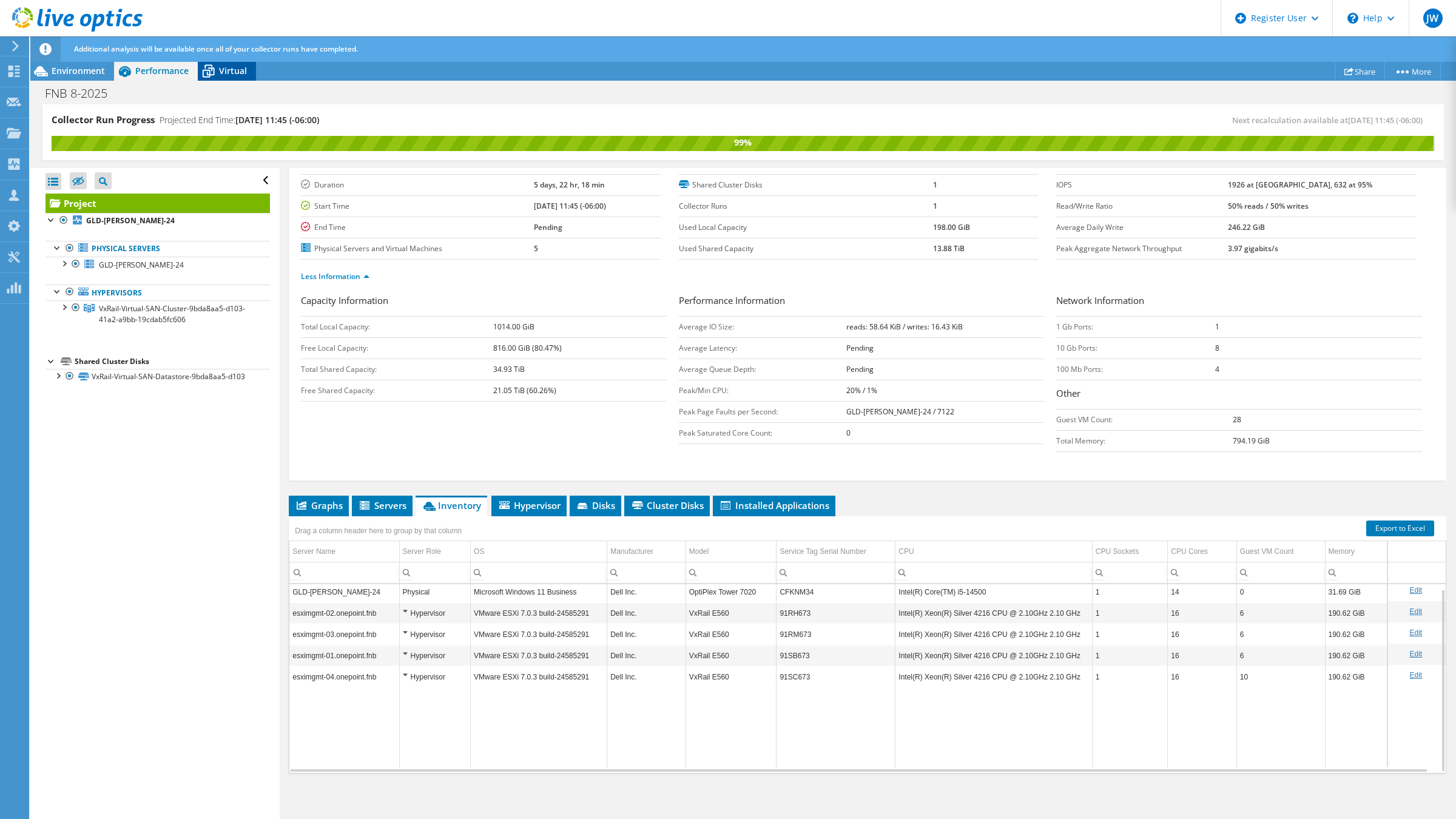
click at [239, 68] on span "Virtual" at bounding box center [233, 71] width 28 height 11
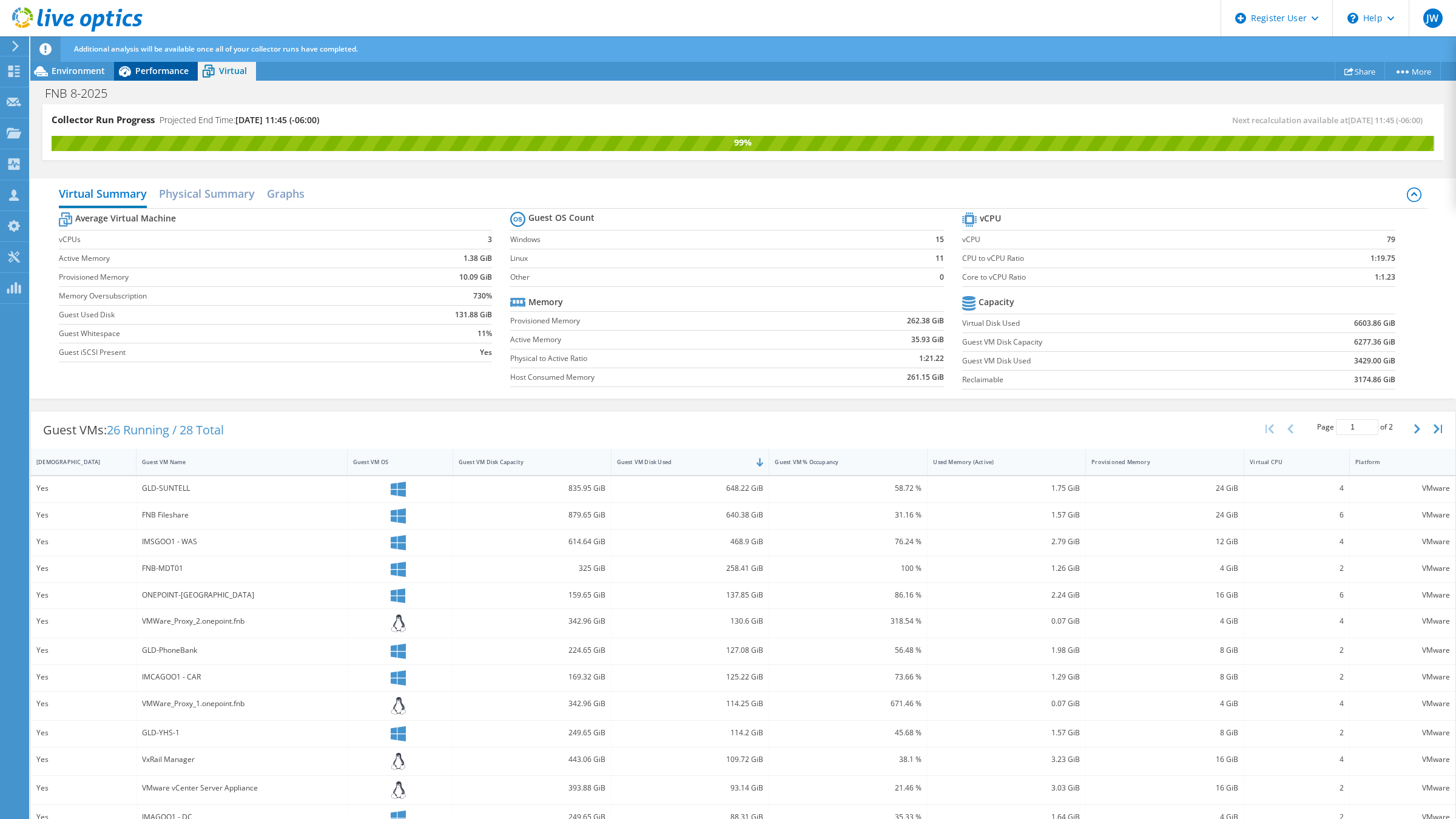
click at [158, 75] on span "Performance" at bounding box center [162, 71] width 53 height 11
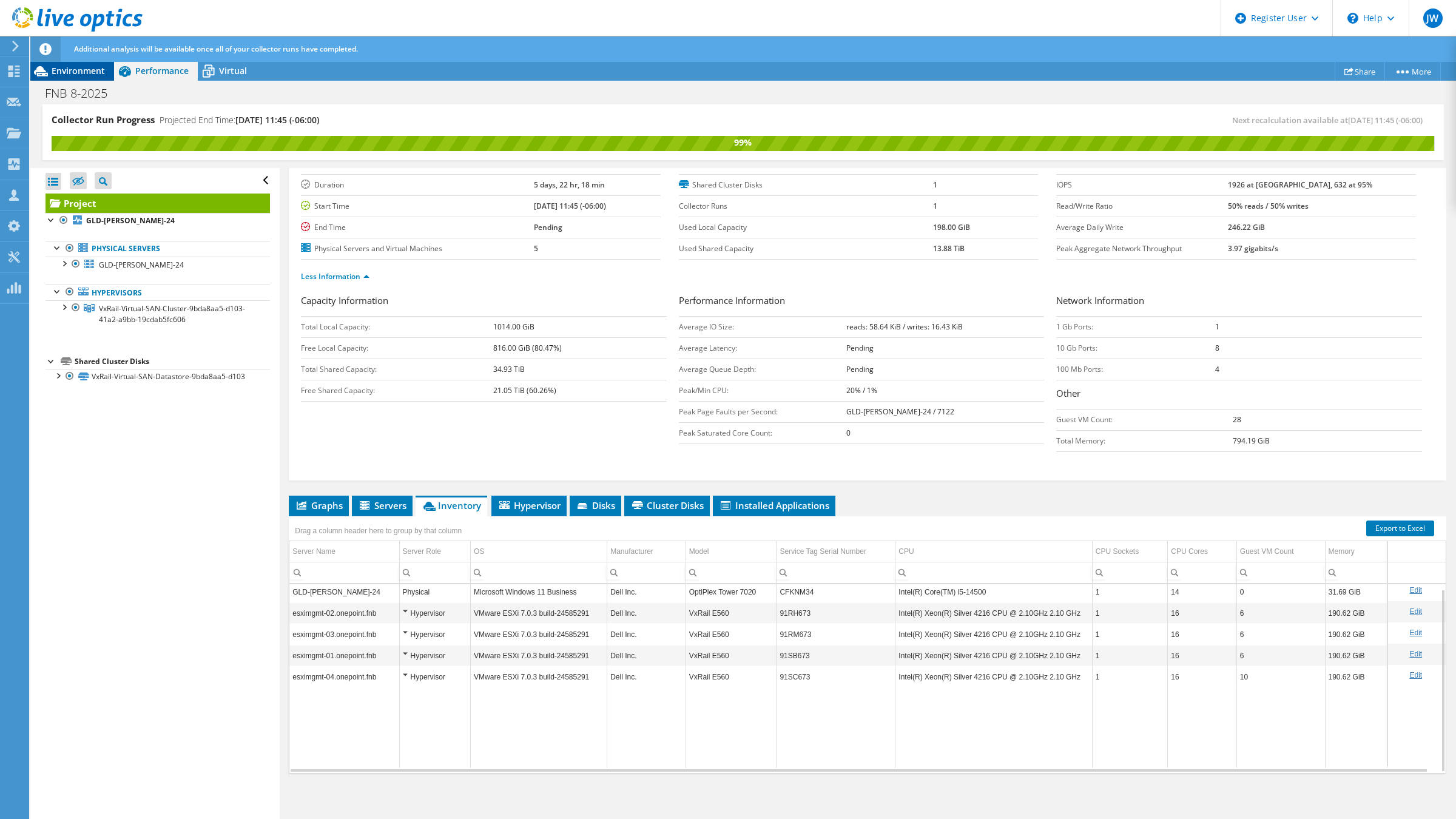
click at [91, 68] on span "Environment" at bounding box center [78, 71] width 53 height 11
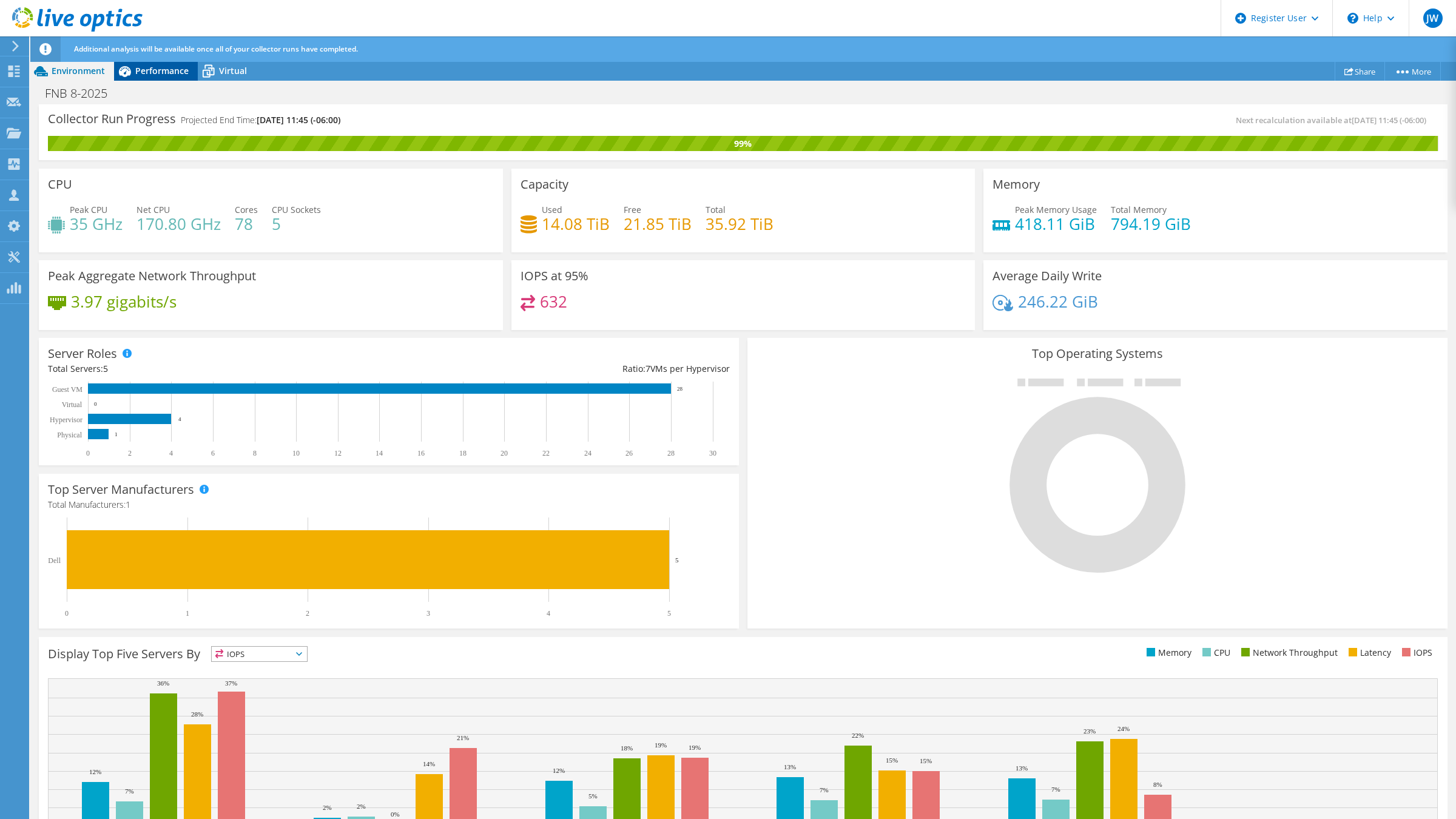
click at [160, 75] on span "Performance" at bounding box center [162, 71] width 53 height 11
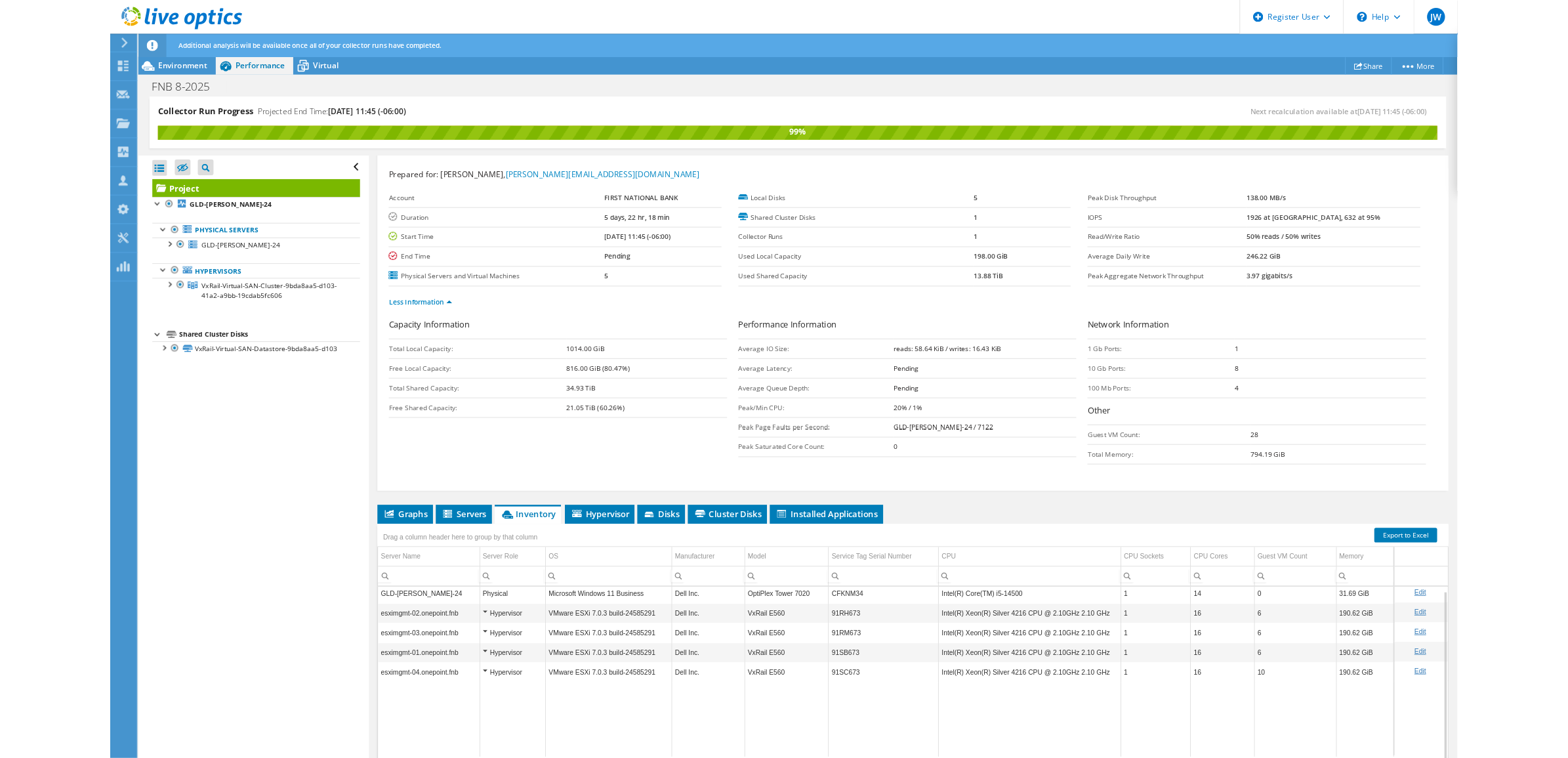
scroll to position [0, 0]
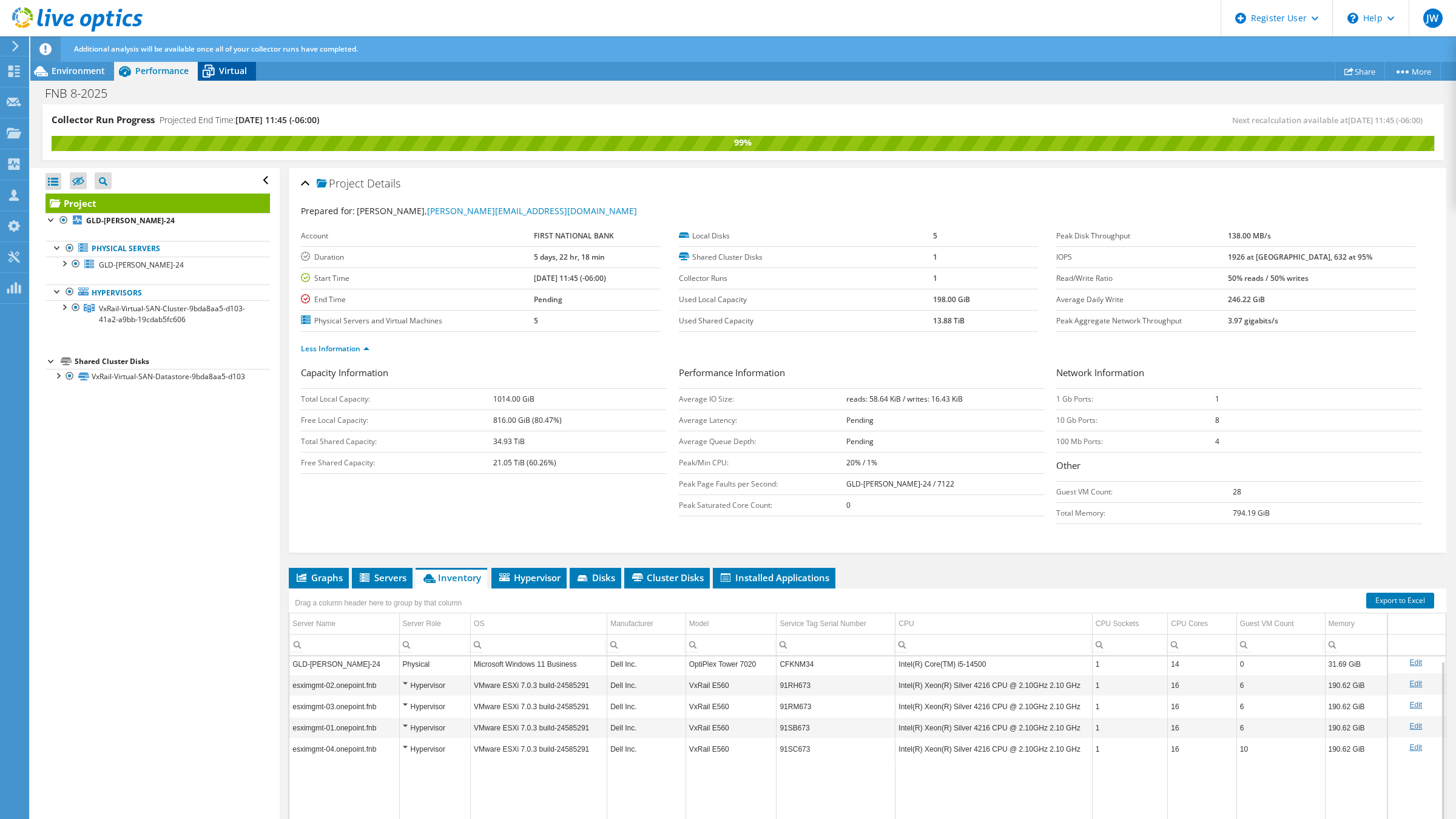
click at [230, 76] on div "Virtual" at bounding box center [226, 71] width 58 height 20
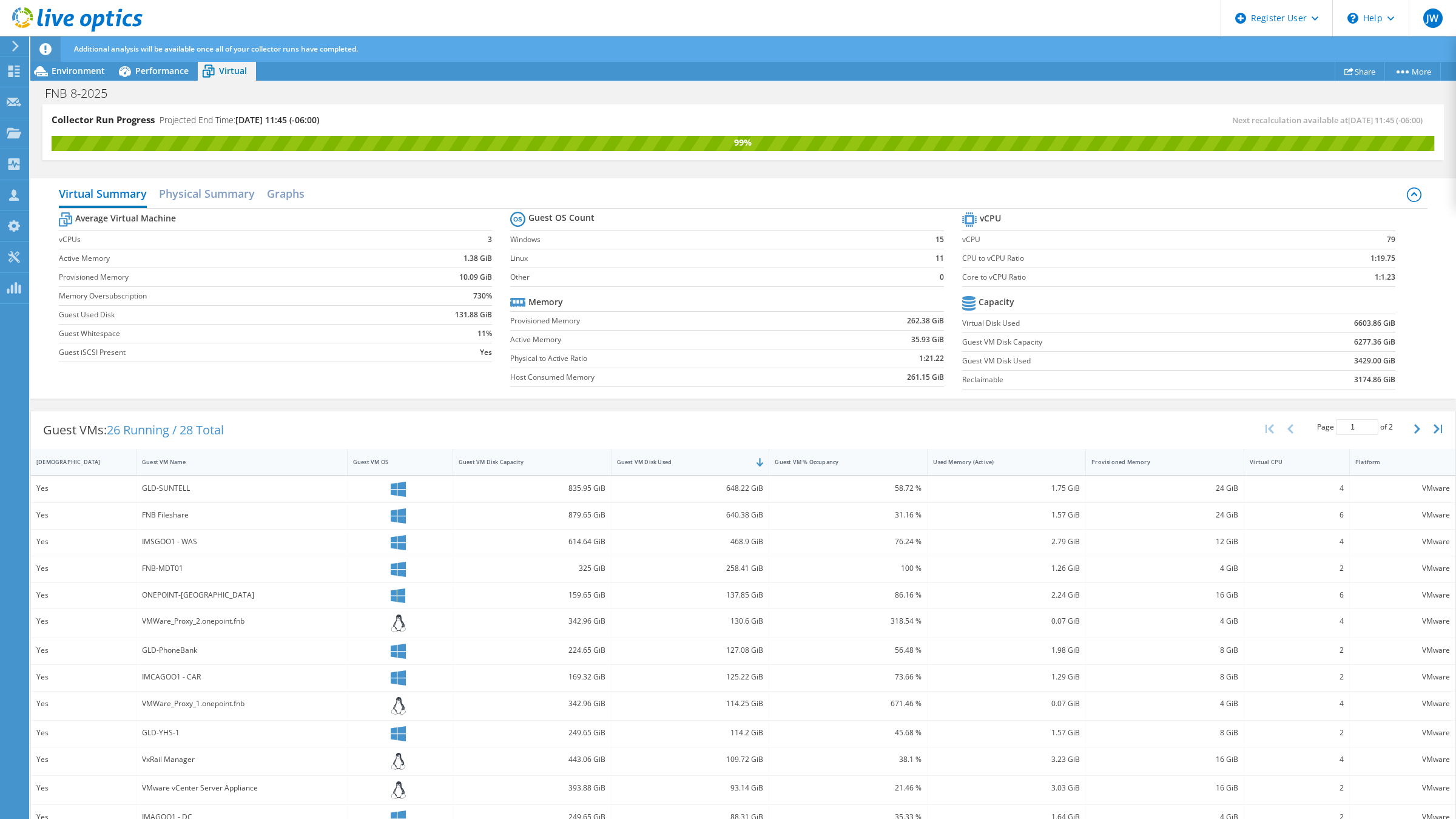
click at [1111, 21] on header "JW Dell User [PERSON_NAME] [PERSON_NAME][EMAIL_ADDRESS][DOMAIN_NAME] Dell My Pr…" at bounding box center [728, 18] width 1456 height 36
